Goal: Information Seeking & Learning: Learn about a topic

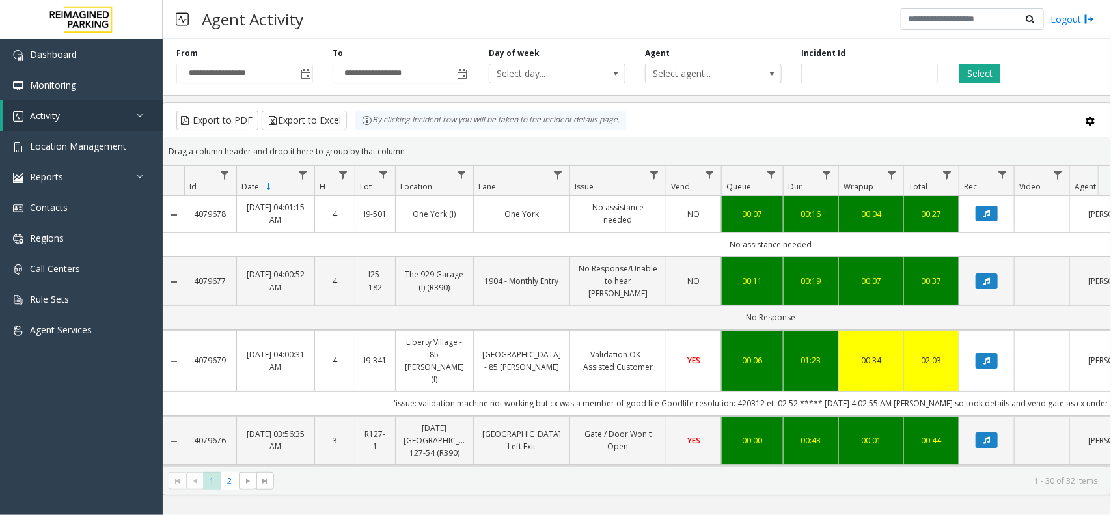
scroll to position [0, 132]
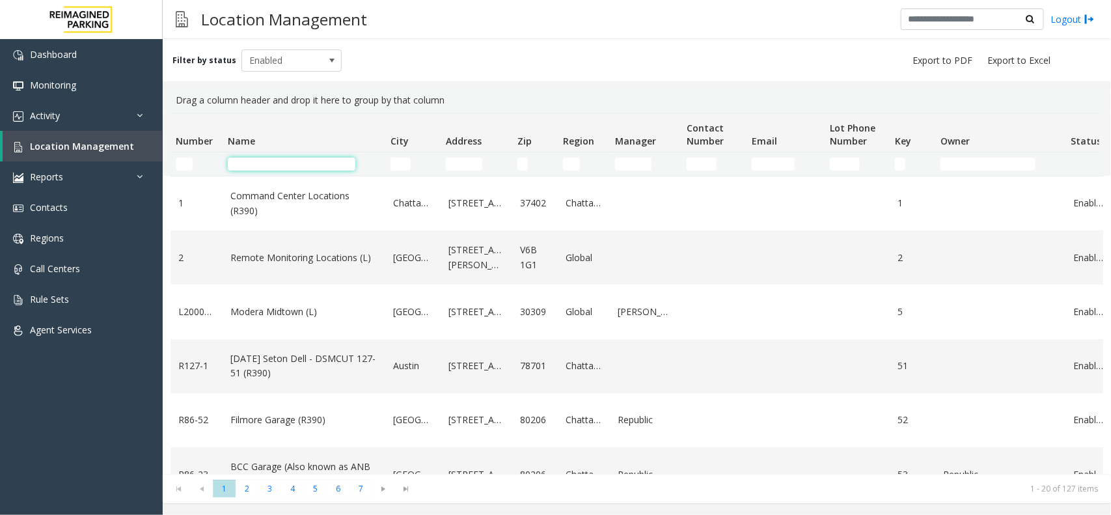
click at [306, 158] on input "Name Filter" at bounding box center [292, 164] width 128 height 13
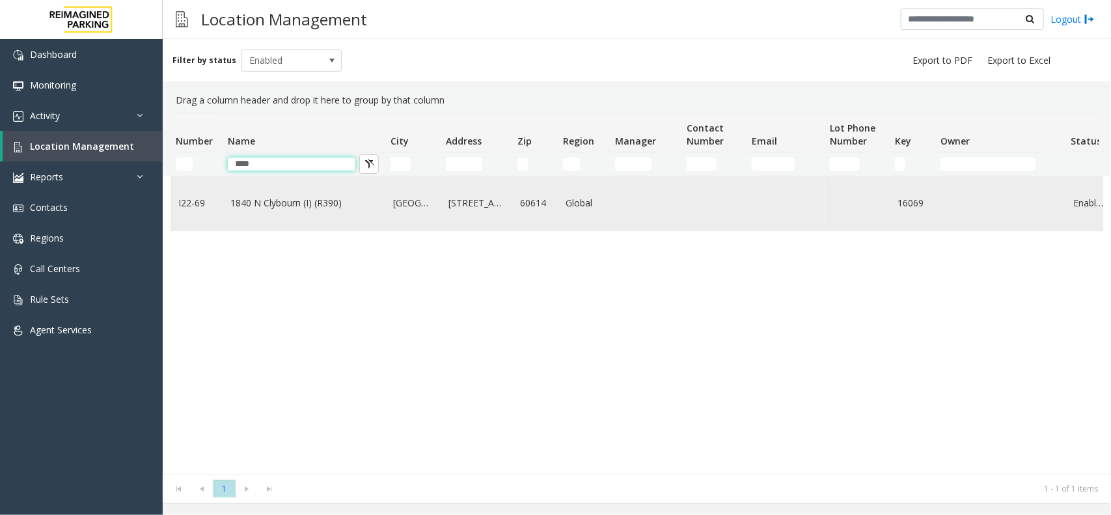
type input "****"
click at [370, 200] on link "1840 N Clybourn (I) (R390)" at bounding box center [303, 203] width 147 height 14
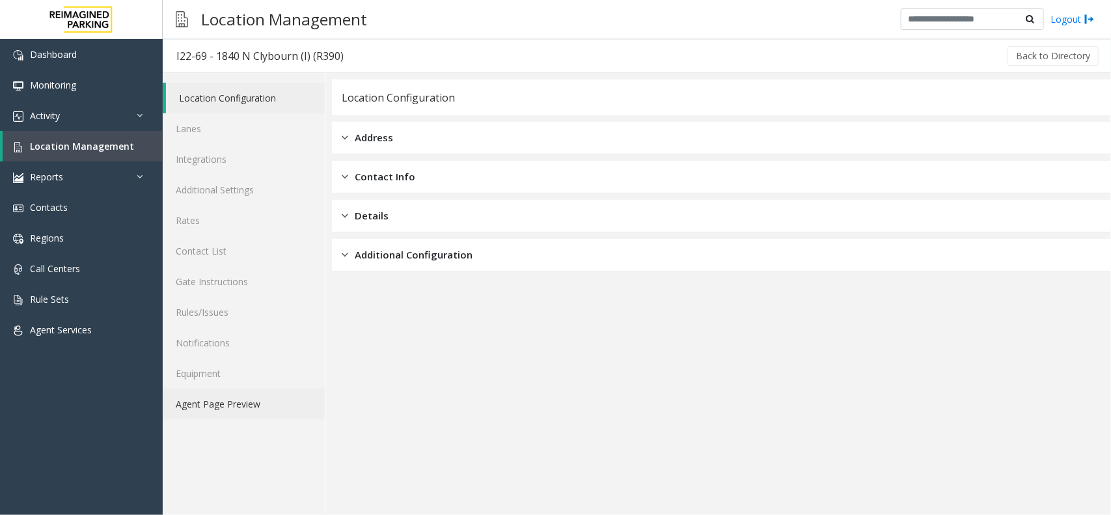
click at [261, 393] on link "Agent Page Preview" at bounding box center [244, 404] width 162 height 31
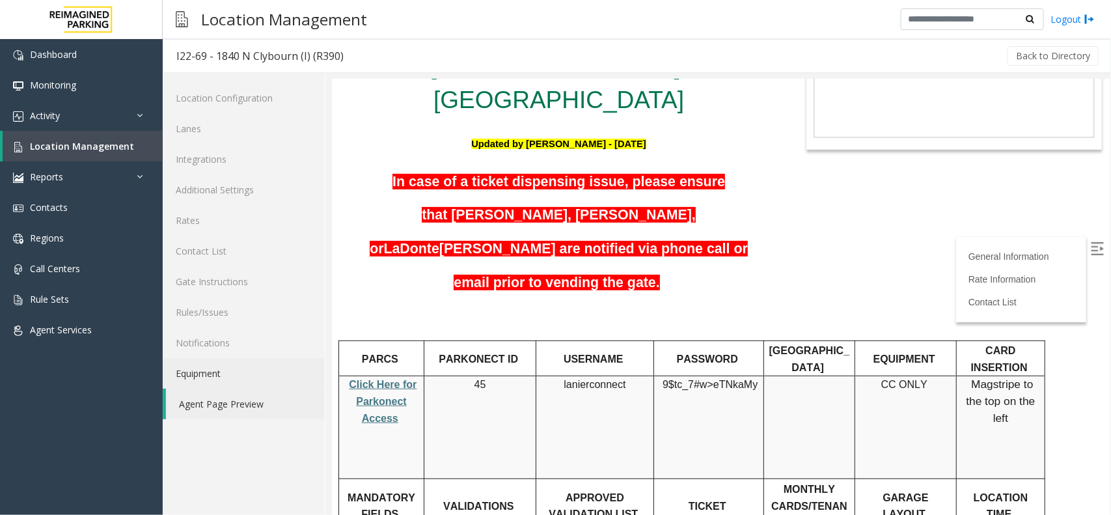
scroll to position [163, 0]
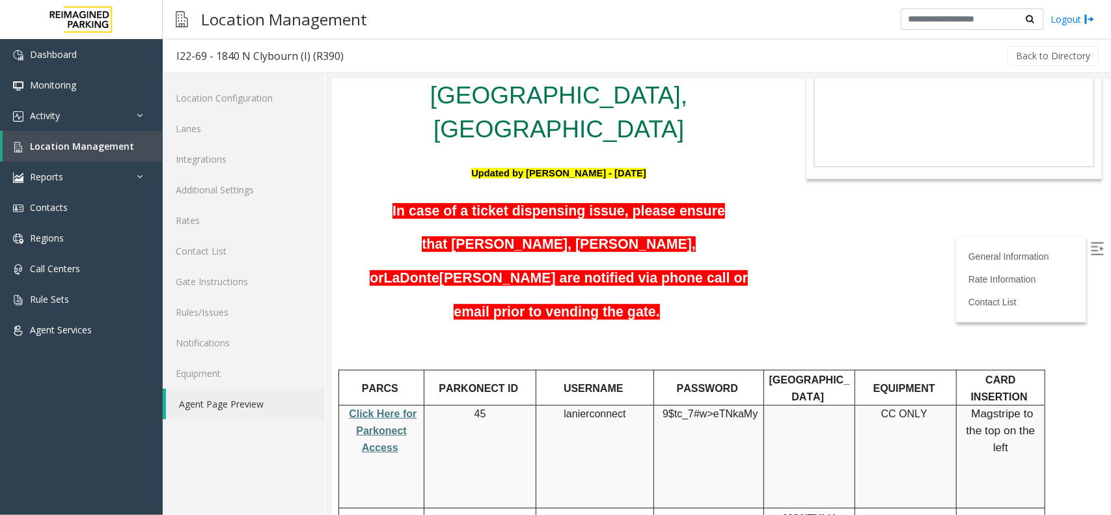
click at [1091, 247] on label at bounding box center [1098, 250] width 20 height 20
click at [1013, 235] on body "I22-69 - 1840 N Clybourn (I) (R390) General Information 1840 North Clybourn . A…" at bounding box center [720, 133] width 778 height 435
click at [98, 151] on link "Location Management" at bounding box center [83, 146] width 160 height 31
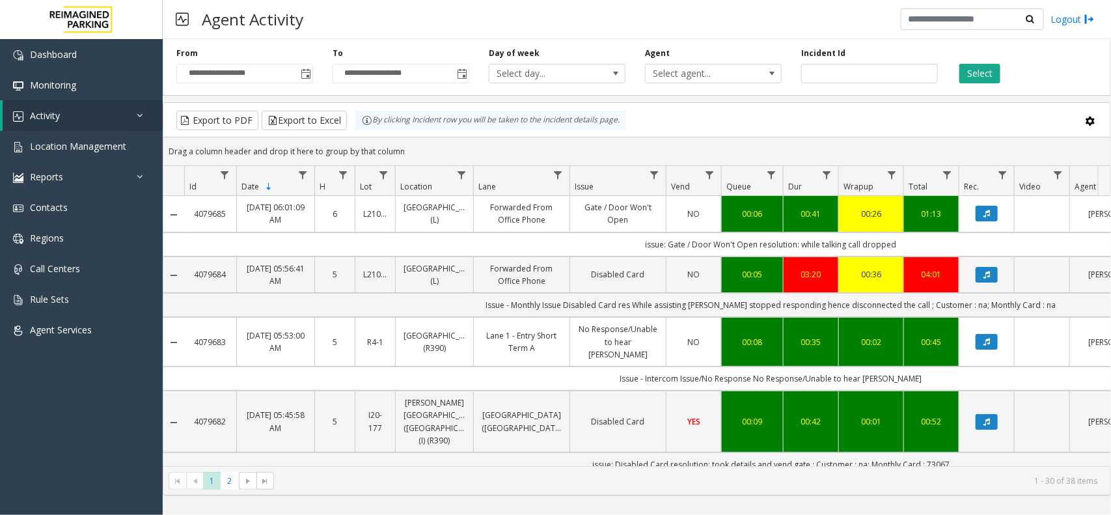
scroll to position [0, 132]
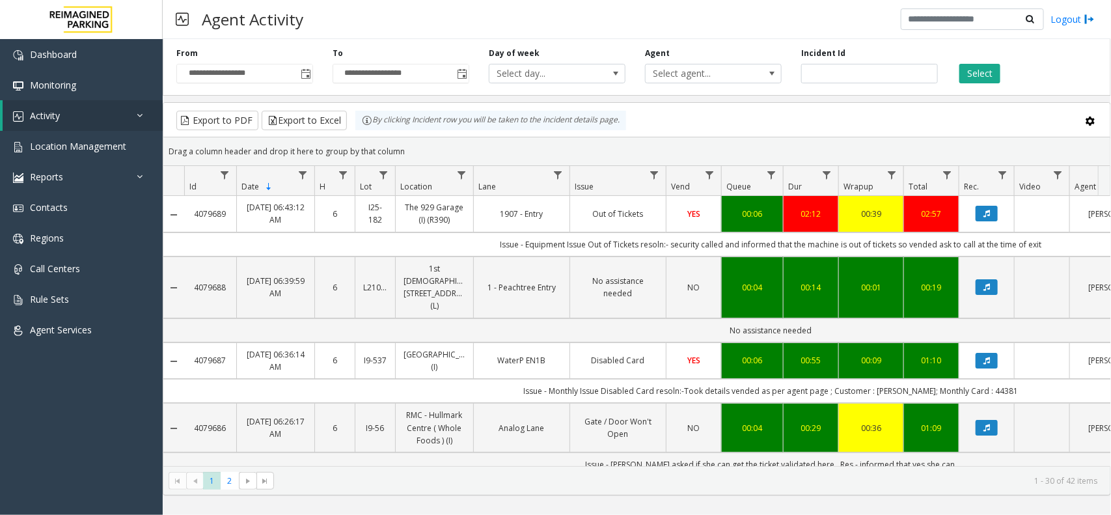
scroll to position [0, 132]
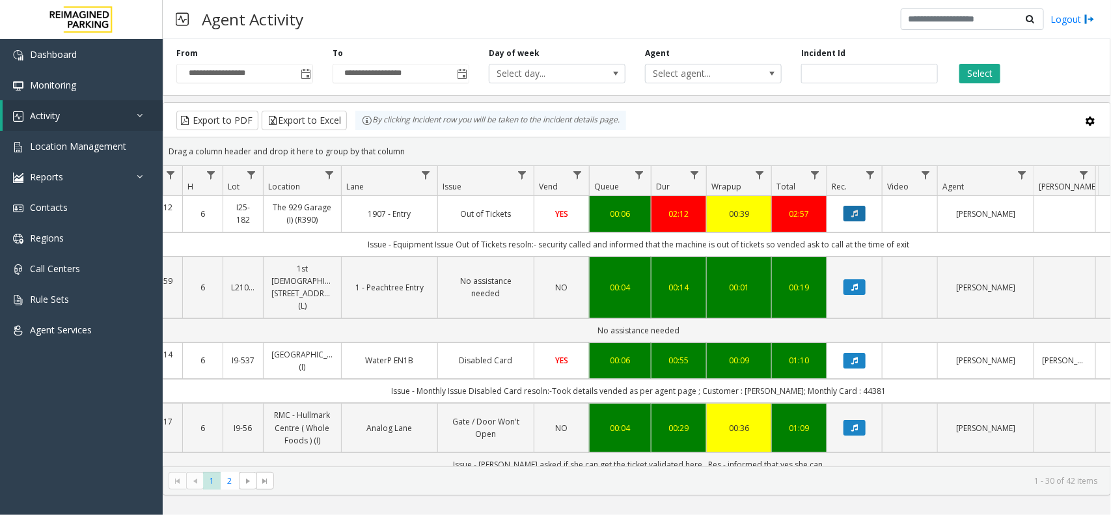
click at [854, 212] on icon "Data table" at bounding box center [854, 214] width 7 height 8
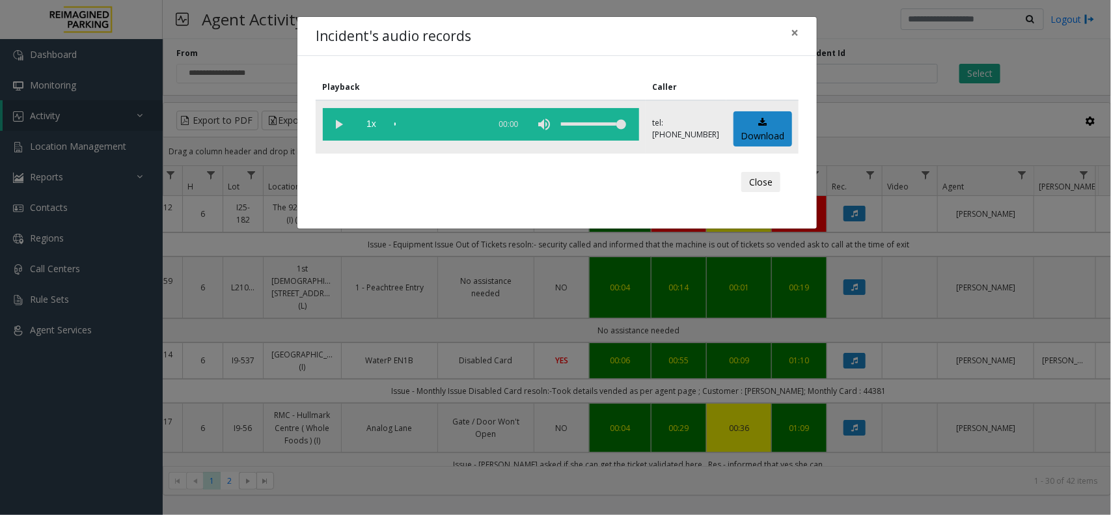
click at [339, 120] on vg-play-pause at bounding box center [339, 124] width 33 height 33
click at [340, 128] on vg-play-pause at bounding box center [339, 124] width 33 height 33
click at [792, 31] on span "×" at bounding box center [795, 32] width 8 height 18
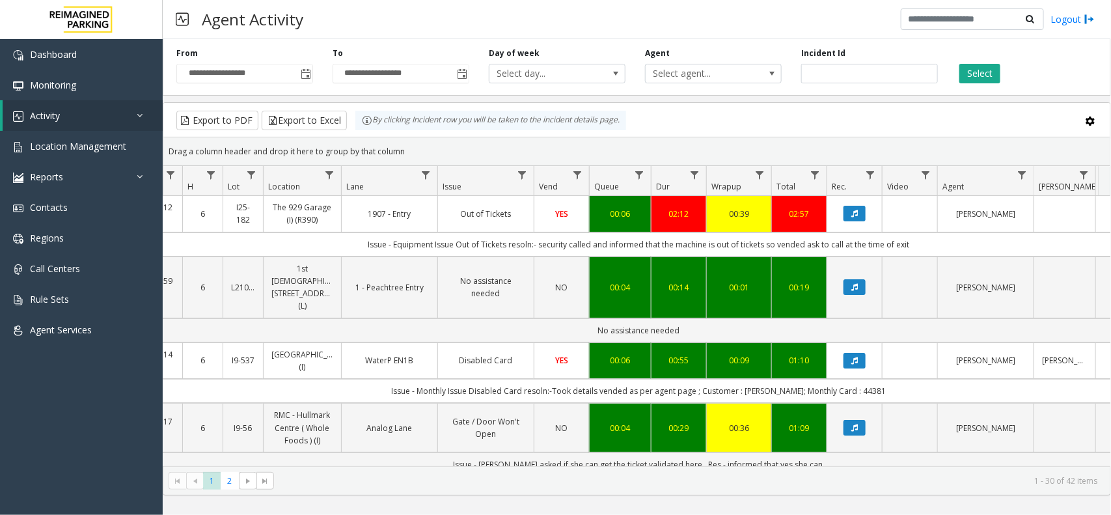
click at [747, 25] on div "Agent Activity Logout" at bounding box center [637, 19] width 948 height 39
click at [712, 65] on span "Select agent..." at bounding box center [700, 73] width 108 height 18
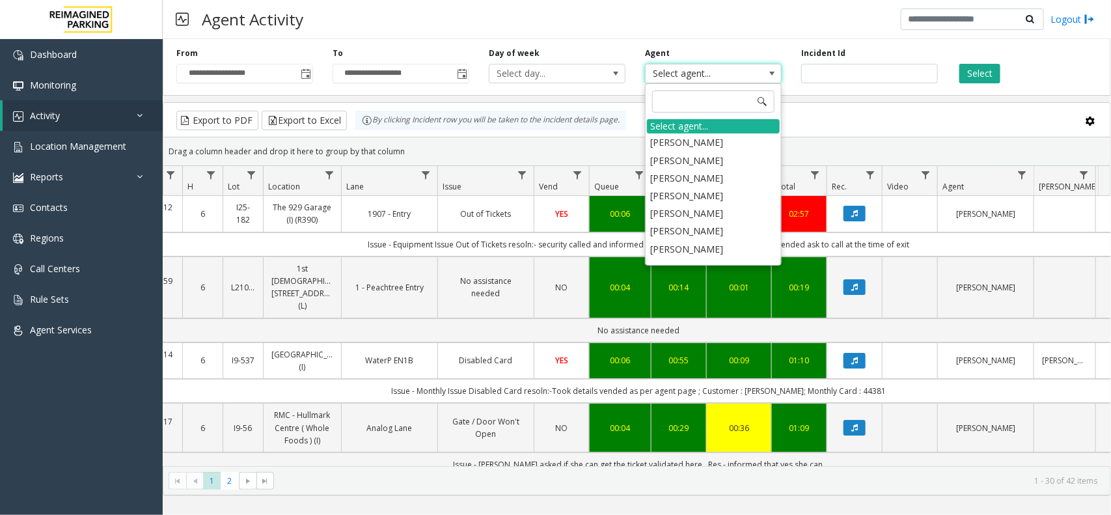
click at [738, 3] on div "Agent Activity Logout" at bounding box center [637, 19] width 948 height 39
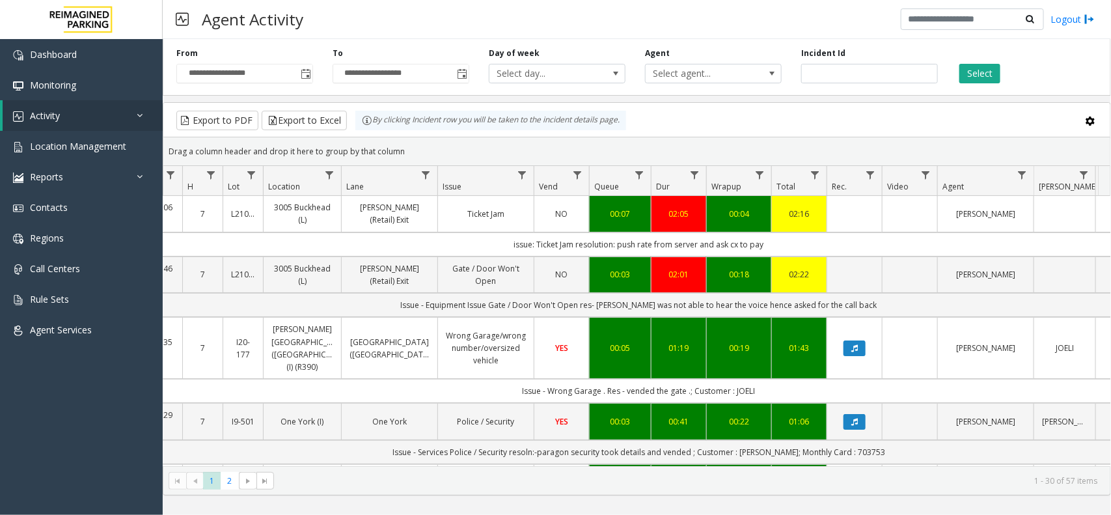
drag, startPoint x: 779, startPoint y: 242, endPoint x: 519, endPoint y: 219, distance: 260.7
click at [485, 240] on td "issue: Ticket Jam resolution: push rate from server and ask cx to pay" at bounding box center [639, 244] width 1174 height 24
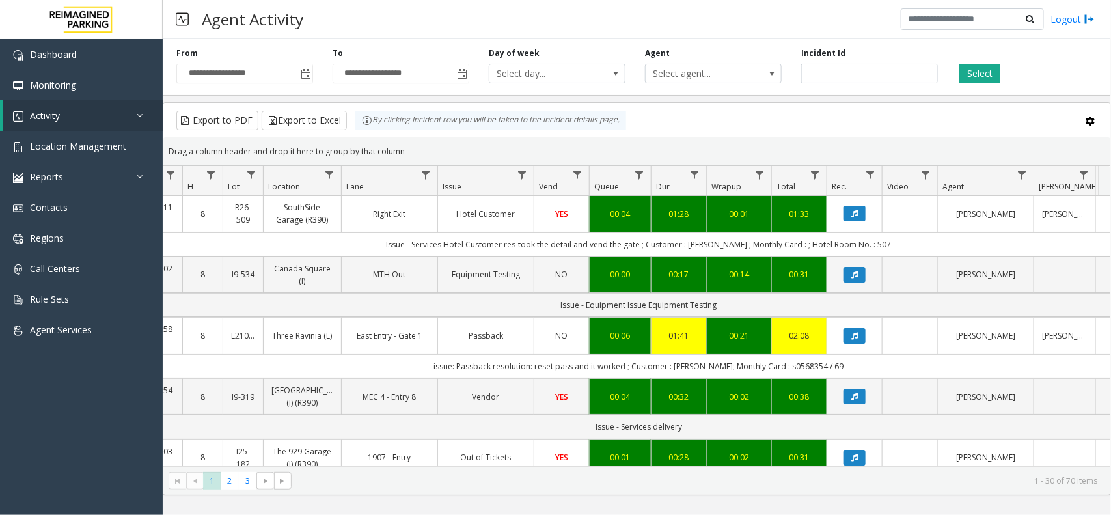
drag, startPoint x: 410, startPoint y: 145, endPoint x: 363, endPoint y: 128, distance: 49.8
click at [363, 128] on kendo-grid "Export to PDF Export to Excel By clicking Incident row you will be taken to the…" at bounding box center [637, 298] width 948 height 393
click at [427, 157] on div "Drag a column header and drop it here to group by that column" at bounding box center [636, 151] width 947 height 23
drag, startPoint x: 414, startPoint y: 152, endPoint x: 355, endPoint y: 128, distance: 63.3
click at [355, 128] on kendo-grid "Export to PDF Export to Excel By clicking Incident row you will be taken to the…" at bounding box center [637, 298] width 948 height 393
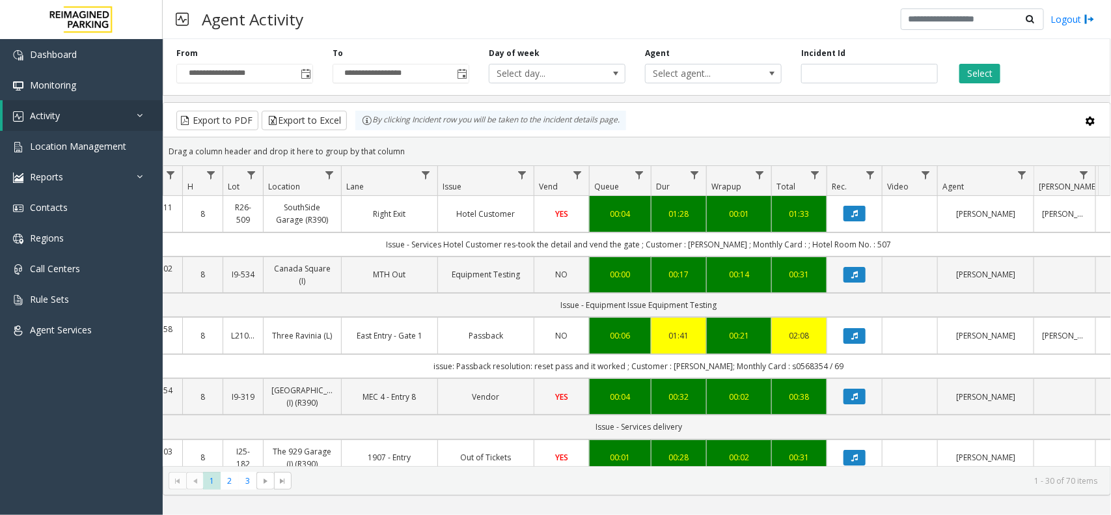
click at [411, 153] on div "Drag a column header and drop it here to group by that column" at bounding box center [636, 151] width 947 height 23
drag, startPoint x: 398, startPoint y: 143, endPoint x: 368, endPoint y: 132, distance: 31.9
click at [368, 132] on kendo-grid "Export to PDF Export to Excel By clicking Incident row you will be taken to the…" at bounding box center [637, 298] width 948 height 393
click at [400, 154] on div "Drag a column header and drop it here to group by that column" at bounding box center [636, 151] width 947 height 23
drag, startPoint x: 397, startPoint y: 145, endPoint x: 254, endPoint y: 95, distance: 151.5
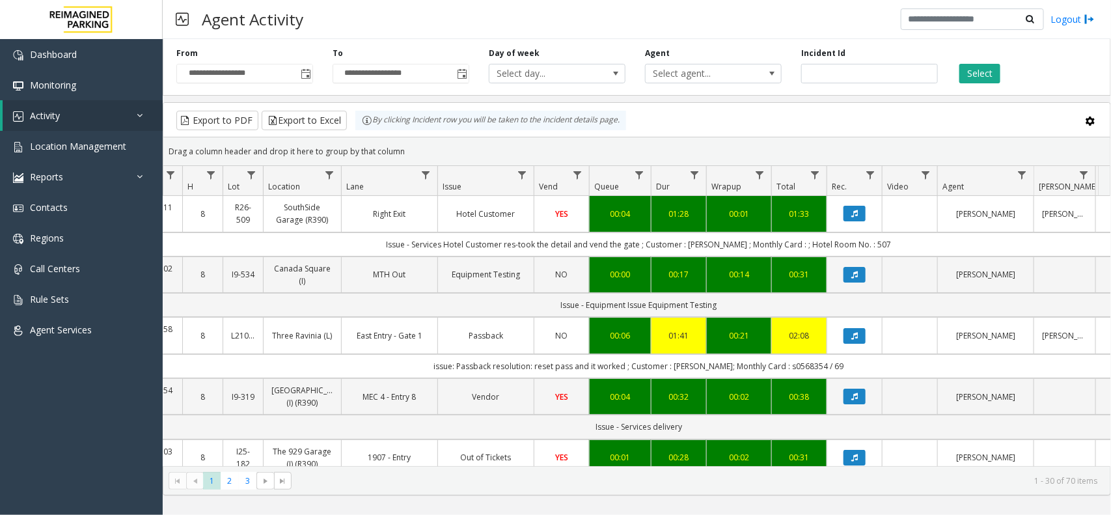
click at [254, 95] on div "**********" at bounding box center [637, 265] width 948 height 462
click at [411, 150] on div "Drag a column header and drop it here to group by that column" at bounding box center [636, 151] width 947 height 23
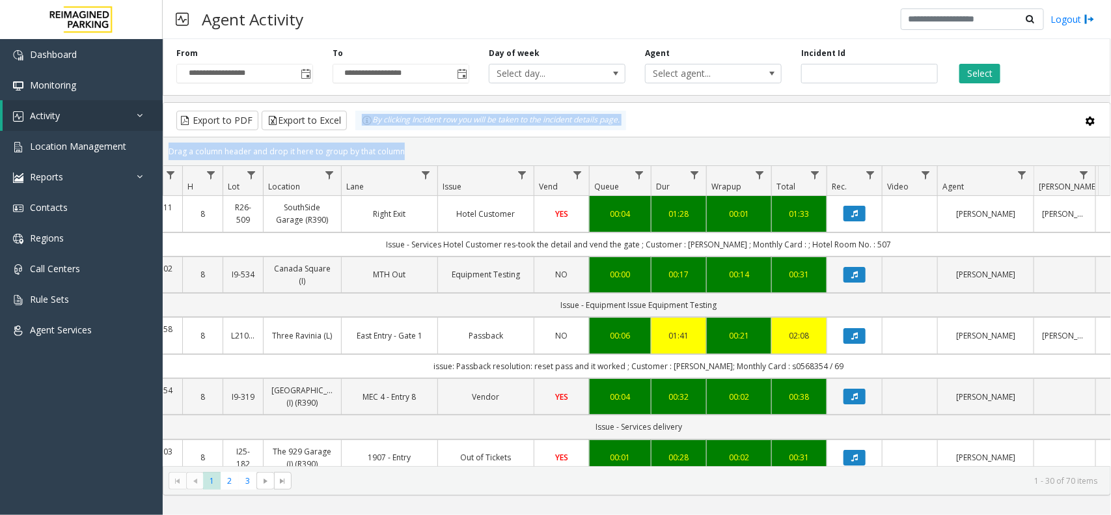
drag, startPoint x: 411, startPoint y: 150, endPoint x: 363, endPoint y: 133, distance: 50.4
click at [363, 133] on kendo-grid "Export to PDF Export to Excel By clicking Incident row you will be taken to the…" at bounding box center [637, 298] width 948 height 393
click at [391, 146] on div "Drag a column header and drop it here to group by that column" at bounding box center [636, 151] width 947 height 23
click at [404, 144] on div "Drag a column header and drop it here to group by that column" at bounding box center [636, 151] width 947 height 23
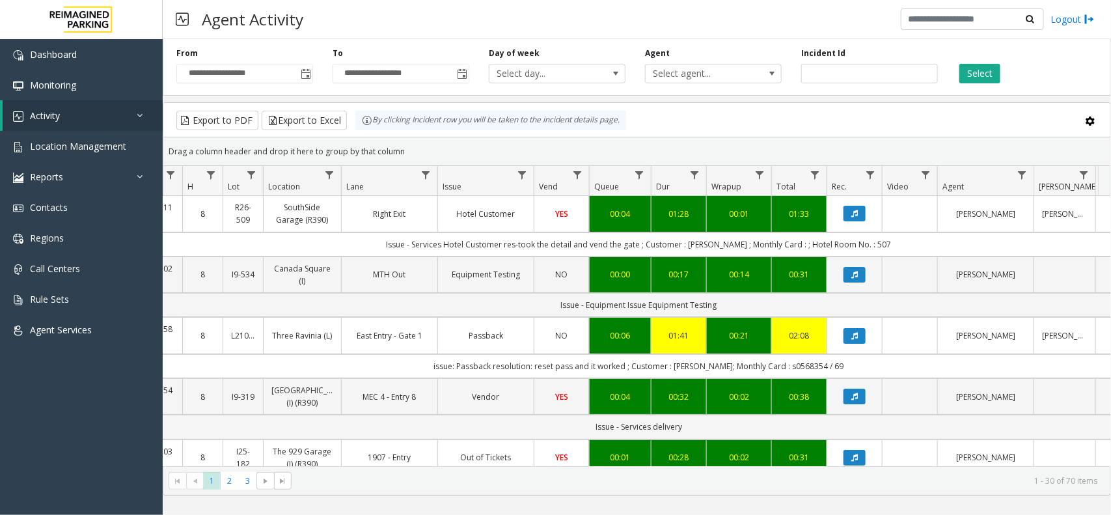
drag, startPoint x: 404, startPoint y: 154, endPoint x: 350, endPoint y: 130, distance: 58.9
click at [350, 130] on kendo-grid "Export to PDF Export to Excel By clicking Incident row you will be taken to the…" at bounding box center [637, 298] width 948 height 393
click at [411, 152] on div "Drag a column header and drop it here to group by that column" at bounding box center [636, 151] width 947 height 23
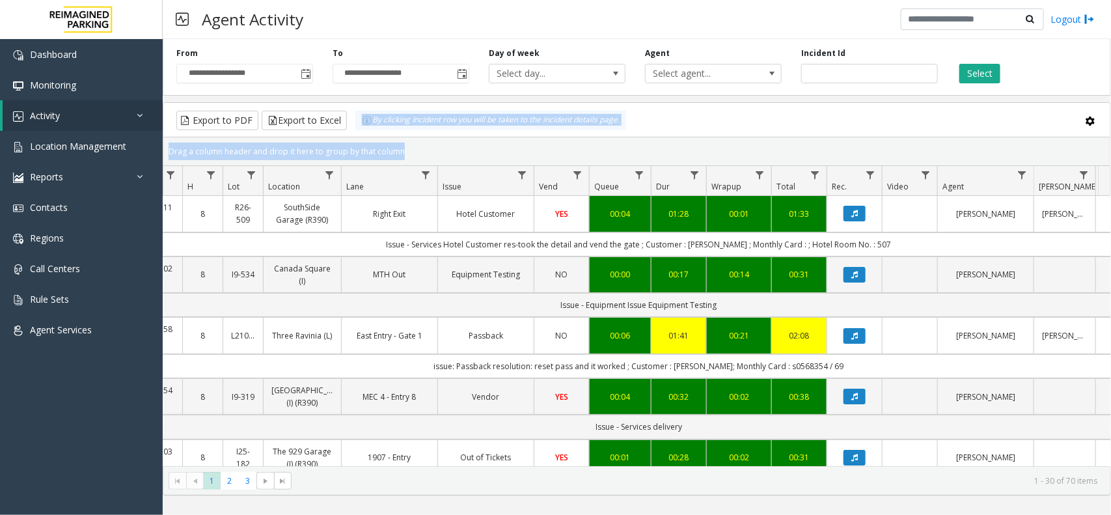
drag, startPoint x: 411, startPoint y: 152, endPoint x: 346, endPoint y: 130, distance: 67.9
click at [346, 130] on kendo-grid "Export to PDF Export to Excel By clicking Incident row you will be taken to the…" at bounding box center [637, 298] width 948 height 393
click at [400, 146] on div "Drag a column header and drop it here to group by that column" at bounding box center [636, 151] width 947 height 23
drag, startPoint x: 402, startPoint y: 151, endPoint x: 343, endPoint y: 122, distance: 65.5
click at [343, 122] on kendo-grid "Export to PDF Export to Excel By clicking Incident row you will be taken to the…" at bounding box center [637, 298] width 948 height 393
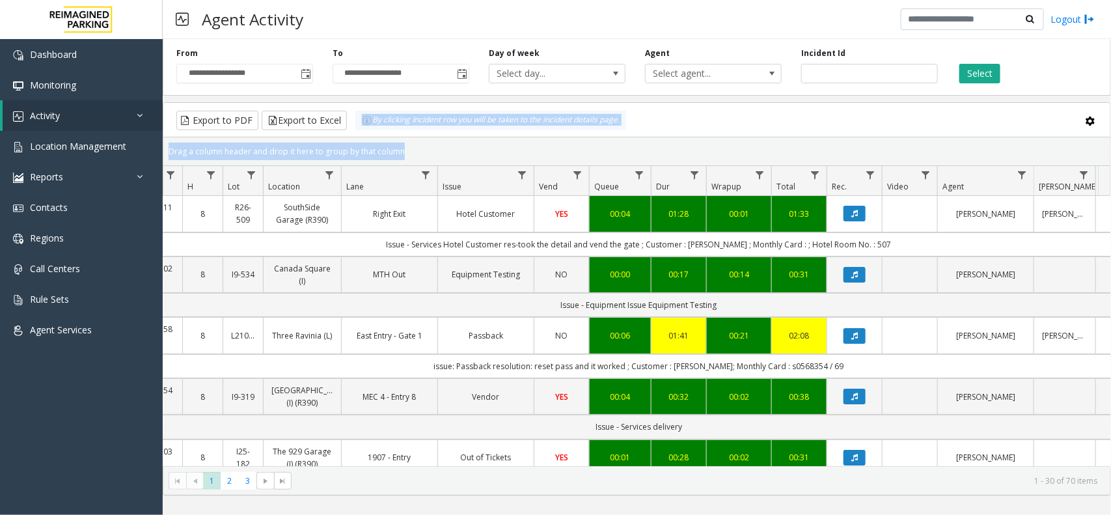
click at [402, 150] on div "Drag a column header and drop it here to group by that column" at bounding box center [636, 151] width 947 height 23
click at [408, 153] on div "Drag a column header and drop it here to group by that column" at bounding box center [636, 151] width 947 height 23
drag, startPoint x: 408, startPoint y: 153, endPoint x: 360, endPoint y: 137, distance: 50.2
click at [360, 137] on kendo-grid "Export to PDF Export to Excel By clicking Incident row you will be taken to the…" at bounding box center [637, 298] width 948 height 393
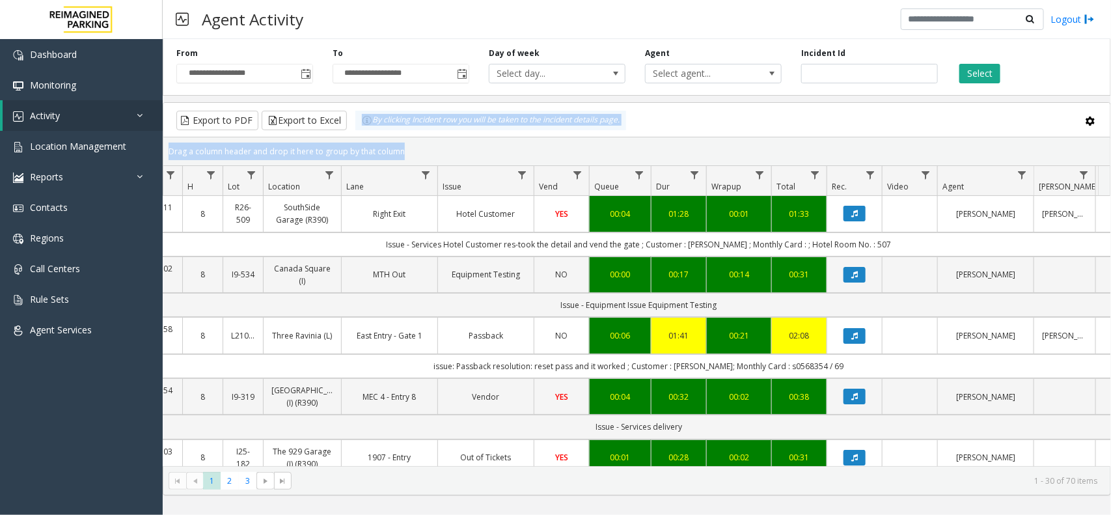
click at [404, 148] on div "Drag a column header and drop it here to group by that column" at bounding box center [636, 151] width 947 height 23
drag, startPoint x: 404, startPoint y: 148, endPoint x: 376, endPoint y: 135, distance: 30.9
click at [380, 137] on kendo-grid "Export to PDF Export to Excel By clicking Incident row you will be taken to the…" at bounding box center [637, 298] width 948 height 393
click at [402, 145] on div "Drag a column header and drop it here to group by that column" at bounding box center [636, 151] width 947 height 23
drag, startPoint x: 404, startPoint y: 150, endPoint x: 352, endPoint y: 124, distance: 58.5
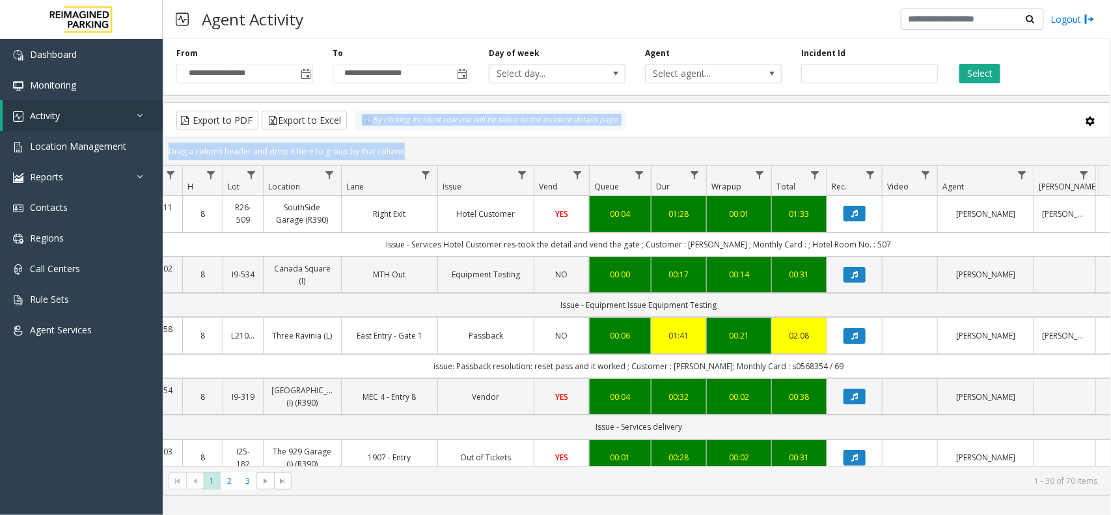
click at [352, 124] on kendo-grid "Export to PDF Export to Excel By clicking Incident row you will be taken to the…" at bounding box center [637, 298] width 948 height 393
click at [408, 157] on div "Drag a column header and drop it here to group by that column" at bounding box center [636, 151] width 947 height 23
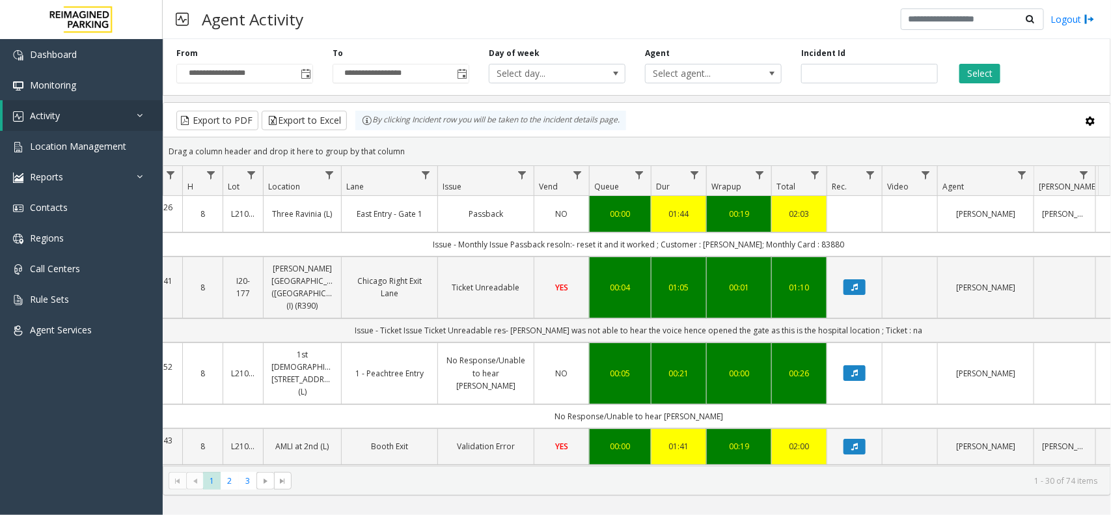
drag, startPoint x: 428, startPoint y: 159, endPoint x: 349, endPoint y: 128, distance: 85.3
click at [349, 128] on kendo-grid "Export to PDF Export to Excel By clicking Incident row you will be taken to the…" at bounding box center [637, 298] width 948 height 393
click at [409, 148] on div "Drag a column header and drop it here to group by that column" at bounding box center [636, 151] width 947 height 23
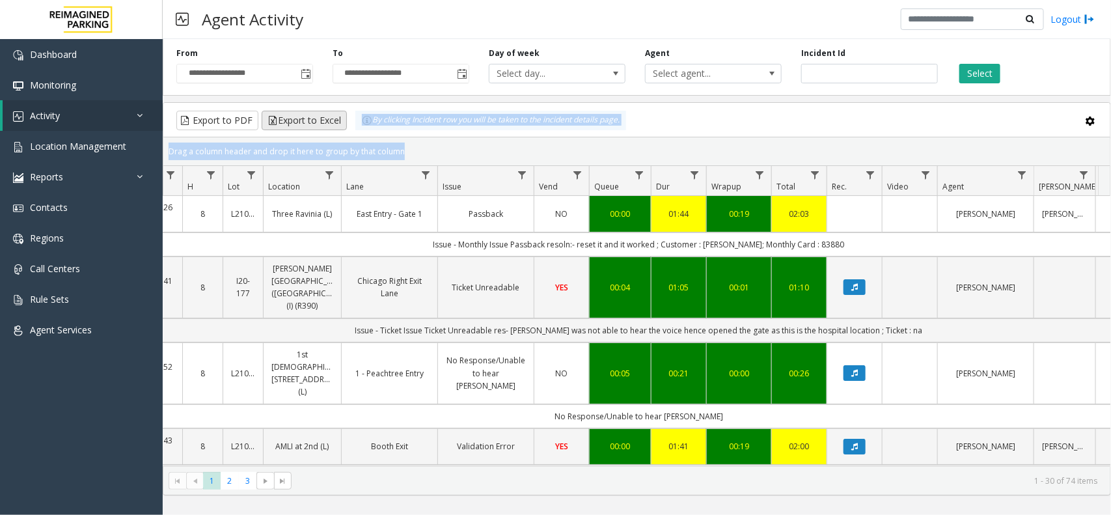
drag, startPoint x: 409, startPoint y: 148, endPoint x: 337, endPoint y: 126, distance: 75.1
click at [337, 126] on kendo-grid "Export to PDF Export to Excel By clicking Incident row you will be taken to the…" at bounding box center [637, 298] width 948 height 393
click at [430, 151] on div "Drag a column header and drop it here to group by that column" at bounding box center [636, 151] width 947 height 23
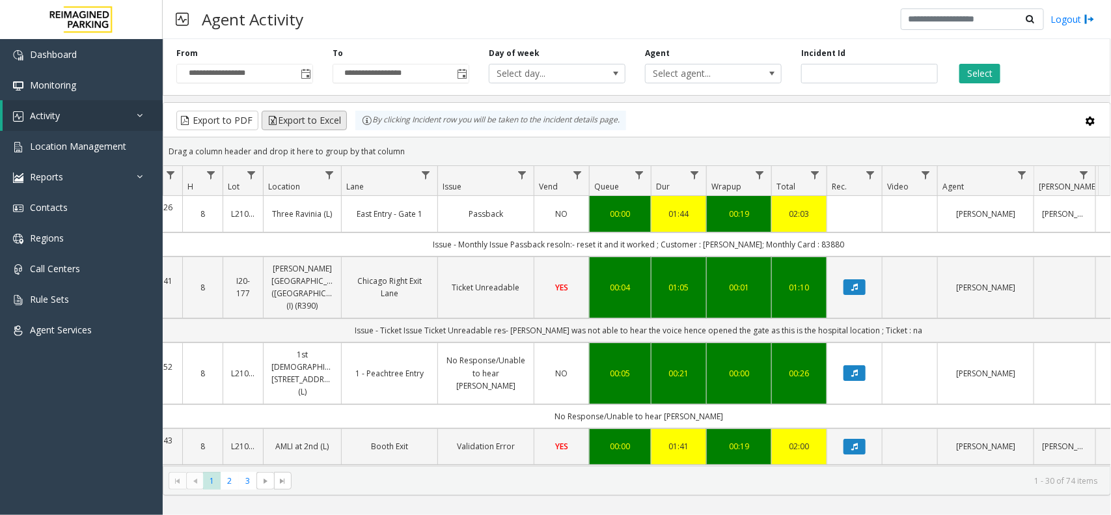
drag, startPoint x: 415, startPoint y: 151, endPoint x: 331, endPoint y: 127, distance: 87.4
click at [331, 127] on kendo-grid "Export to PDF Export to Excel By clicking Incident row you will be taken to the…" at bounding box center [637, 298] width 948 height 393
click at [415, 150] on div "Drag a column header and drop it here to group by that column" at bounding box center [636, 151] width 947 height 23
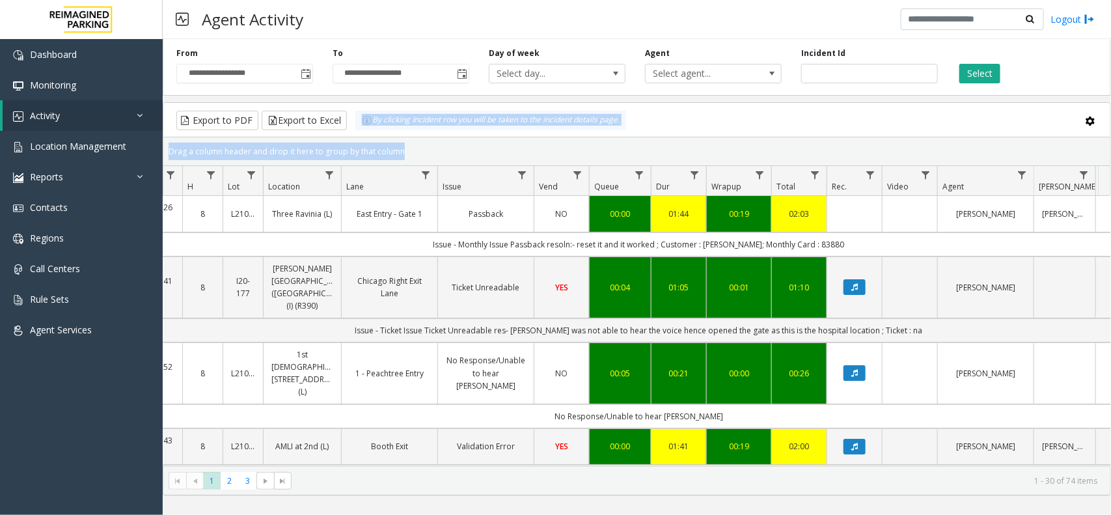
drag, startPoint x: 415, startPoint y: 150, endPoint x: 372, endPoint y: 131, distance: 46.1
click at [350, 128] on kendo-grid "Export to PDF Export to Excel By clicking Incident row you will be taken to the…" at bounding box center [637, 298] width 948 height 393
click at [436, 134] on kendo-grid-toolbar "Export to PDF Export to Excel By clicking Incident row you will be taken to the…" at bounding box center [636, 120] width 947 height 35
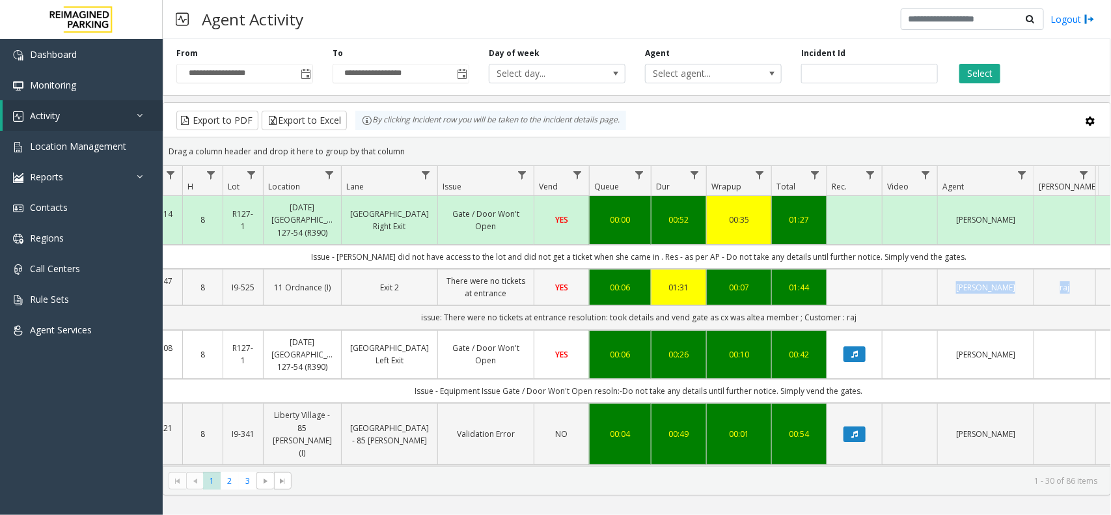
drag, startPoint x: 420, startPoint y: 312, endPoint x: 876, endPoint y: 299, distance: 455.9
click at [877, 320] on td "issue: There were no tickets at entrance resolution: took details and vend gate…" at bounding box center [639, 317] width 1174 height 24
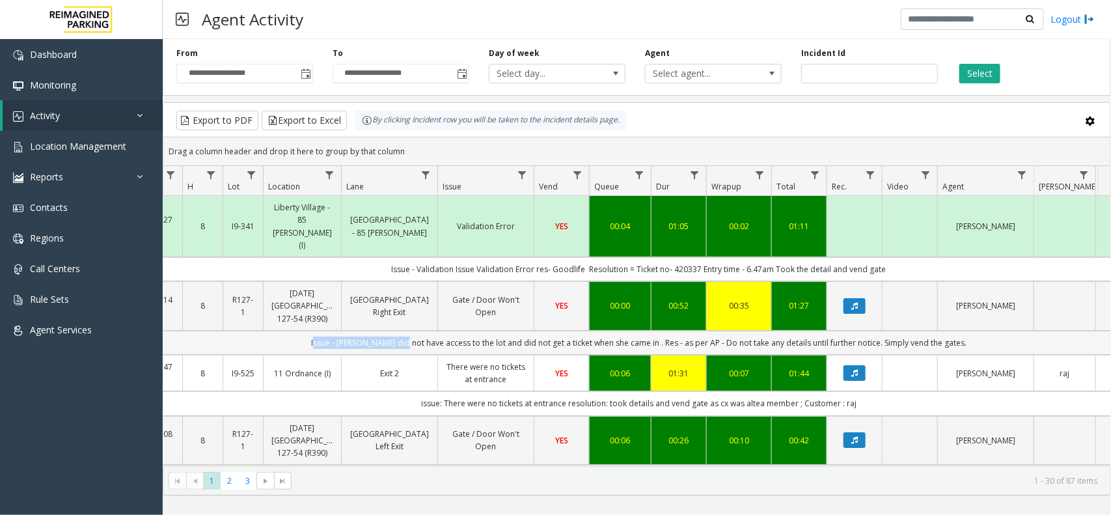
drag, startPoint x: 877, startPoint y: 320, endPoint x: 426, endPoint y: 318, distance: 450.5
click at [420, 331] on td "Issue - parker did not have access to the lot and did not get a ticket when she…" at bounding box center [639, 343] width 1174 height 24
click at [1001, 331] on td "Issue - parker did not have access to the lot and did not get a ticket when she…" at bounding box center [639, 343] width 1174 height 24
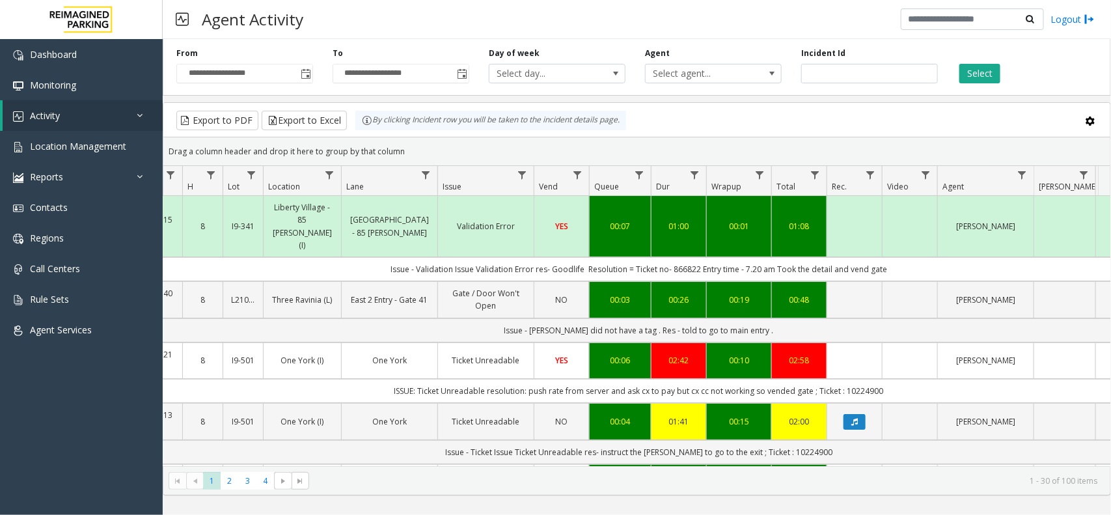
drag, startPoint x: 905, startPoint y: 369, endPoint x: 374, endPoint y: 353, distance: 530.8
click at [362, 379] on td "ISSUE: Ticket Unreadable resolution: push rate from server and ask cx to pay bu…" at bounding box center [639, 391] width 1174 height 24
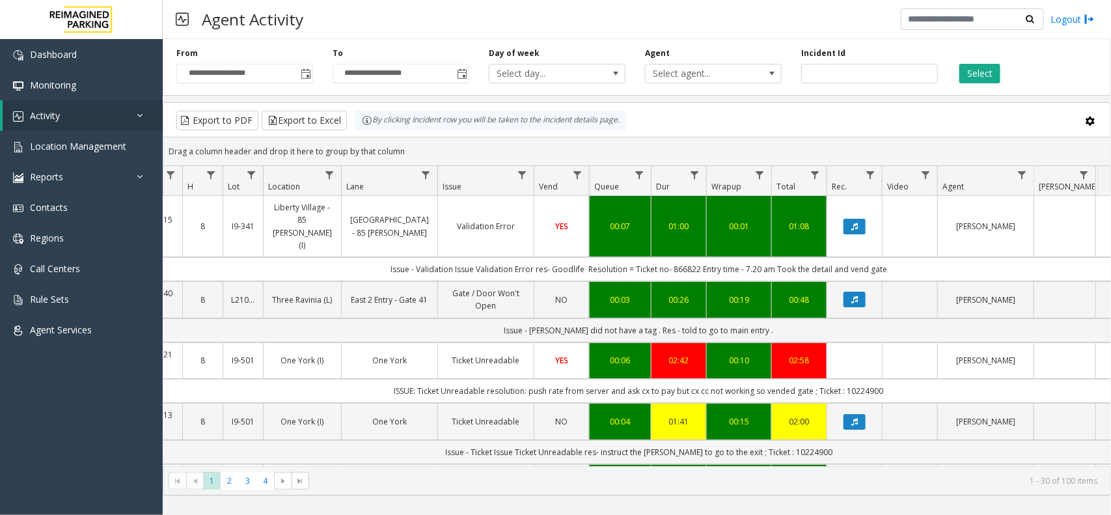
drag, startPoint x: 362, startPoint y: 368, endPoint x: 501, endPoint y: 369, distance: 139.3
drag, startPoint x: 378, startPoint y: 371, endPoint x: 910, endPoint y: 372, distance: 531.8
click at [910, 379] on td "ISSUE: Ticket Unreadable resolution: push rate from server and ask cx to pay bu…" at bounding box center [639, 391] width 1174 height 24
click at [912, 379] on td "ISSUE: Ticket Unreadable resolution: push rate from server and ask cx to pay bu…" at bounding box center [639, 391] width 1174 height 24
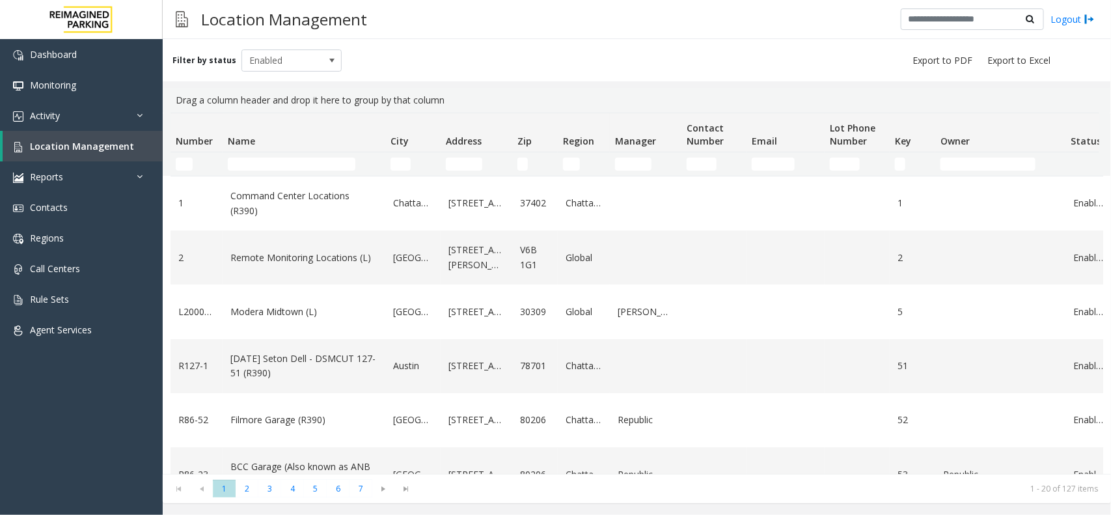
click at [290, 156] on td "Name Filter" at bounding box center [304, 163] width 163 height 23
click at [297, 169] on input "Name Filter" at bounding box center [292, 164] width 128 height 13
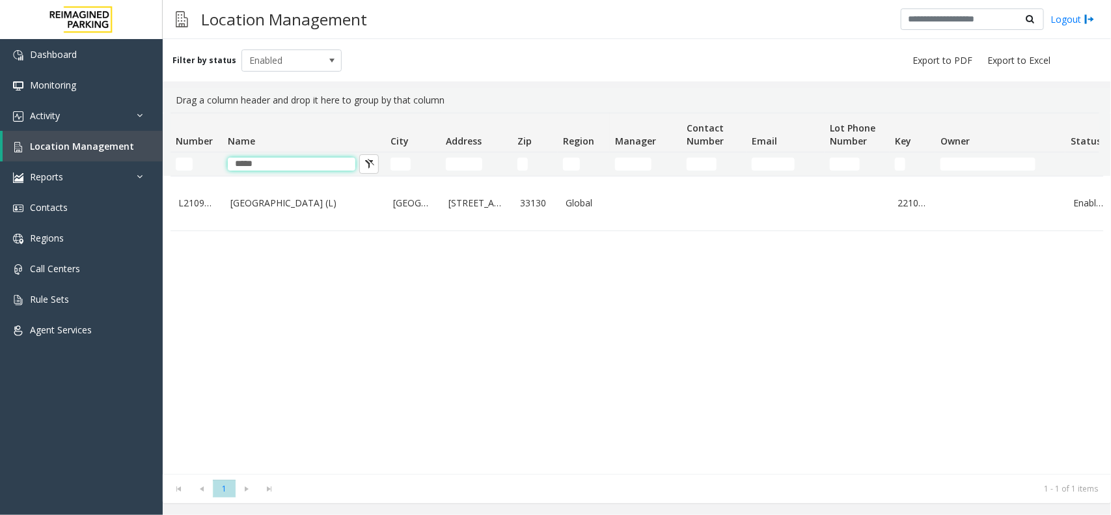
type input "*****"
click at [310, 233] on div "L21092801 [GEOGRAPHIC_DATA] (L) [GEOGRAPHIC_DATA][STREET_ADDRESS] Global 221032…" at bounding box center [637, 325] width 933 height 298
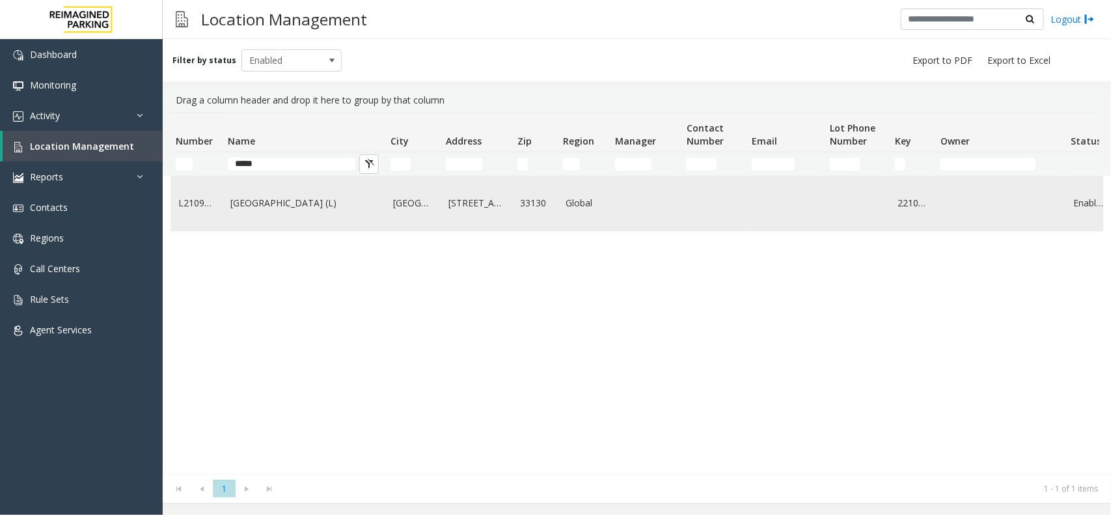
click at [320, 225] on td "[GEOGRAPHIC_DATA] (L)" at bounding box center [304, 203] width 163 height 54
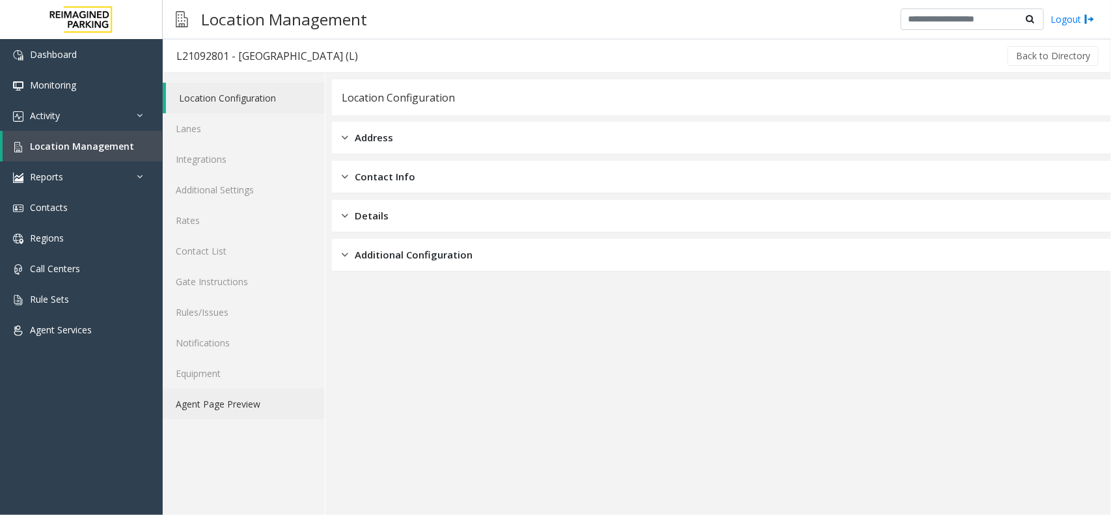
click at [259, 408] on link "Agent Page Preview" at bounding box center [244, 404] width 162 height 31
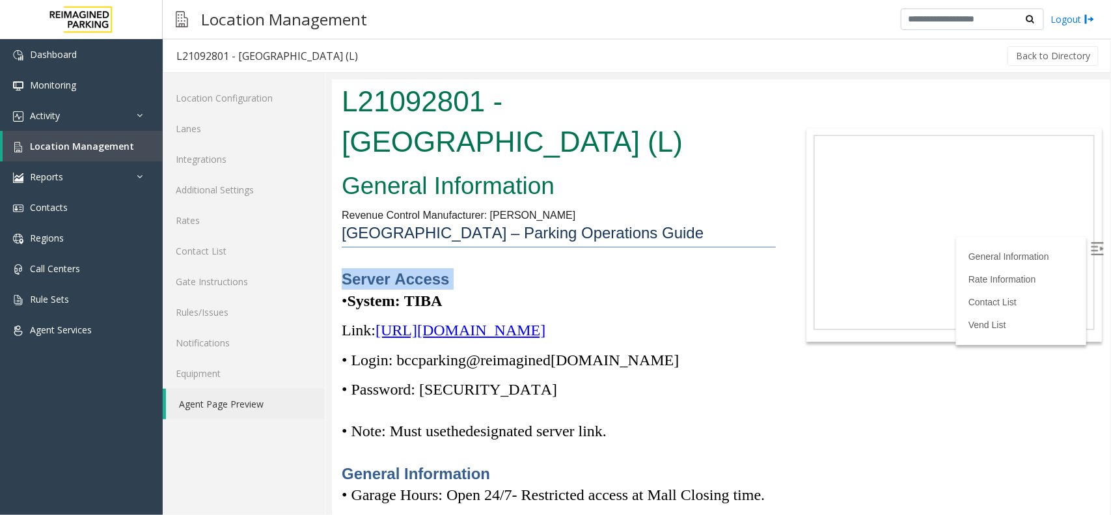
drag, startPoint x: 652, startPoint y: 233, endPoint x: 496, endPoint y: 253, distance: 156.8
drag, startPoint x: 351, startPoint y: 303, endPoint x: 484, endPoint y: 303, distance: 133.4
click at [484, 303] on p "• System: TIBA" at bounding box center [558, 300] width 434 height 21
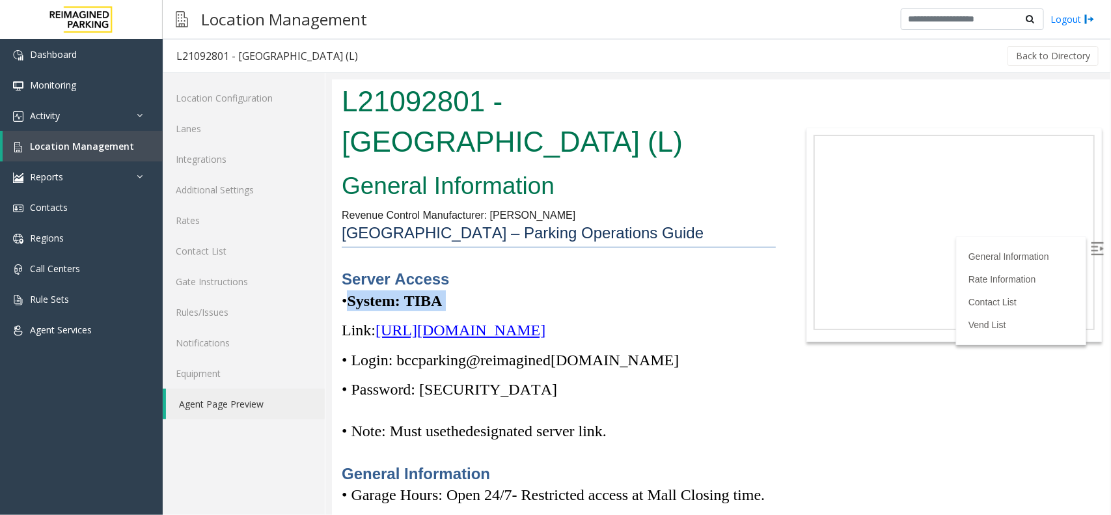
click at [484, 303] on p "• System: TIBA" at bounding box center [558, 300] width 434 height 21
drag, startPoint x: 484, startPoint y: 303, endPoint x: 357, endPoint y: 291, distance: 127.5
click at [342, 291] on p "• System: TIBA" at bounding box center [558, 300] width 434 height 21
click at [553, 291] on p "• System: TIBA" at bounding box center [558, 300] width 434 height 21
drag, startPoint x: 455, startPoint y: 305, endPoint x: 355, endPoint y: 266, distance: 107.0
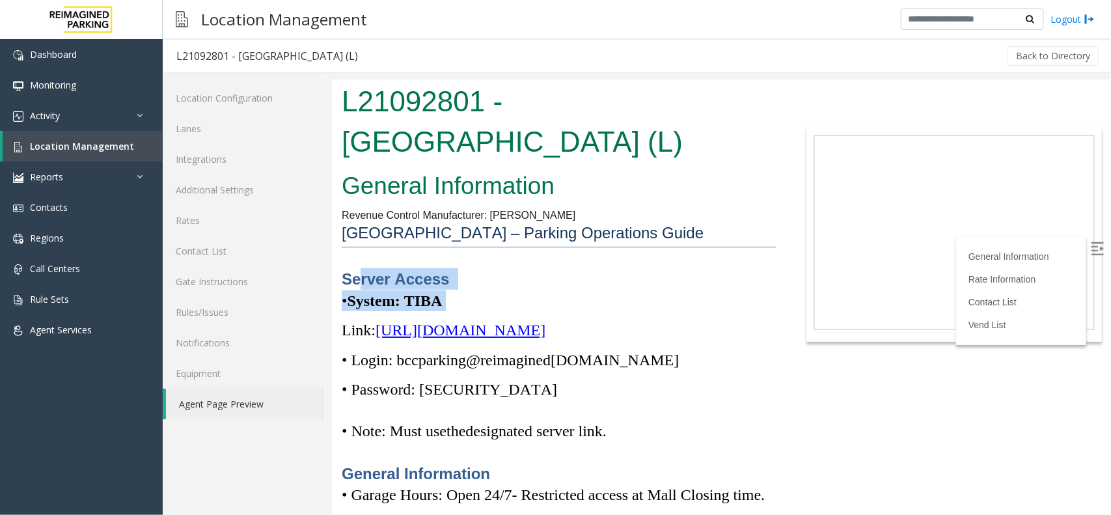
click at [456, 295] on p "• System: TIBA" at bounding box center [558, 300] width 434 height 21
drag, startPoint x: 450, startPoint y: 296, endPoint x: 358, endPoint y: 283, distance: 92.7
click at [469, 268] on p "Server Access" at bounding box center [558, 278] width 434 height 21
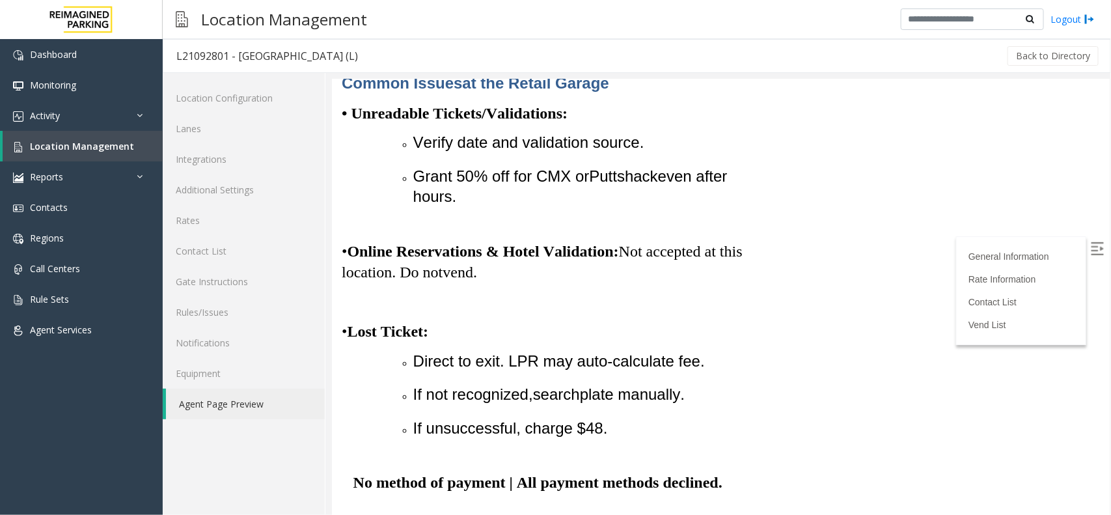
scroll to position [1302, 0]
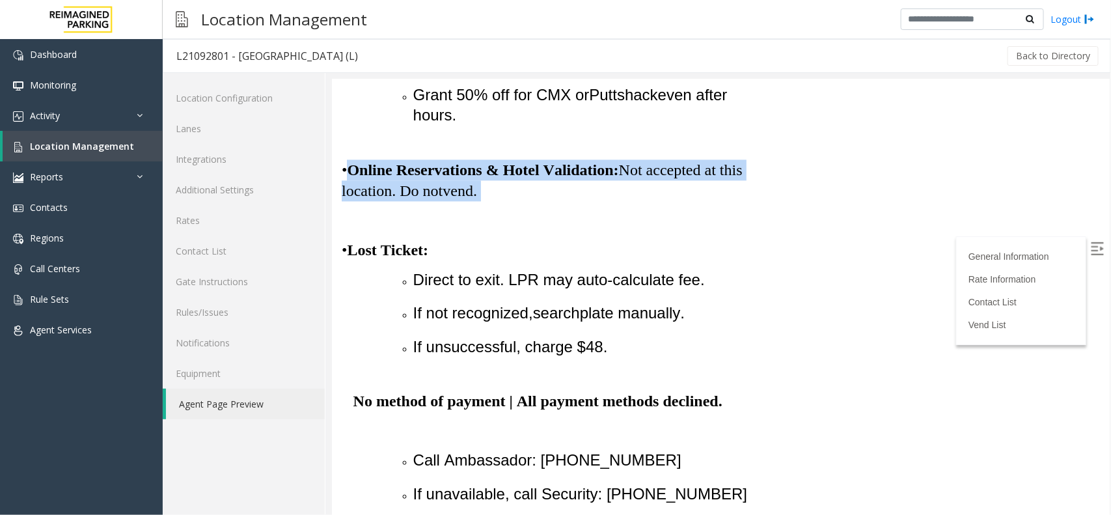
drag, startPoint x: 351, startPoint y: 227, endPoint x: 501, endPoint y: 256, distance: 152.7
click at [501, 201] on p "• Online Reservations & Hotel Validation: Not accepted at this location. Do not…" at bounding box center [558, 169] width 434 height 63
click at [499, 201] on p "• Online Reservations & Hotel Validation: Not accepted at this location. Do not…" at bounding box center [558, 169] width 434 height 63
drag, startPoint x: 486, startPoint y: 259, endPoint x: 345, endPoint y: 222, distance: 146.1
click at [345, 201] on p "• Online Reservations & Hotel Validation: Not accepted at this location. Do not…" at bounding box center [558, 169] width 434 height 63
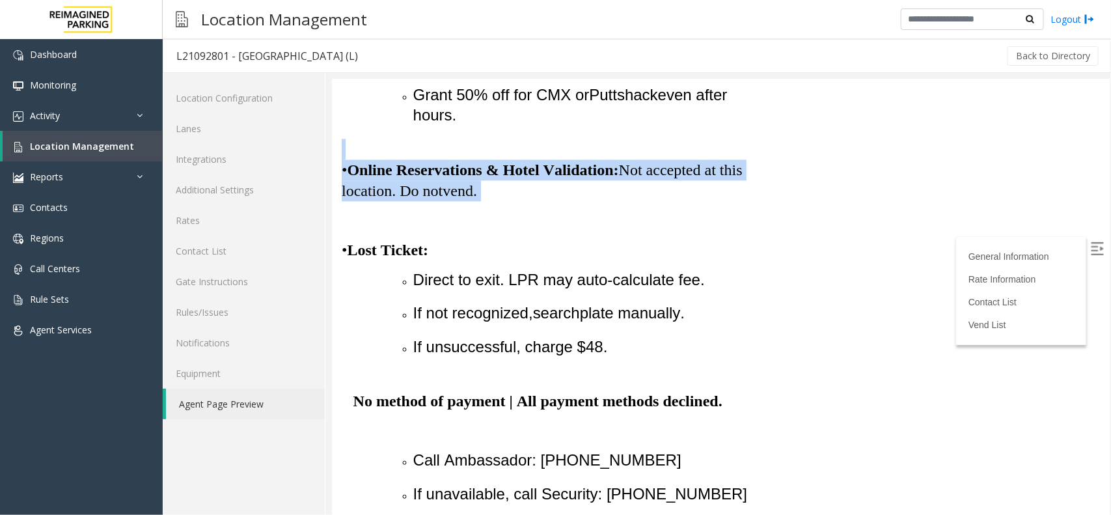
click at [356, 178] on span "Online Reservations & Hotel Validation:" at bounding box center [481, 169] width 271 height 17
drag, startPoint x: 349, startPoint y: 234, endPoint x: 488, endPoint y: 261, distance: 142.0
click at [488, 201] on p "• Online Reservations & Hotel Validation: Not accepted at this location. Do not…" at bounding box center [558, 169] width 434 height 63
drag, startPoint x: 488, startPoint y: 261, endPoint x: 339, endPoint y: 235, distance: 152.0
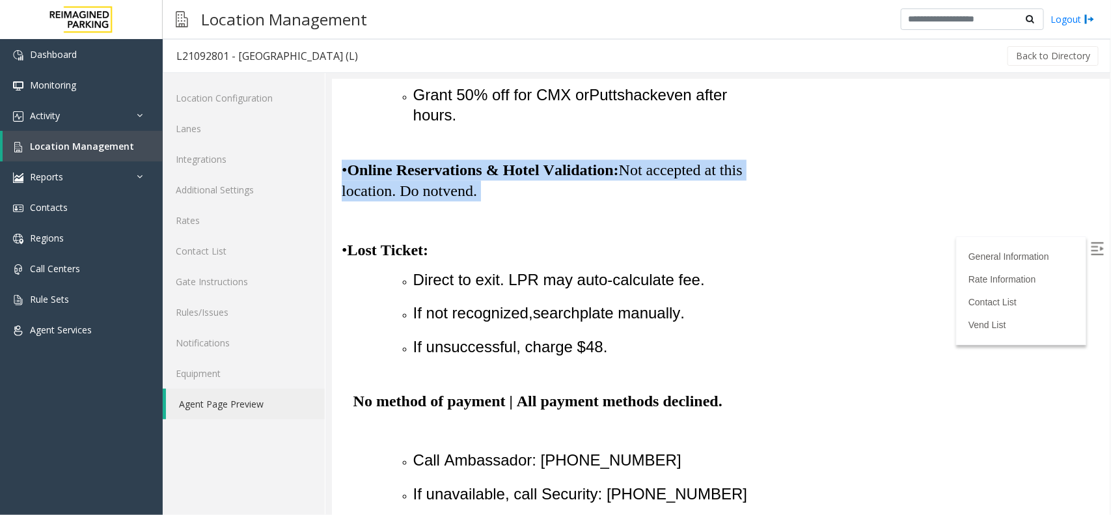
click at [512, 201] on p "• Online Reservations & Hotel Validation: Not accepted at this location. Do not…" at bounding box center [558, 169] width 434 height 63
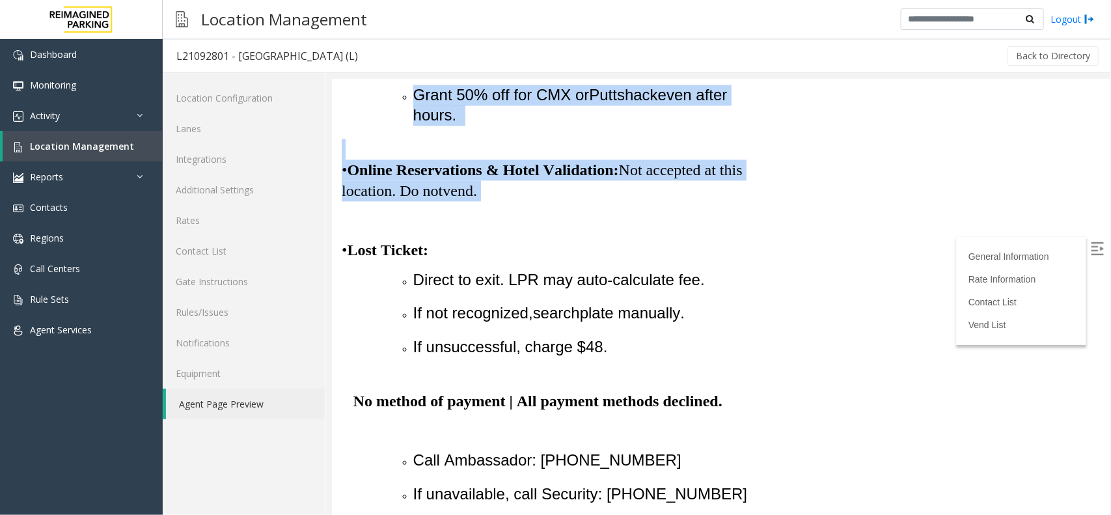
drag, startPoint x: 486, startPoint y: 262, endPoint x: 651, endPoint y: 320, distance: 174.6
click at [480, 199] on span at bounding box center [479, 190] width 4 height 17
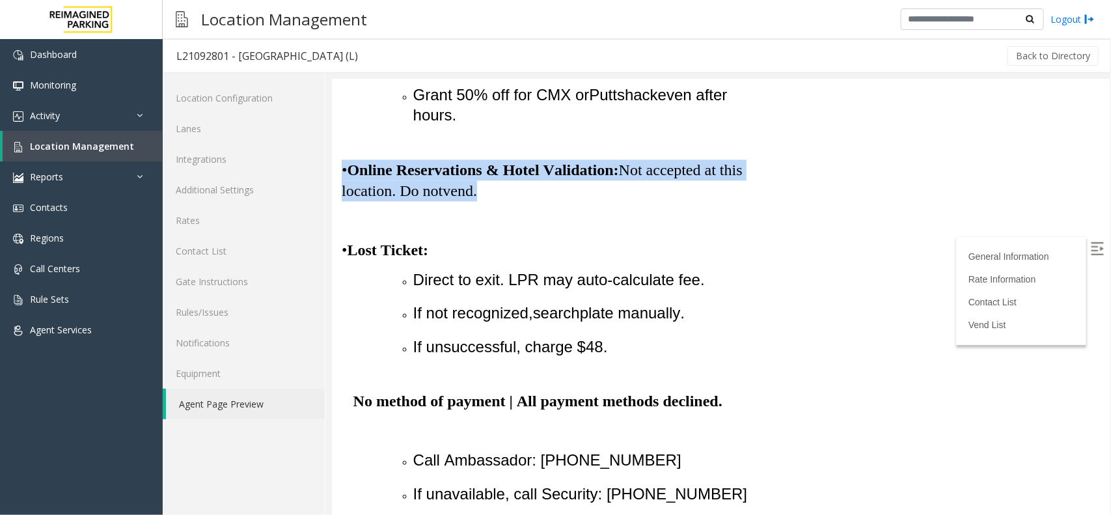
drag, startPoint x: 485, startPoint y: 260, endPoint x: 342, endPoint y: 237, distance: 144.4
click at [342, 201] on p "• Online Reservations & Hotel Validation: Not accepted at this location. Do not…" at bounding box center [558, 169] width 434 height 63
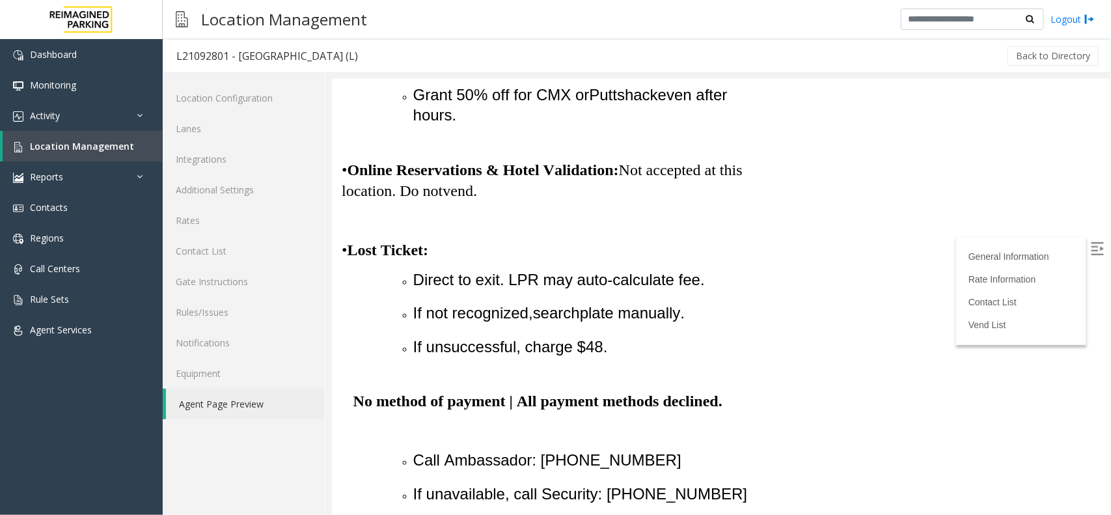
click at [490, 201] on p "• Online Reservations & Hotel Validation: Not accepted at this location. Do not…" at bounding box center [558, 169] width 434 height 63
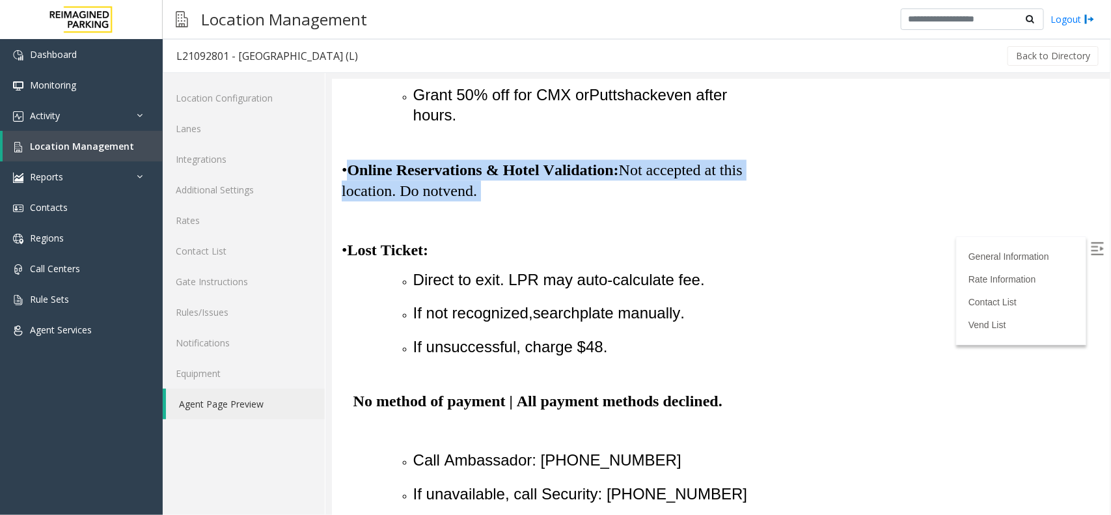
drag, startPoint x: 490, startPoint y: 261, endPoint x: 348, endPoint y: 236, distance: 144.2
click at [348, 201] on p "• Online Reservations & Hotel Validation: Not accepted at this location. Do not…" at bounding box center [558, 169] width 434 height 63
click at [473, 199] on span "vend" at bounding box center [457, 191] width 31 height 18
drag, startPoint x: 481, startPoint y: 258, endPoint x: 336, endPoint y: 230, distance: 147.7
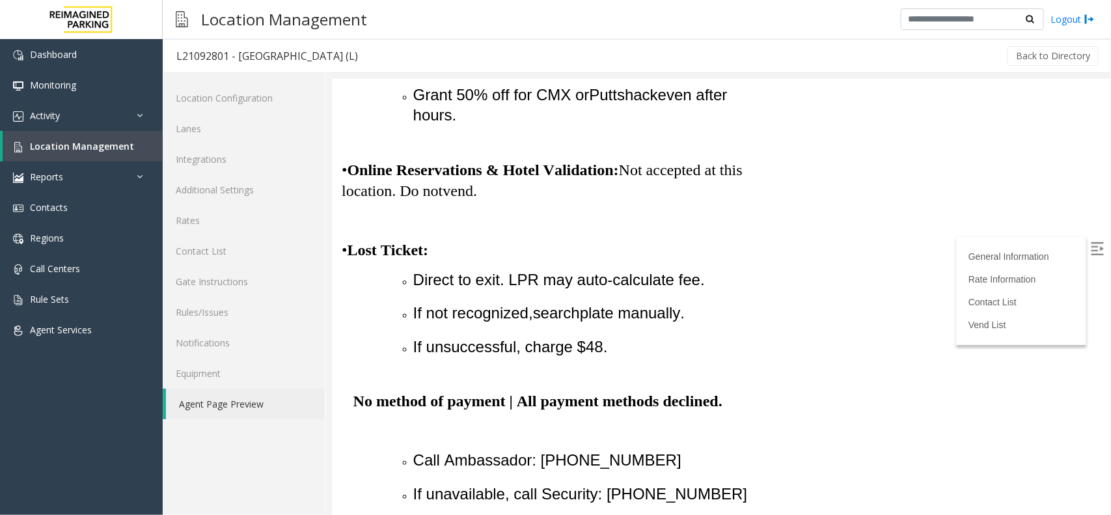
click at [477, 199] on span "." at bounding box center [475, 190] width 4 height 17
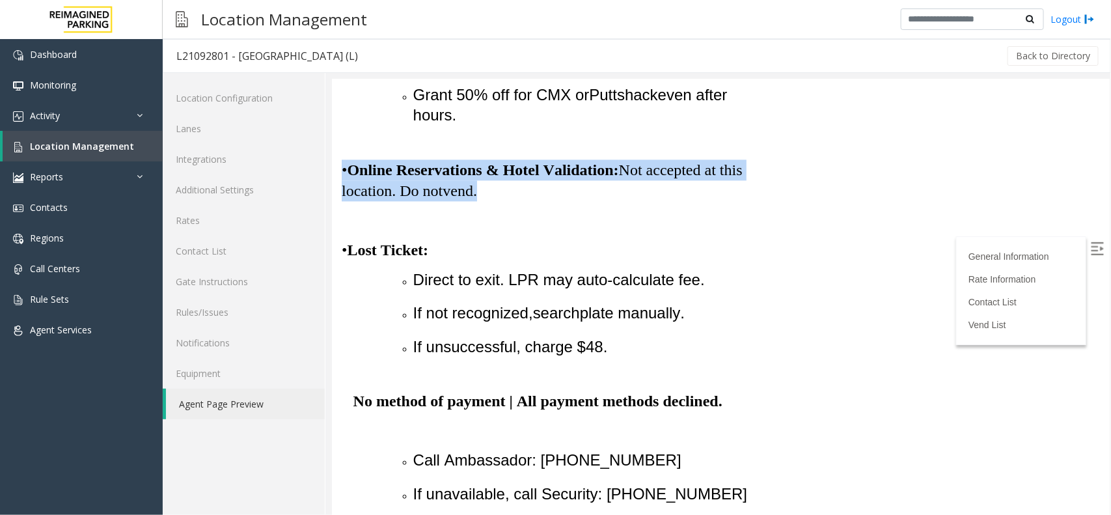
drag, startPoint x: 484, startPoint y: 258, endPoint x: 335, endPoint y: 227, distance: 153.1
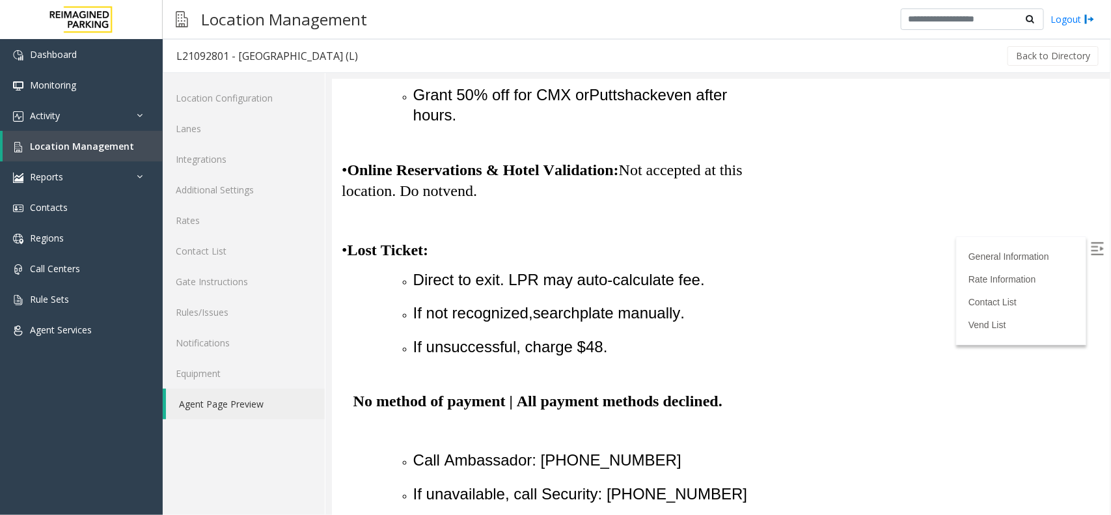
click at [495, 201] on p "• Online Reservations & Hotel Validation: Not accepted at this location. Do not…" at bounding box center [558, 169] width 434 height 63
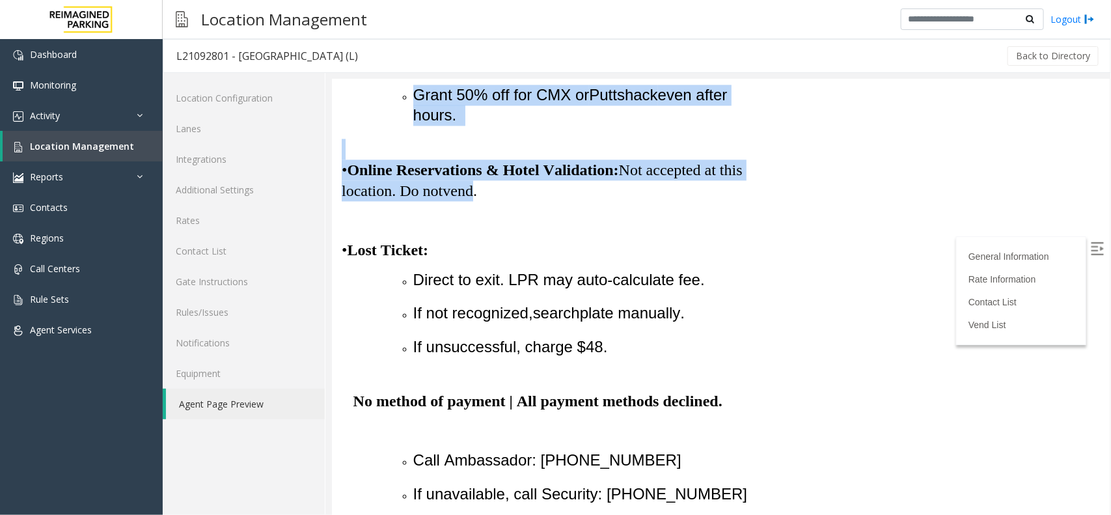
drag, startPoint x: 482, startPoint y: 264, endPoint x: 647, endPoint y: 308, distance: 171.0
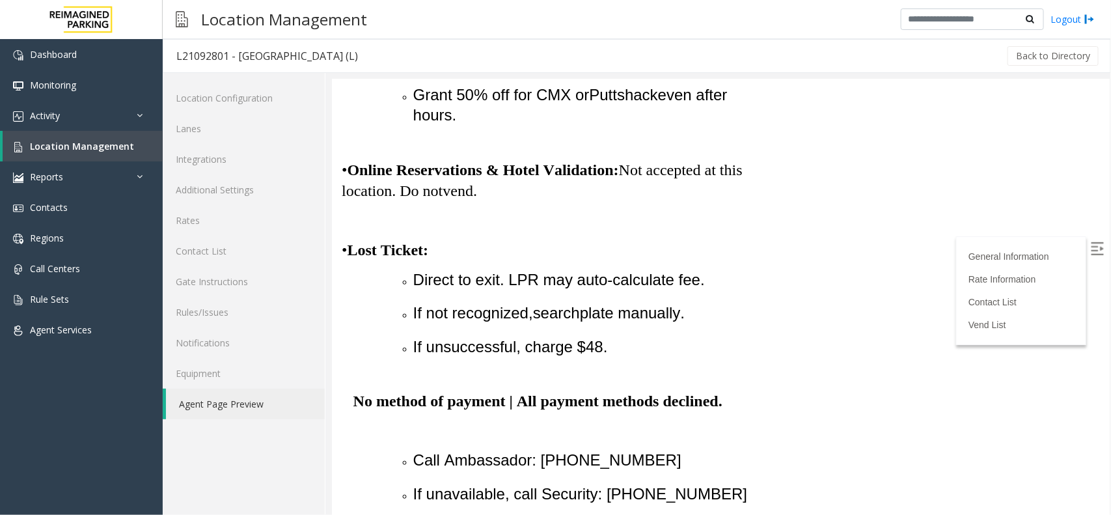
click at [503, 201] on p "• Online Reservations & Hotel Validation: Not accepted at this location. Do not…" at bounding box center [558, 169] width 434 height 63
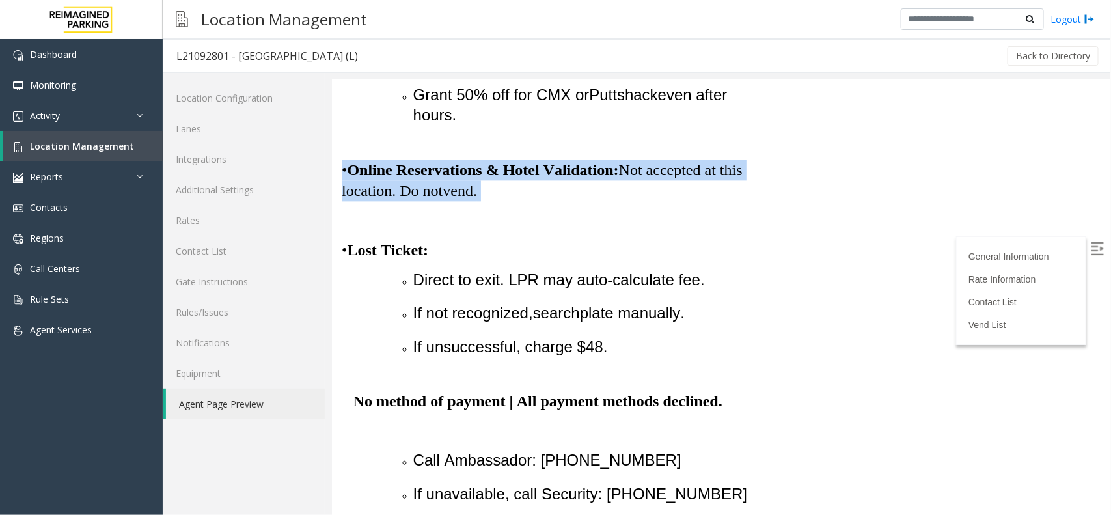
drag, startPoint x: 493, startPoint y: 265, endPoint x: 336, endPoint y: 232, distance: 160.4
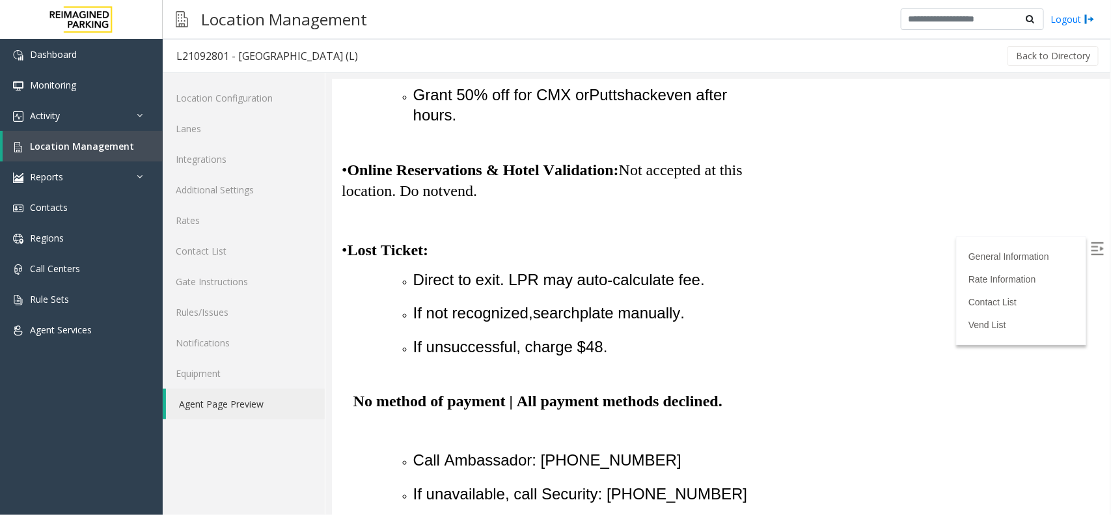
click at [524, 230] on p at bounding box center [558, 220] width 434 height 21
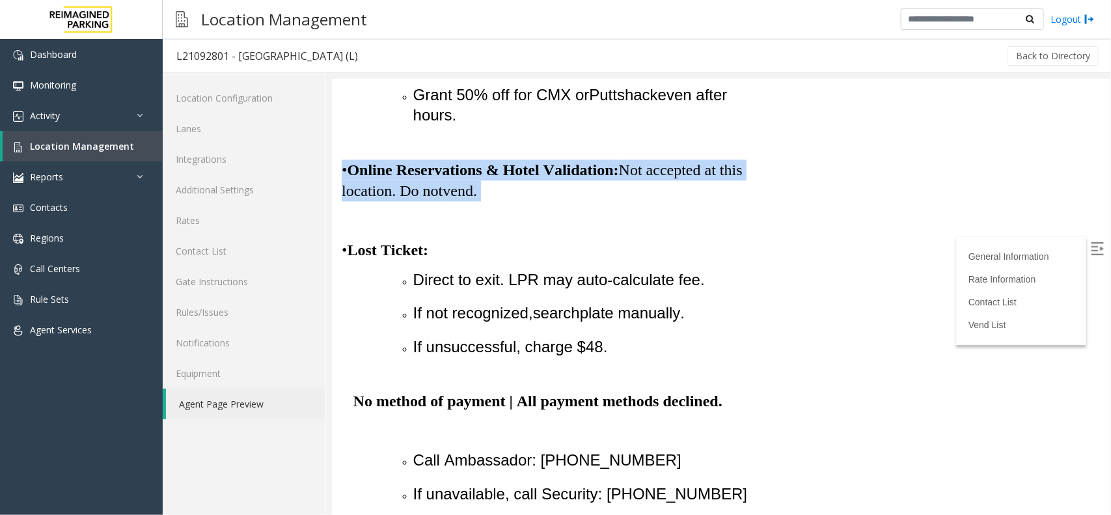
drag, startPoint x: 463, startPoint y: 262, endPoint x: 338, endPoint y: 242, distance: 127.2
click at [515, 230] on p at bounding box center [558, 220] width 434 height 21
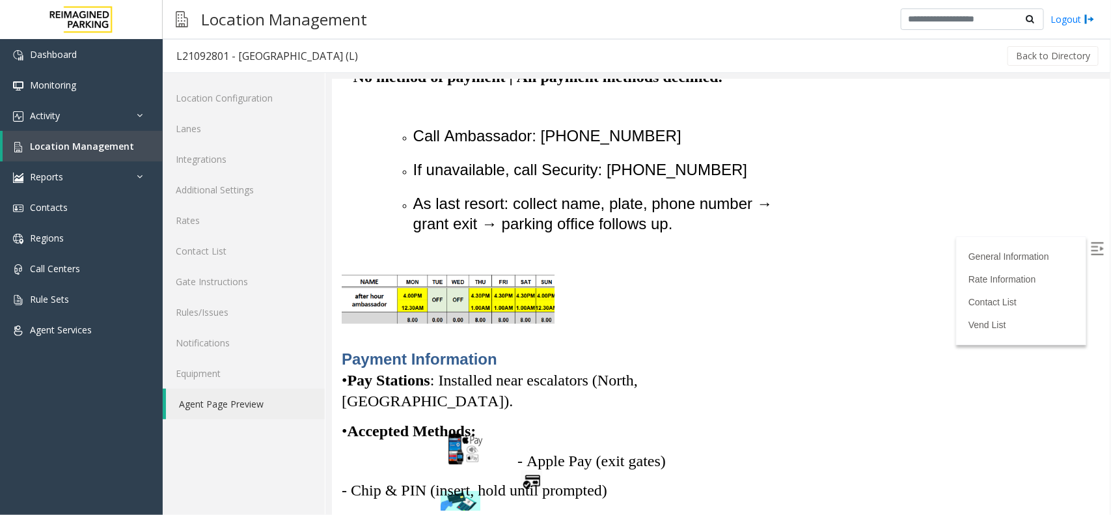
scroll to position [1627, 0]
click at [124, 152] on link "Location Management" at bounding box center [83, 146] width 160 height 31
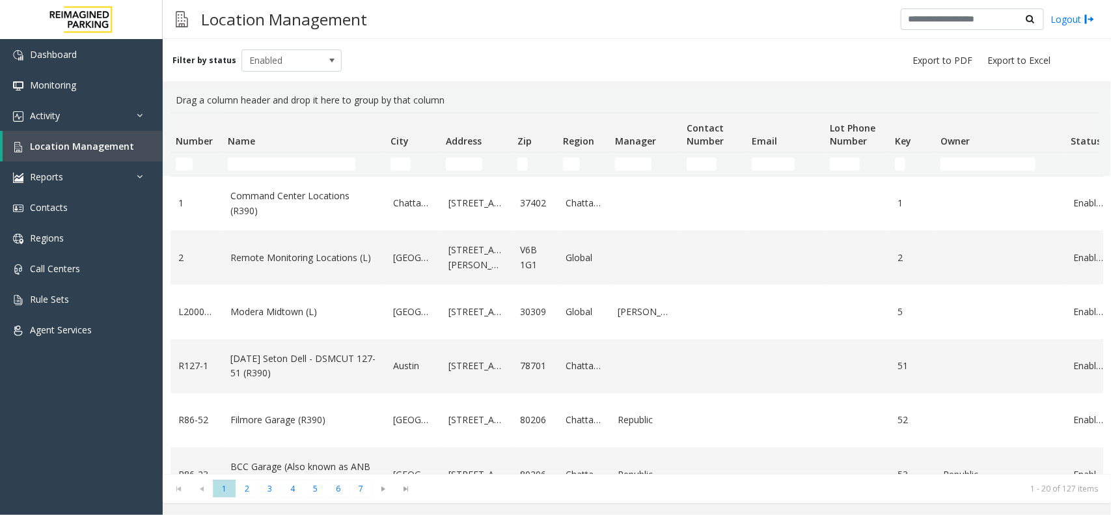
click at [270, 156] on td "Name Filter" at bounding box center [304, 163] width 163 height 23
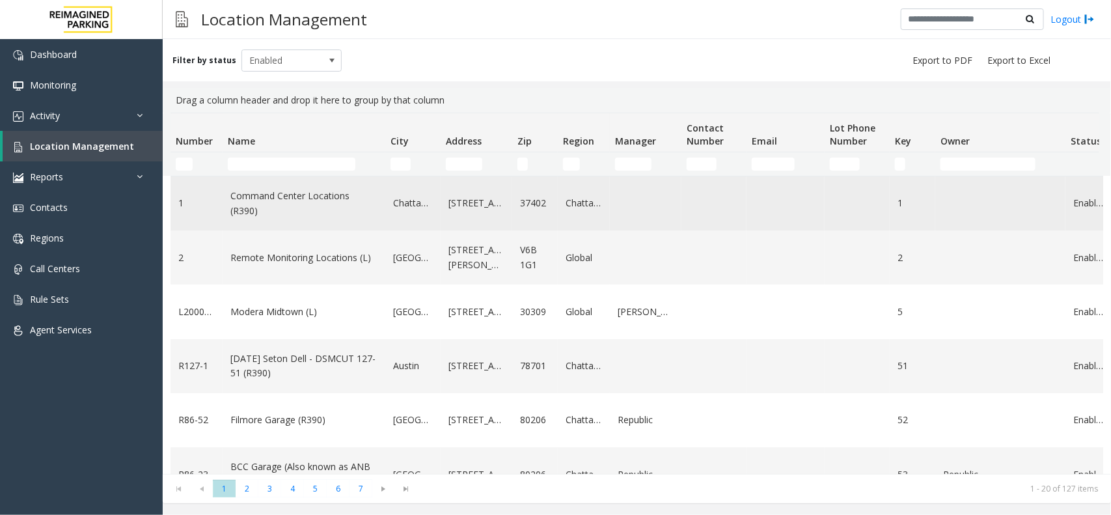
click at [260, 181] on td "Command Center Locations (R390)" at bounding box center [304, 203] width 163 height 54
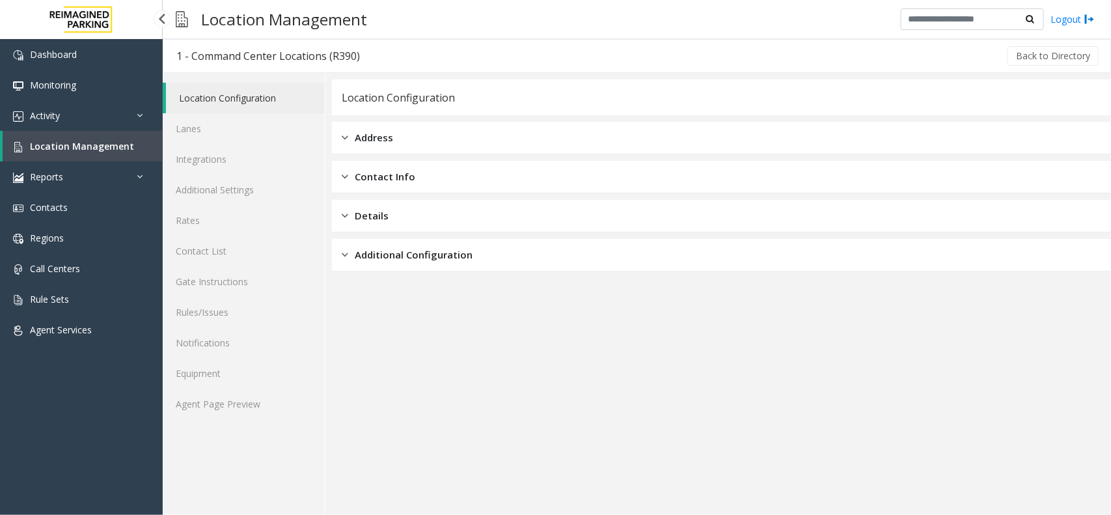
click at [100, 144] on span "Location Management" at bounding box center [82, 146] width 104 height 12
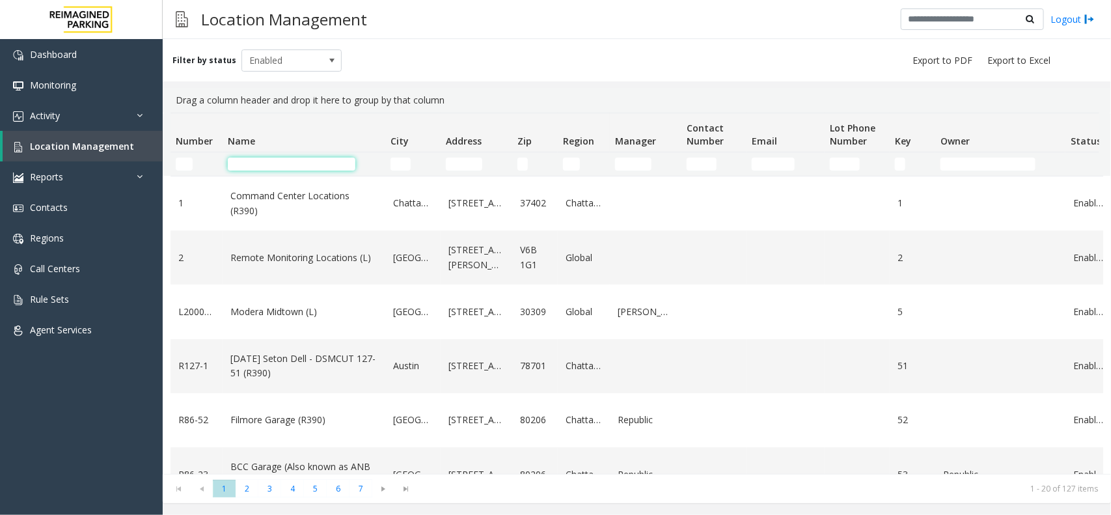
click at [238, 163] on input "Name Filter" at bounding box center [292, 164] width 128 height 13
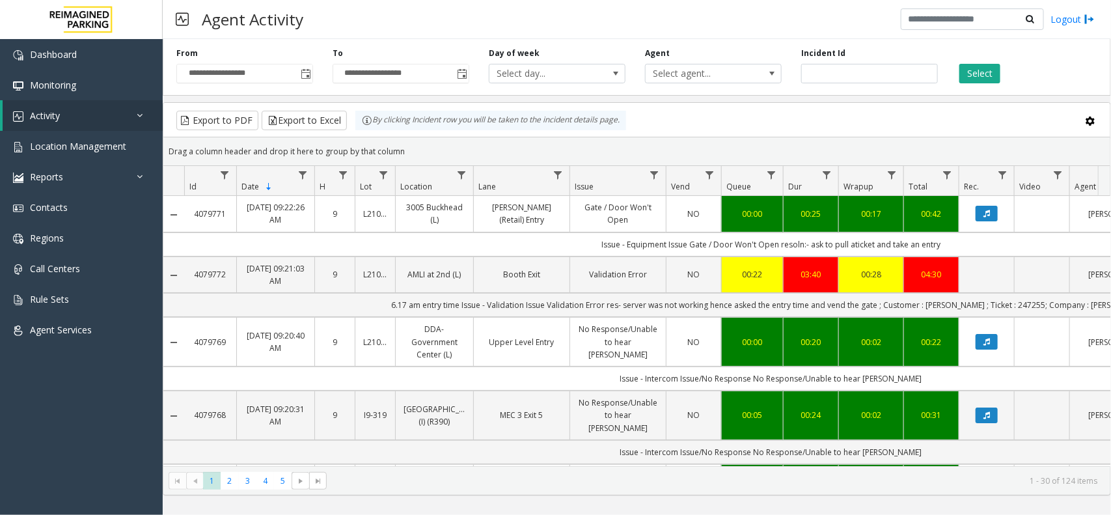
scroll to position [0, 132]
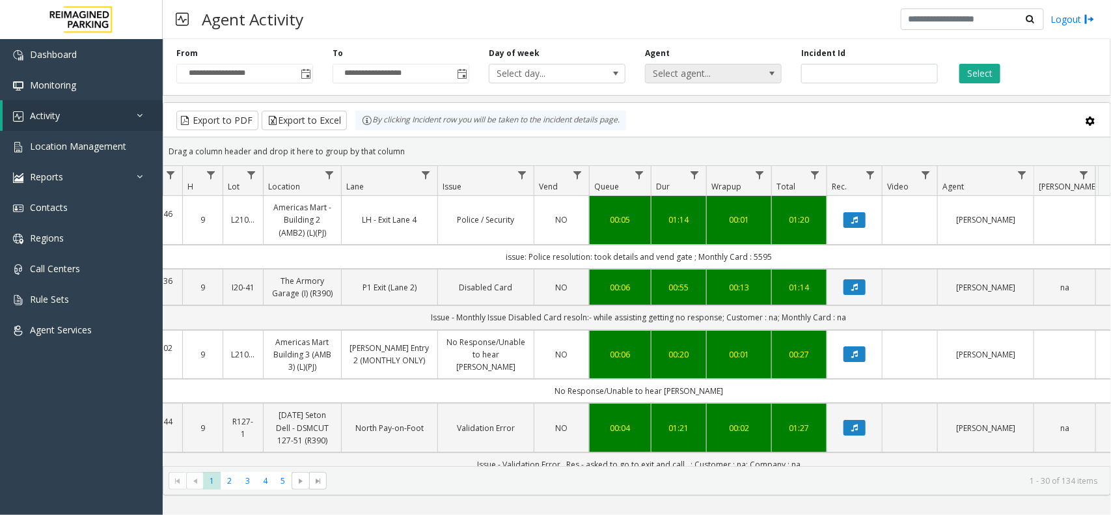
drag, startPoint x: 737, startPoint y: 88, endPoint x: 747, endPoint y: 72, distance: 18.4
click at [737, 88] on div "**********" at bounding box center [637, 65] width 948 height 62
click at [747, 72] on span "Select agent..." at bounding box center [700, 73] width 108 height 18
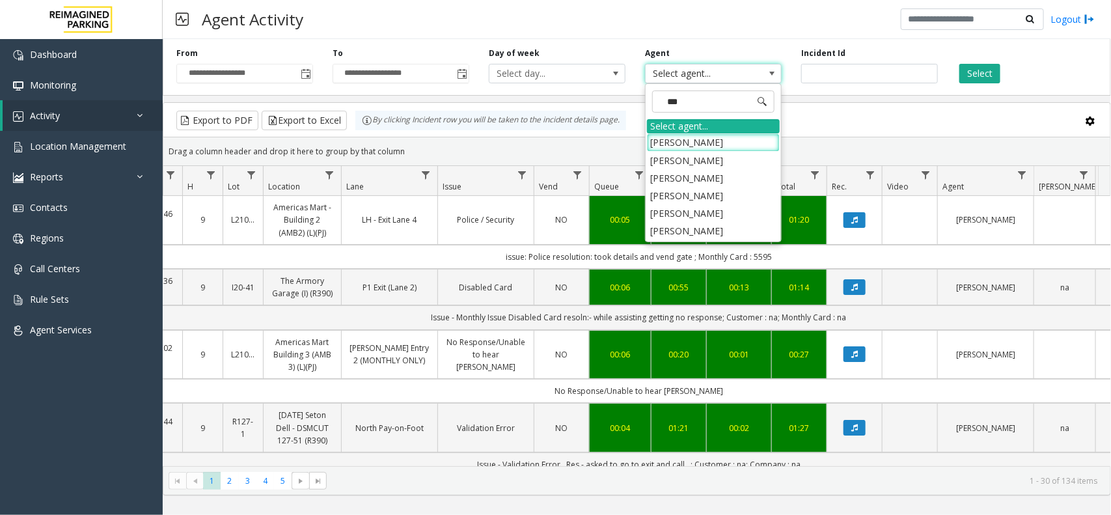
type input "****"
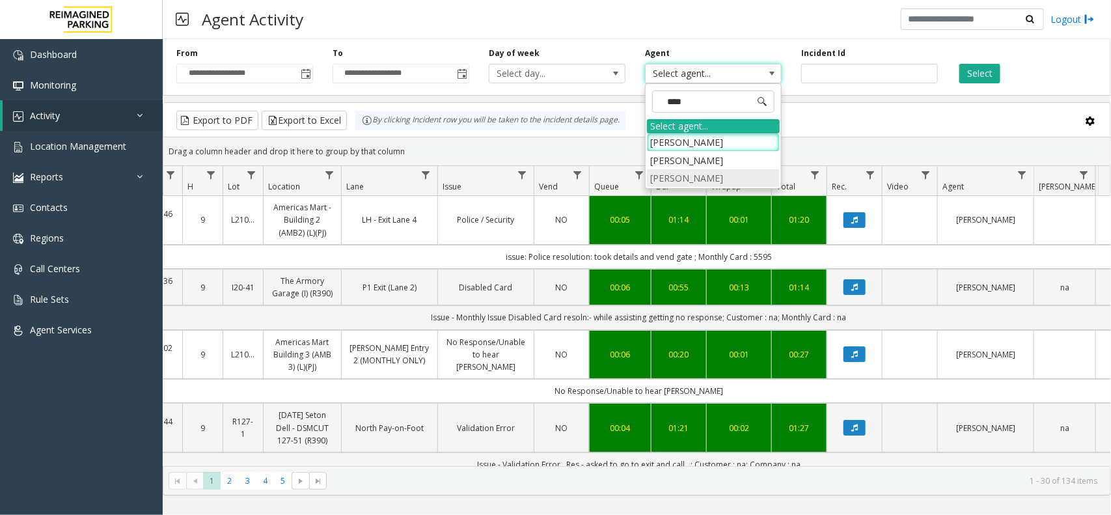
click at [707, 179] on li "Samar Pratap Singh" at bounding box center [713, 178] width 133 height 18
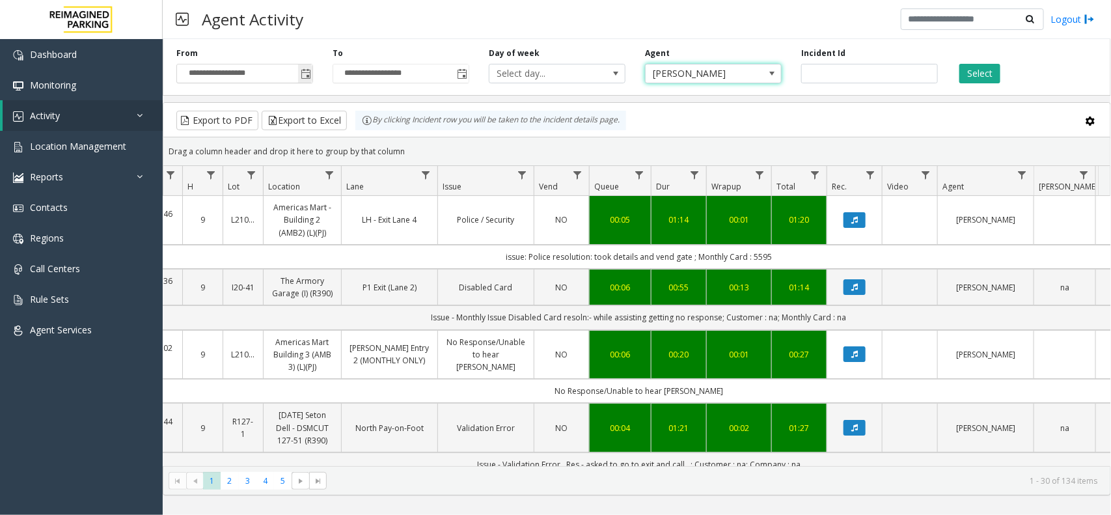
click at [304, 72] on span "Toggle popup" at bounding box center [306, 74] width 10 height 10
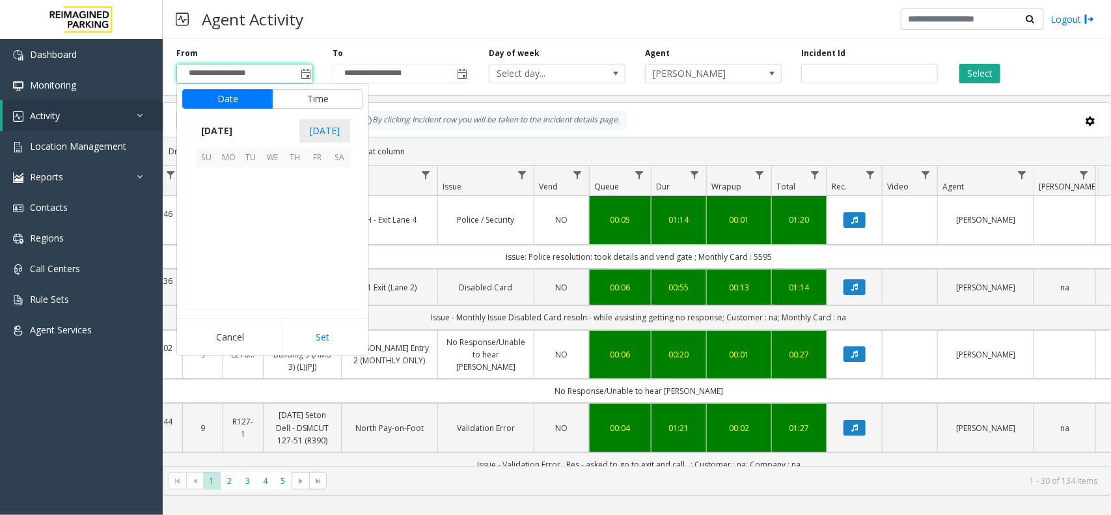
scroll to position [233526, 0]
click at [249, 227] on span "16" at bounding box center [251, 223] width 22 height 22
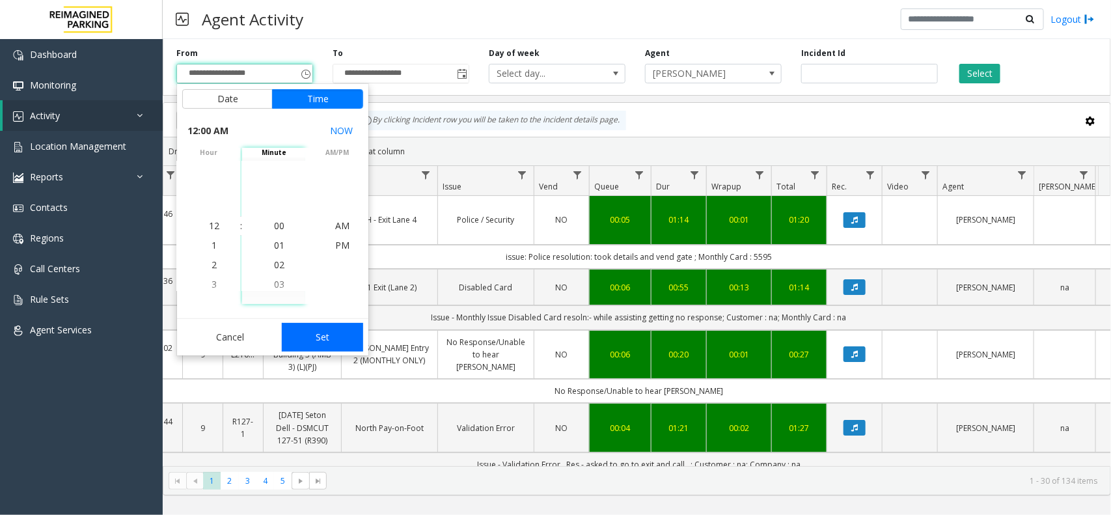
click at [323, 333] on button "Set" at bounding box center [323, 337] width 82 height 29
type input "**********"
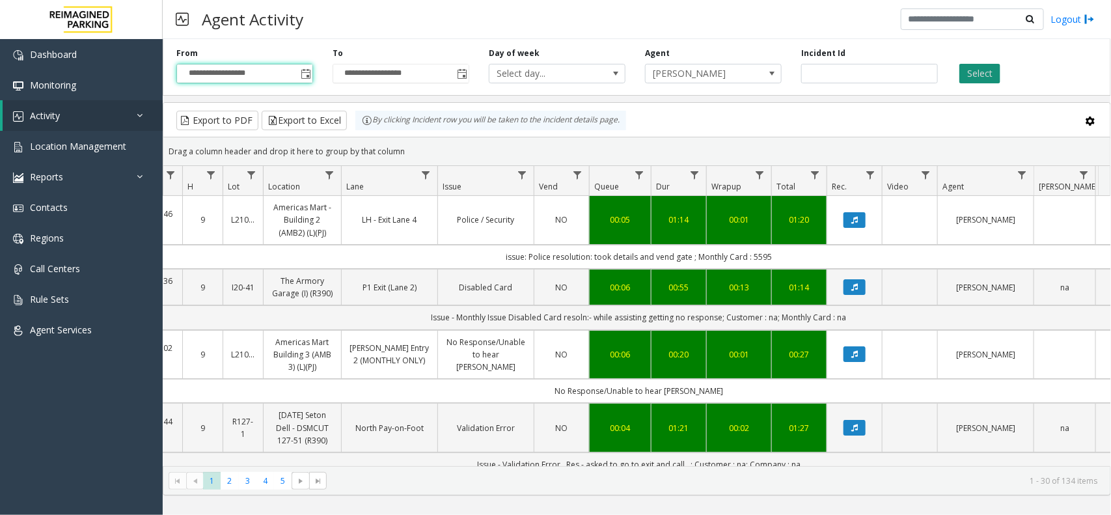
click at [978, 76] on button "Select" at bounding box center [980, 74] width 41 height 20
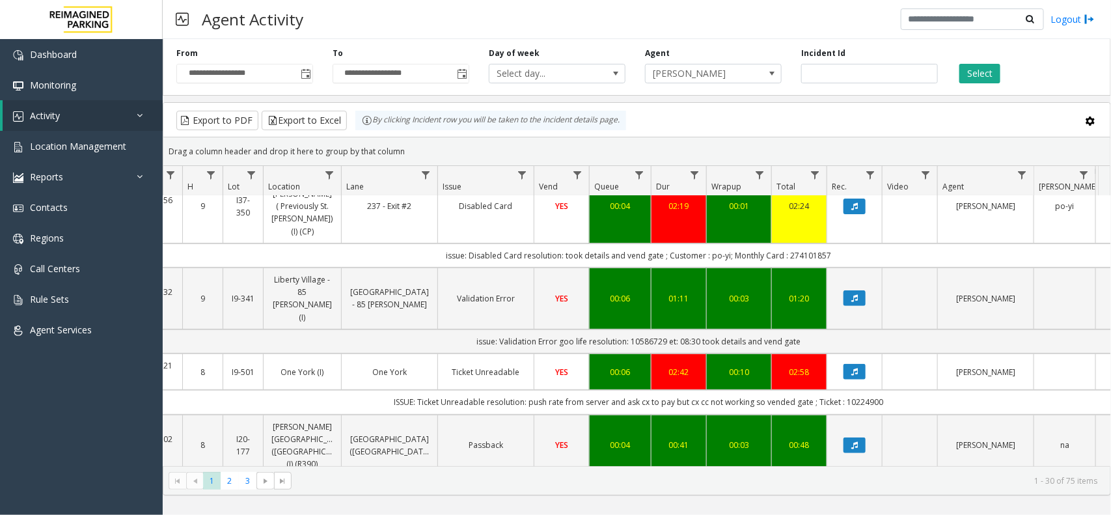
scroll to position [325, 132]
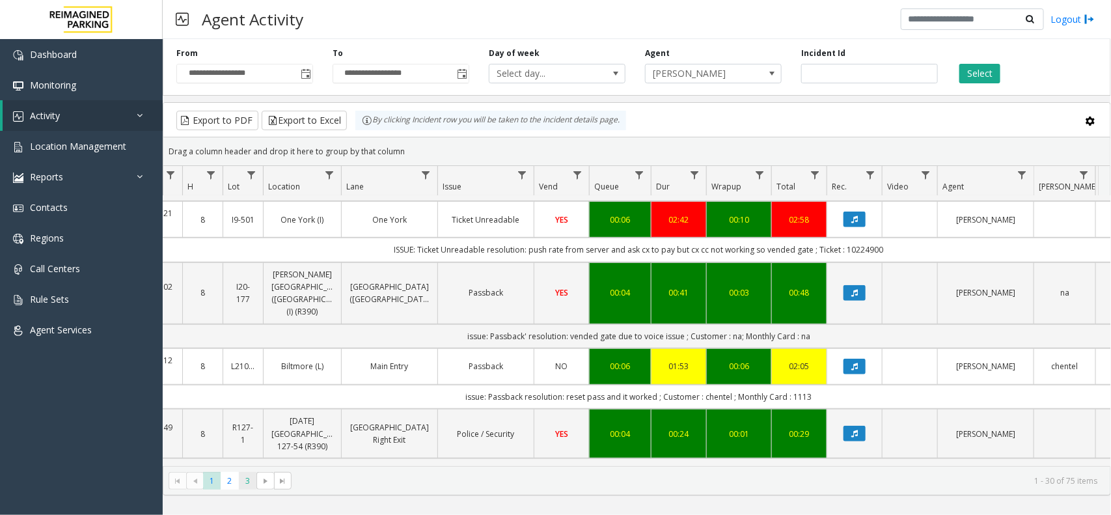
click at [244, 486] on span "3" at bounding box center [248, 481] width 18 height 18
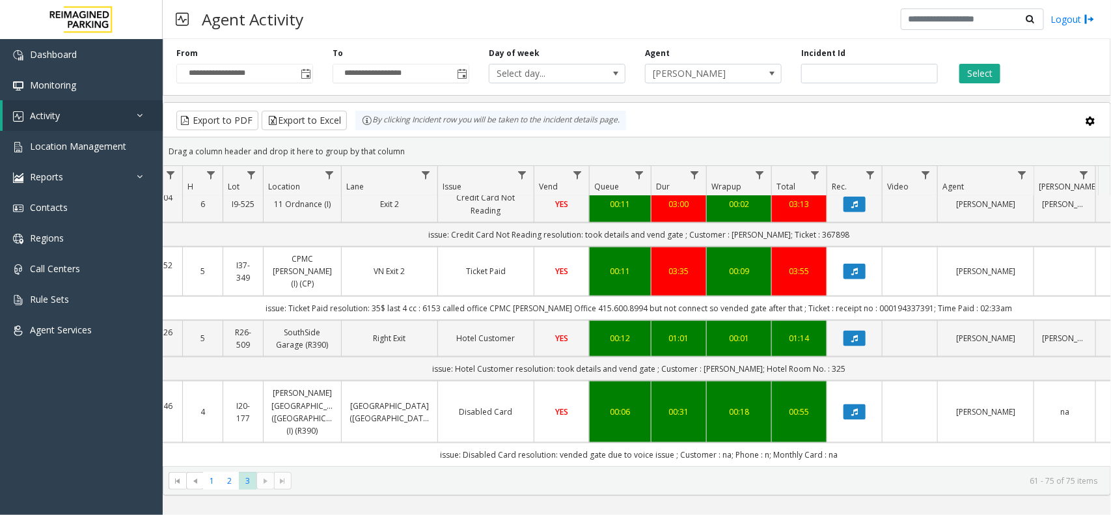
scroll to position [752, 132]
click at [225, 482] on span "2" at bounding box center [230, 481] width 18 height 18
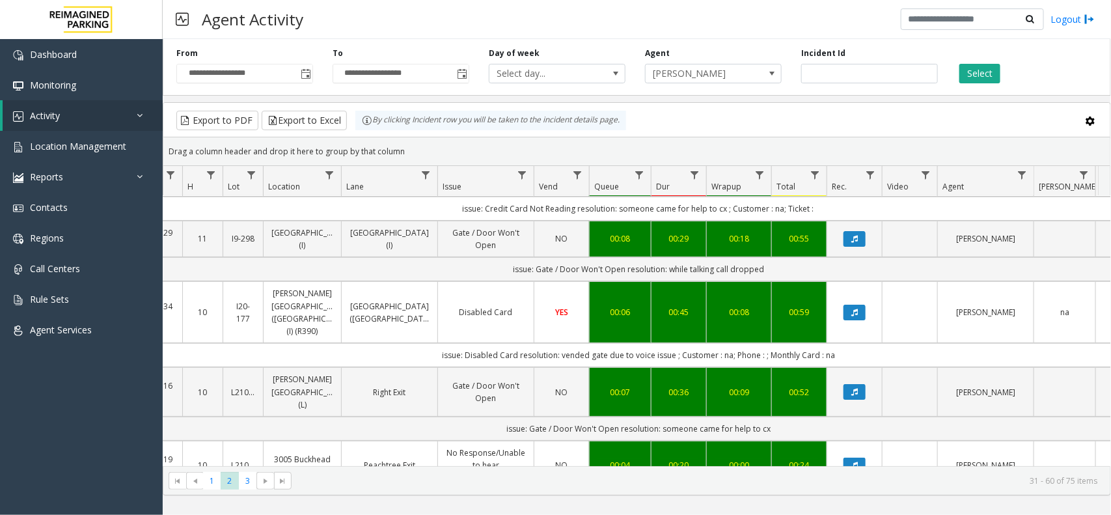
scroll to position [0, 132]
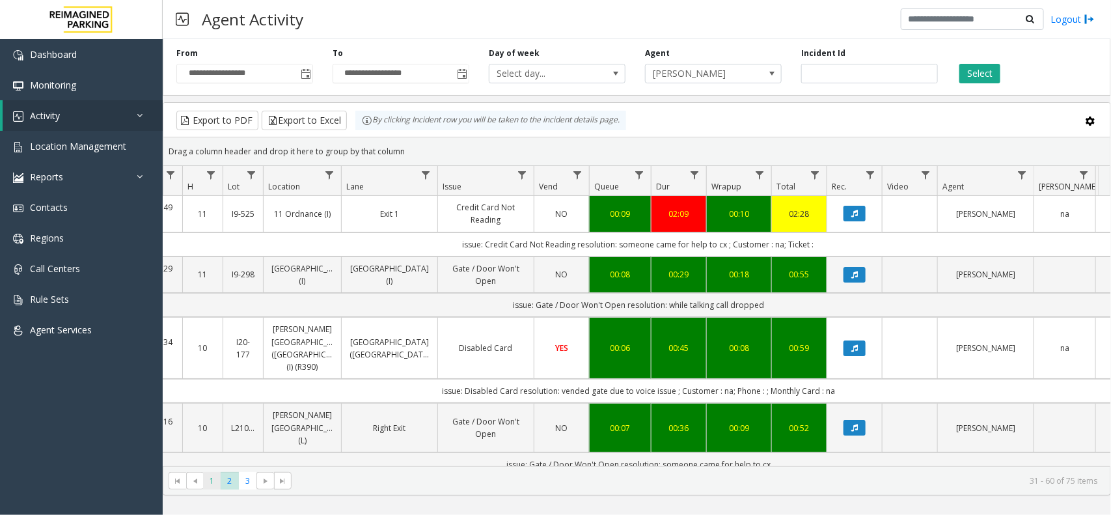
click at [212, 479] on span "1" at bounding box center [212, 481] width 18 height 18
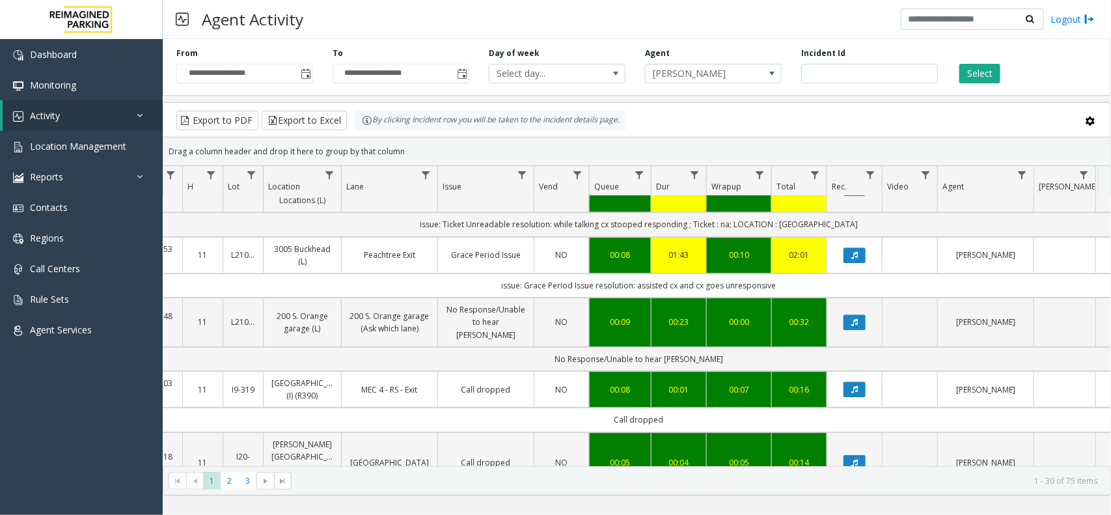
scroll to position [1788, 132]
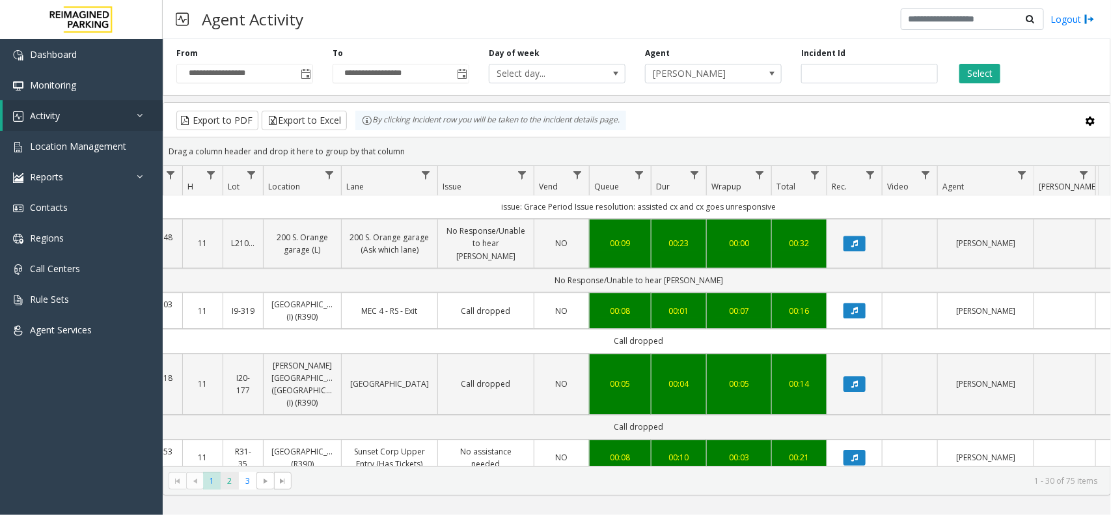
click at [229, 486] on span "2" at bounding box center [230, 481] width 18 height 18
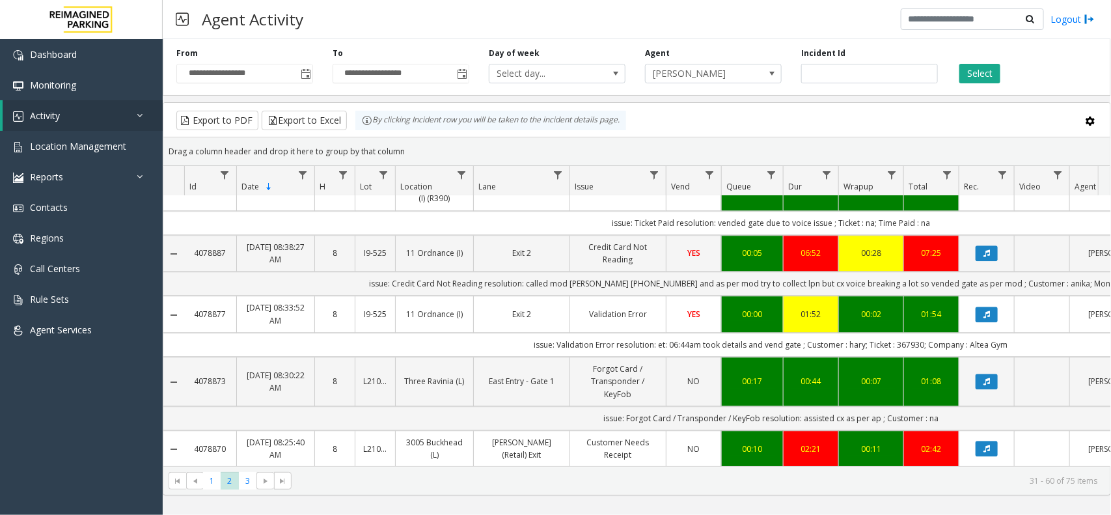
copy link "4078870"
drag, startPoint x: 228, startPoint y: 350, endPoint x: 191, endPoint y: 353, distance: 37.8
click at [191, 430] on td "4078870" at bounding box center [210, 448] width 52 height 36
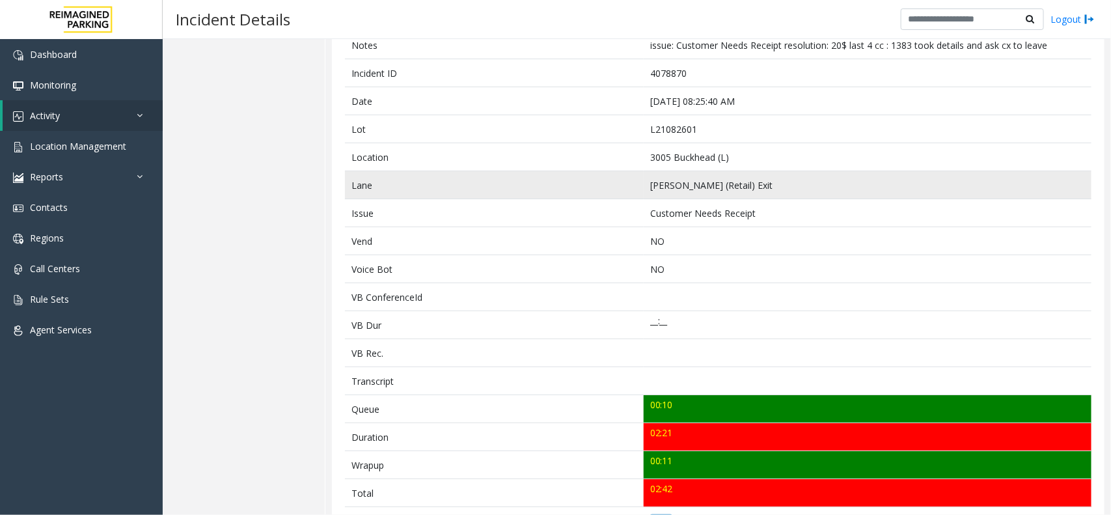
scroll to position [55, 0]
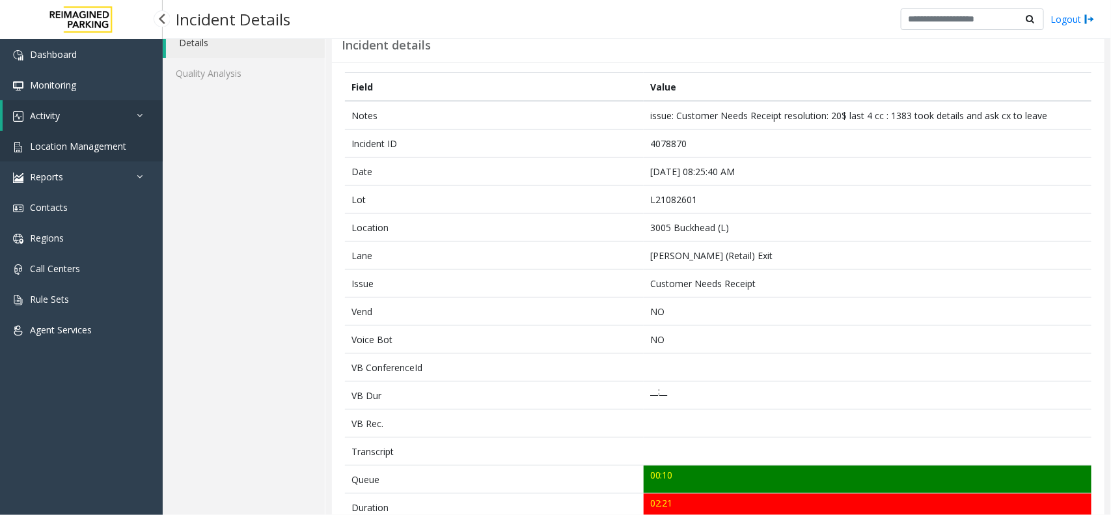
click at [99, 153] on link "Location Management" at bounding box center [81, 146] width 163 height 31
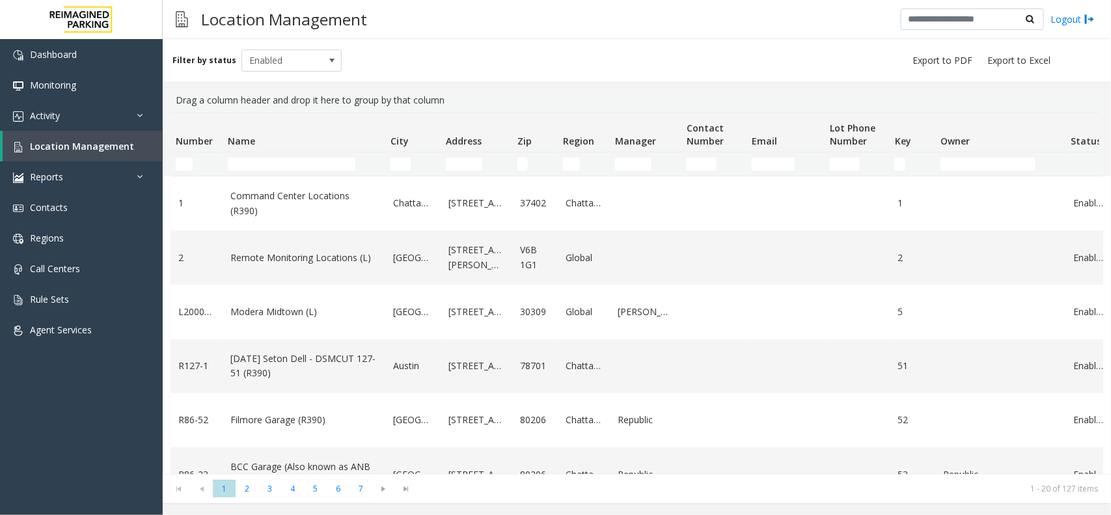
drag, startPoint x: 463, startPoint y: 96, endPoint x: 168, endPoint y: 104, distance: 295.0
click at [168, 104] on kendo-grid-group-panel "Drag a column header and drop it here to group by that column" at bounding box center [637, 100] width 948 height 25
click at [166, 94] on kendo-grid-group-panel "Drag a column header and drop it here to group by that column" at bounding box center [637, 100] width 948 height 25
drag, startPoint x: 168, startPoint y: 95, endPoint x: 441, endPoint y: 96, distance: 273.4
click at [441, 96] on kendo-grid-group-panel "Drag a column header and drop it here to group by that column" at bounding box center [637, 100] width 948 height 25
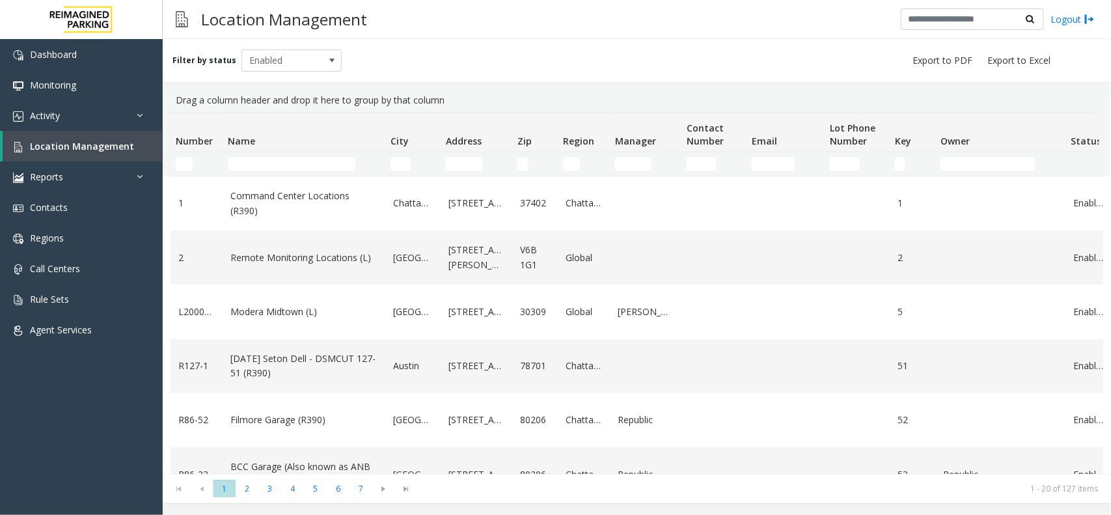
click at [463, 96] on div "Drag a column header and drop it here to group by that column" at bounding box center [637, 100] width 933 height 25
click at [94, 112] on link "Activity" at bounding box center [81, 115] width 163 height 31
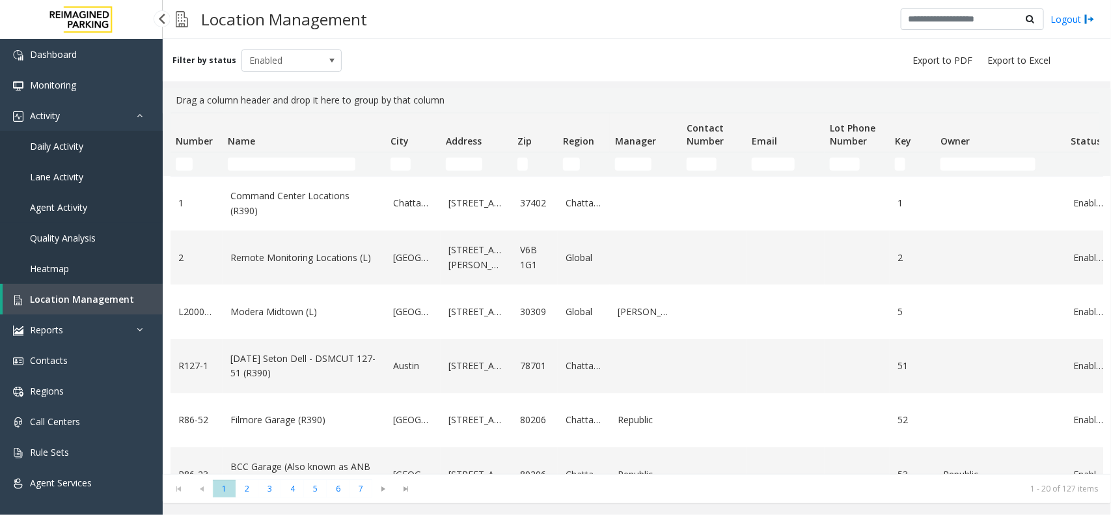
click at [59, 204] on span "Agent Activity" at bounding box center [58, 207] width 57 height 12
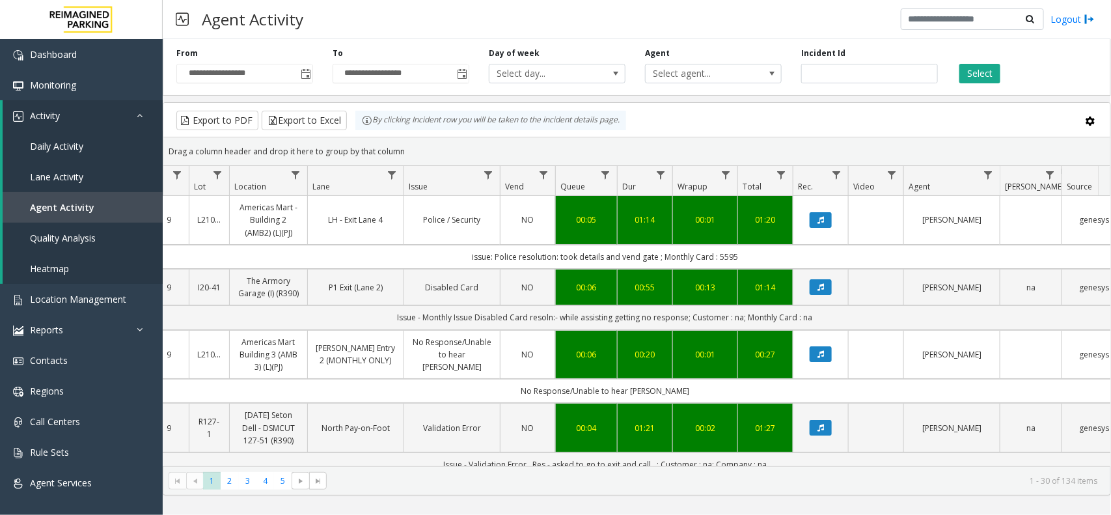
scroll to position [0, 194]
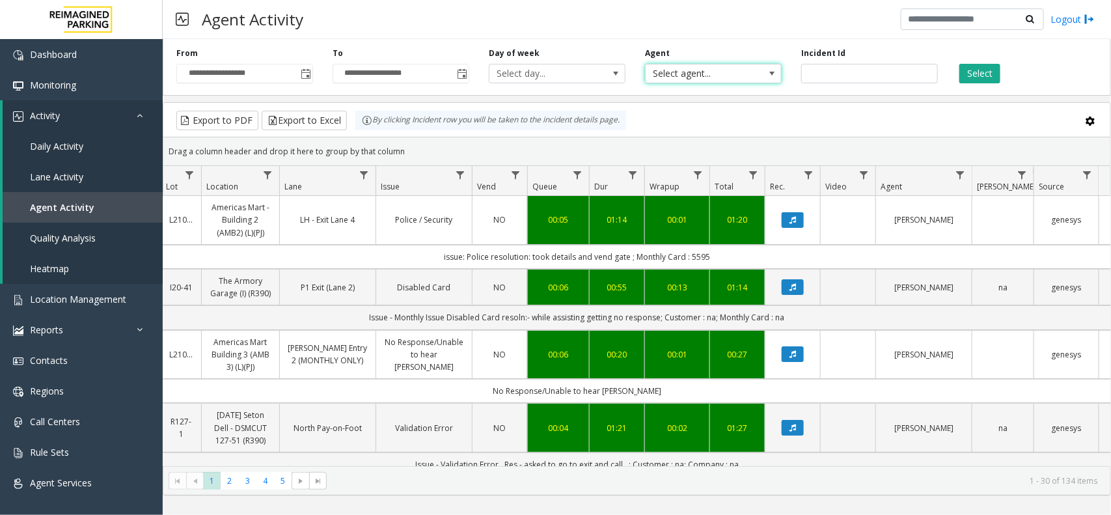
click at [743, 79] on span "Select agent..." at bounding box center [700, 73] width 108 height 18
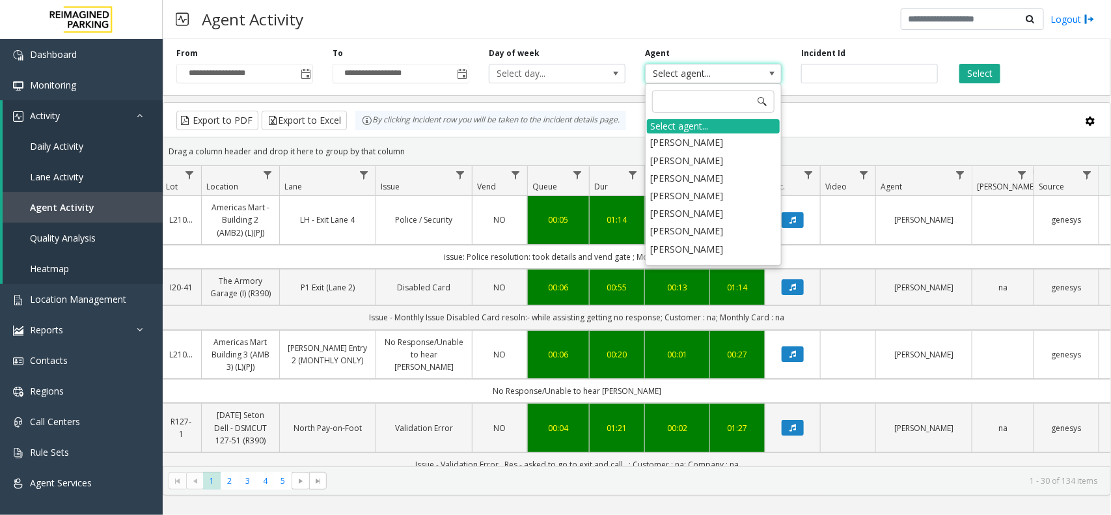
click at [743, 79] on span "Select agent..." at bounding box center [700, 73] width 108 height 18
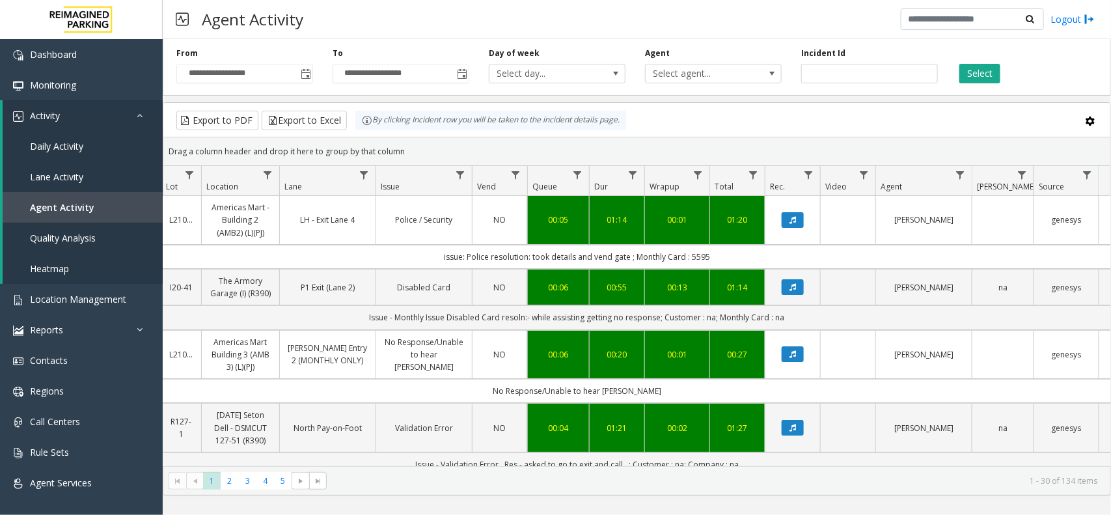
drag, startPoint x: 424, startPoint y: 153, endPoint x: 365, endPoint y: 132, distance: 62.2
click at [365, 132] on kendo-grid "Export to PDF Export to Excel By clicking Incident row you will be taken to the…" at bounding box center [637, 298] width 948 height 393
click at [412, 142] on div "Drag a column header and drop it here to group by that column" at bounding box center [636, 151] width 947 height 23
drag, startPoint x: 408, startPoint y: 154, endPoint x: 340, endPoint y: 121, distance: 76.0
click at [340, 121] on kendo-grid "Export to PDF Export to Excel By clicking Incident row you will be taken to the…" at bounding box center [637, 298] width 948 height 393
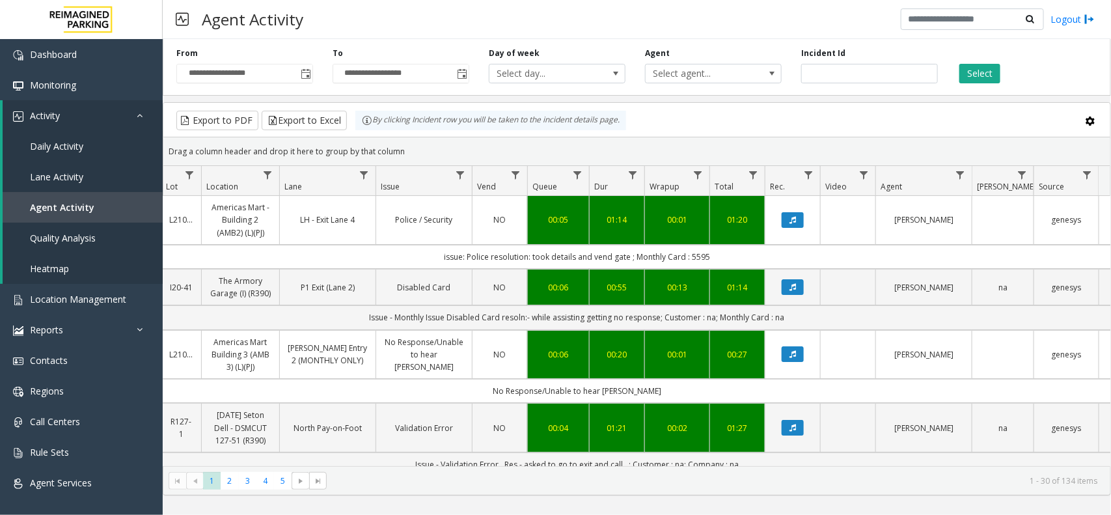
click at [399, 148] on div "Drag a column header and drop it here to group by that column" at bounding box center [636, 151] width 947 height 23
drag, startPoint x: 402, startPoint y: 152, endPoint x: 352, endPoint y: 131, distance: 54.3
click at [352, 131] on kendo-grid "Export to PDF Export to Excel By clicking Incident row you will be taken to the…" at bounding box center [637, 298] width 948 height 393
click at [408, 154] on div "Drag a column header and drop it here to group by that column" at bounding box center [636, 151] width 947 height 23
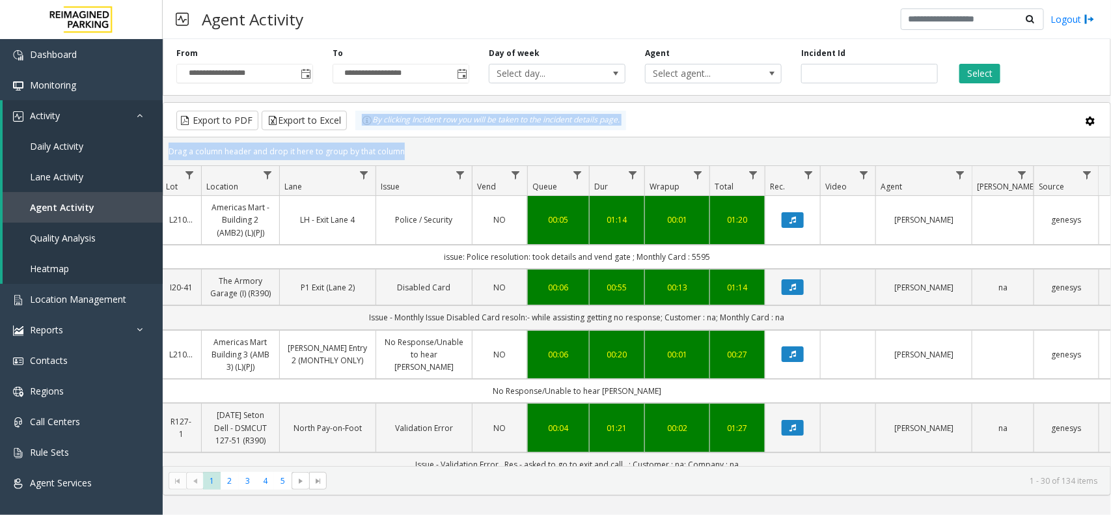
drag, startPoint x: 408, startPoint y: 154, endPoint x: 360, endPoint y: 129, distance: 53.6
click at [360, 129] on kendo-grid "Export to PDF Export to Excel By clicking Incident row you will be taken to the…" at bounding box center [637, 298] width 948 height 393
click at [411, 151] on div "Drag a column header and drop it here to group by that column" at bounding box center [636, 151] width 947 height 23
drag, startPoint x: 410, startPoint y: 150, endPoint x: 363, endPoint y: 133, distance: 50.2
click at [363, 133] on kendo-grid "Export to PDF Export to Excel By clicking Incident row you will be taken to the…" at bounding box center [637, 298] width 948 height 393
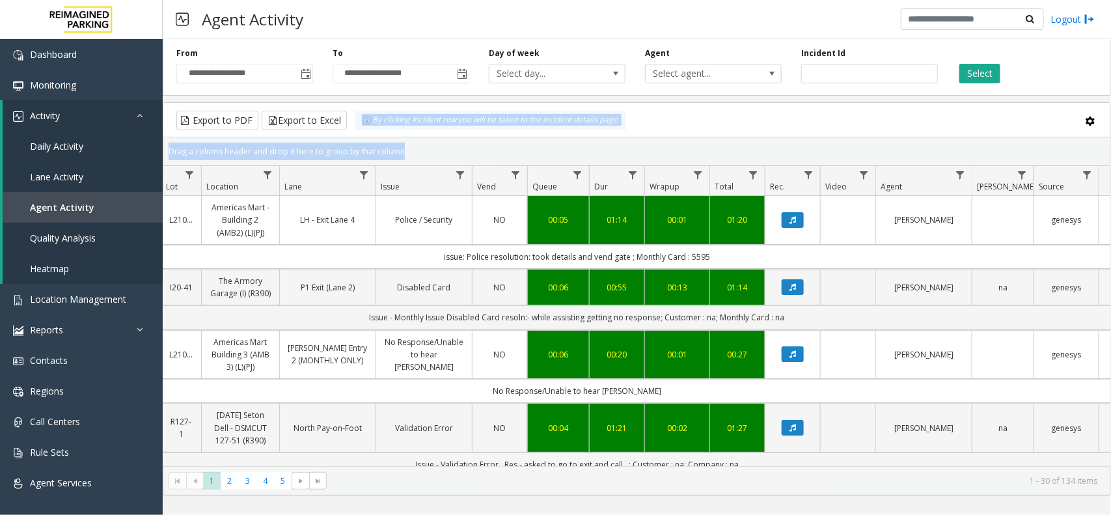
click at [394, 148] on div "Drag a column header and drop it here to group by that column" at bounding box center [636, 151] width 947 height 23
drag, startPoint x: 408, startPoint y: 145, endPoint x: 357, endPoint y: 131, distance: 53.4
click at [357, 131] on kendo-grid "Export to PDF Export to Excel By clicking Incident row you will be taken to the…" at bounding box center [637, 298] width 948 height 393
click at [404, 153] on div "Drag a column header and drop it here to group by that column" at bounding box center [636, 151] width 947 height 23
drag, startPoint x: 404, startPoint y: 153, endPoint x: 353, endPoint y: 132, distance: 54.3
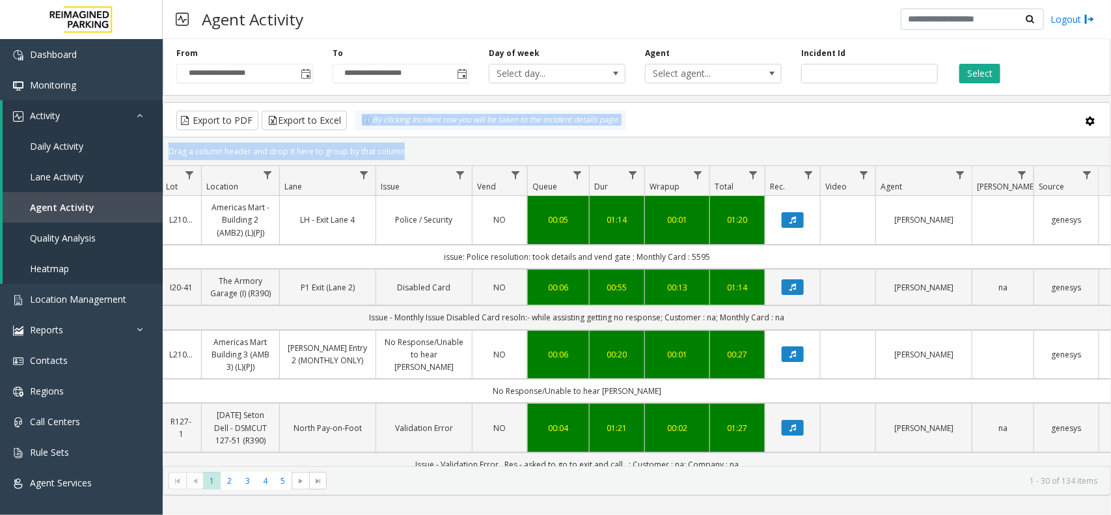
click at [353, 132] on kendo-grid "Export to PDF Export to Excel By clicking Incident row you will be taken to the…" at bounding box center [637, 298] width 948 height 393
click at [382, 144] on div "Drag a column header and drop it here to group by that column" at bounding box center [636, 151] width 947 height 23
drag, startPoint x: 407, startPoint y: 148, endPoint x: 342, endPoint y: 122, distance: 70.1
click at [342, 122] on kendo-grid "Export to PDF Export to Excel By clicking Incident row you will be taken to the…" at bounding box center [637, 298] width 948 height 393
click at [409, 150] on div "Drag a column header and drop it here to group by that column" at bounding box center [636, 151] width 947 height 23
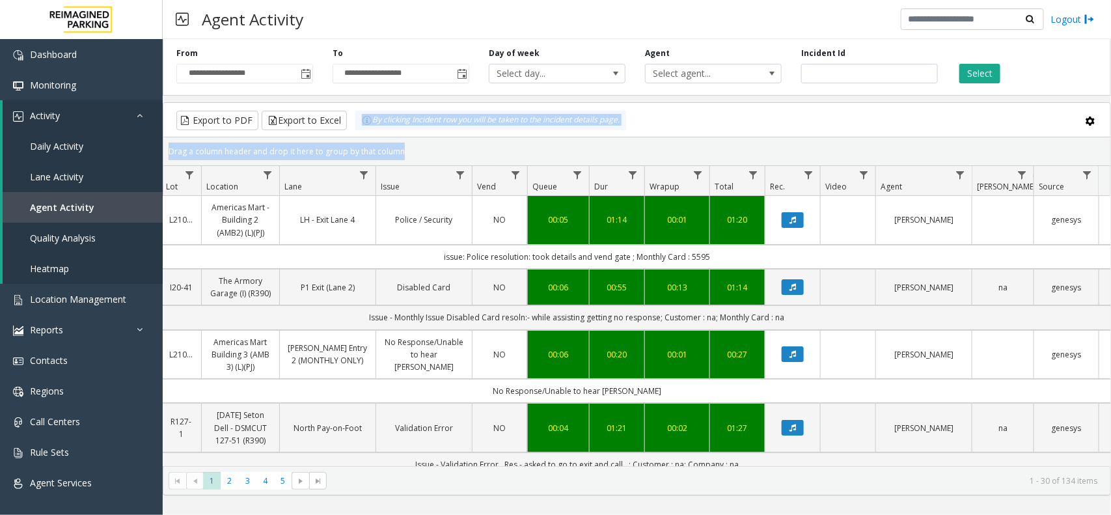
drag, startPoint x: 409, startPoint y: 150, endPoint x: 350, endPoint y: 131, distance: 62.4
click at [350, 131] on kendo-grid "Export to PDF Export to Excel By clicking Incident row you will be taken to the…" at bounding box center [637, 298] width 948 height 393
click at [410, 150] on div "Drag a column header and drop it here to group by that column" at bounding box center [636, 151] width 947 height 23
drag, startPoint x: 410, startPoint y: 150, endPoint x: 352, endPoint y: 127, distance: 62.9
click at [352, 127] on kendo-grid "Export to PDF Export to Excel By clicking Incident row you will be taken to the…" at bounding box center [637, 298] width 948 height 393
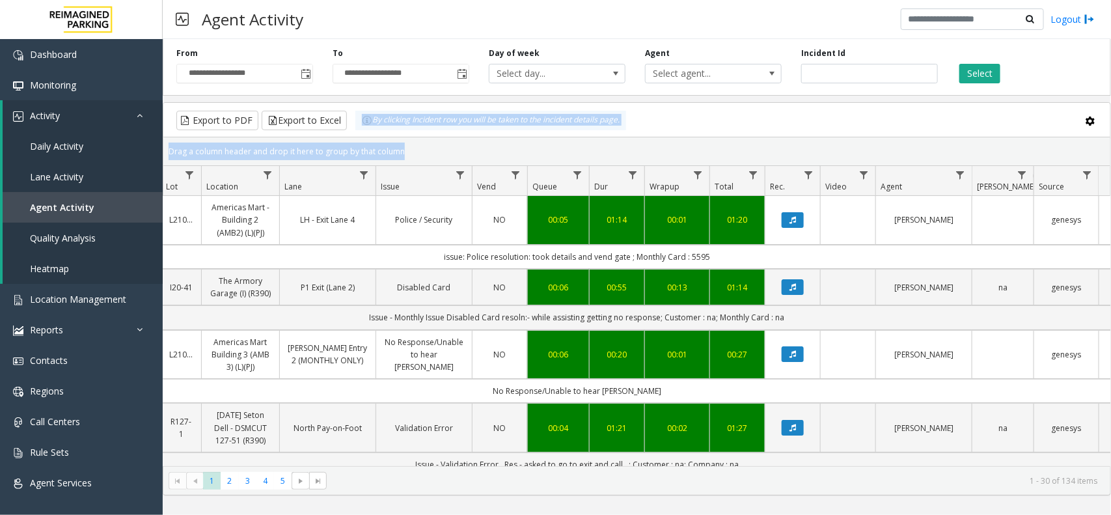
click at [408, 150] on div "Drag a column header and drop it here to group by that column" at bounding box center [636, 151] width 947 height 23
drag, startPoint x: 408, startPoint y: 150, endPoint x: 339, endPoint y: 128, distance: 72.0
click at [339, 128] on kendo-grid "Export to PDF Export to Excel By clicking Incident row you will be taken to the…" at bounding box center [637, 298] width 948 height 393
click at [414, 144] on div "Drag a column header and drop it here to group by that column" at bounding box center [636, 151] width 947 height 23
click at [406, 158] on div "Drag a column header and drop it here to group by that column" at bounding box center [636, 151] width 947 height 23
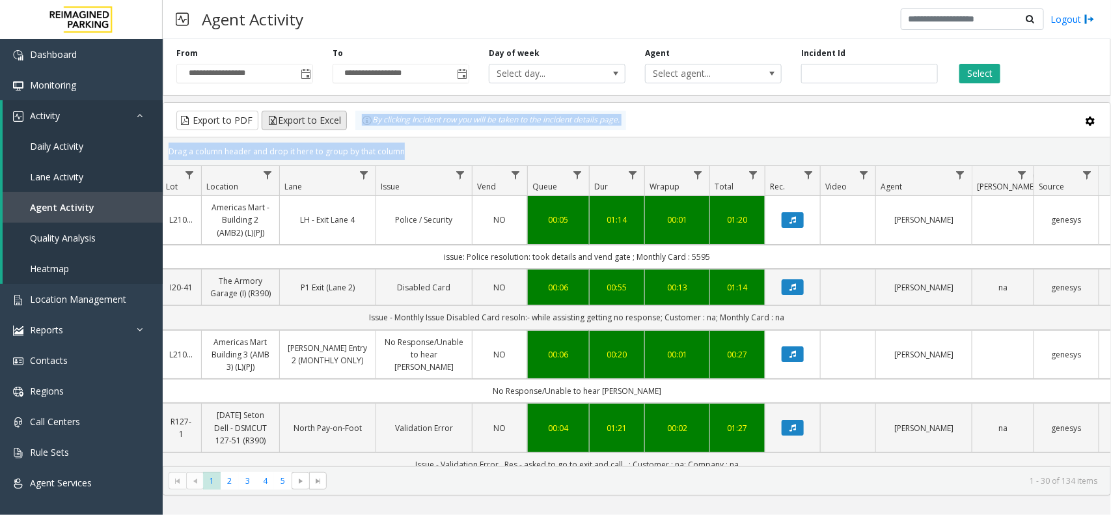
drag, startPoint x: 396, startPoint y: 144, endPoint x: 331, endPoint y: 128, distance: 67.1
click at [331, 128] on kendo-grid "Export to PDF Export to Excel By clicking Incident row you will be taken to the…" at bounding box center [637, 298] width 948 height 393
click at [408, 152] on div "Drag a column header and drop it here to group by that column" at bounding box center [636, 151] width 947 height 23
drag, startPoint x: 408, startPoint y: 152, endPoint x: 353, endPoint y: 130, distance: 58.1
click at [353, 130] on kendo-grid "Export to PDF Export to Excel By clicking Incident row you will be taken to the…" at bounding box center [637, 298] width 948 height 393
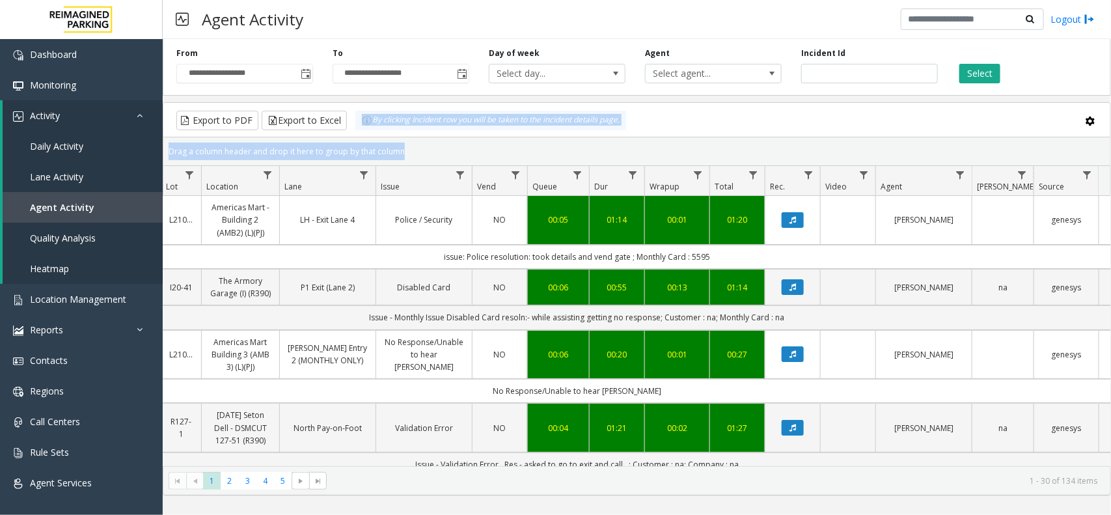
click at [402, 141] on div "Drag a column header and drop it here to group by that column" at bounding box center [636, 151] width 947 height 23
drag, startPoint x: 404, startPoint y: 153, endPoint x: 353, endPoint y: 129, distance: 56.2
click at [353, 129] on kendo-grid "Export to PDF Export to Excel By clicking Incident row you will be taken to the…" at bounding box center [637, 298] width 948 height 393
click at [412, 154] on div "Drag a column header and drop it here to group by that column" at bounding box center [636, 151] width 947 height 23
drag, startPoint x: 404, startPoint y: 148, endPoint x: 337, endPoint y: 121, distance: 72.2
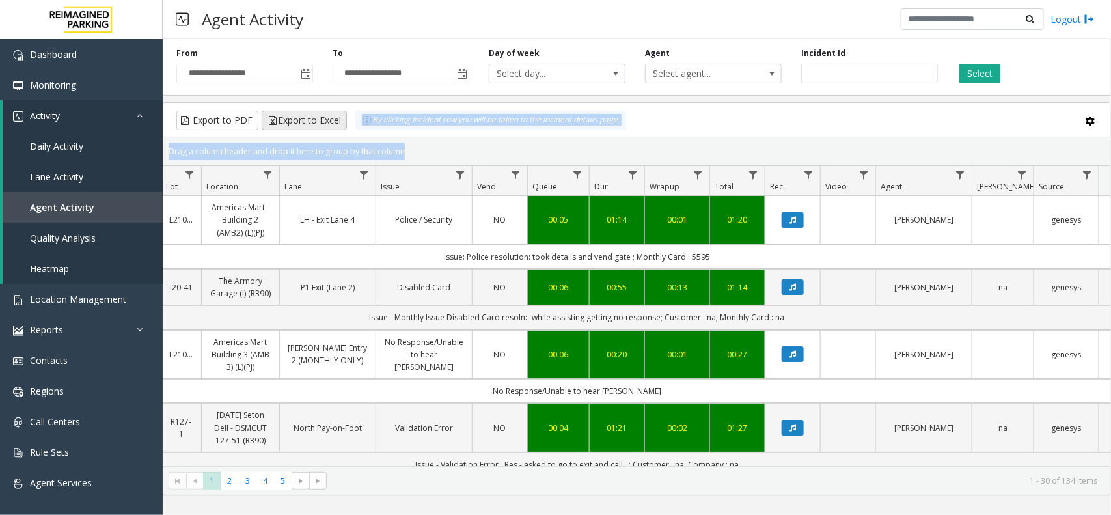
click at [337, 121] on kendo-grid "Export to PDF Export to Excel By clicking Incident row you will be taken to the…" at bounding box center [637, 298] width 948 height 393
click at [408, 152] on div "Drag a column header and drop it here to group by that column" at bounding box center [636, 151] width 947 height 23
drag, startPoint x: 408, startPoint y: 152, endPoint x: 326, endPoint y: 109, distance: 91.7
click at [326, 109] on kendo-grid "Export to PDF Export to Excel By clicking Incident row you will be taken to the…" at bounding box center [637, 298] width 948 height 393
click at [440, 153] on div "Drag a column header and drop it here to group by that column" at bounding box center [636, 151] width 947 height 23
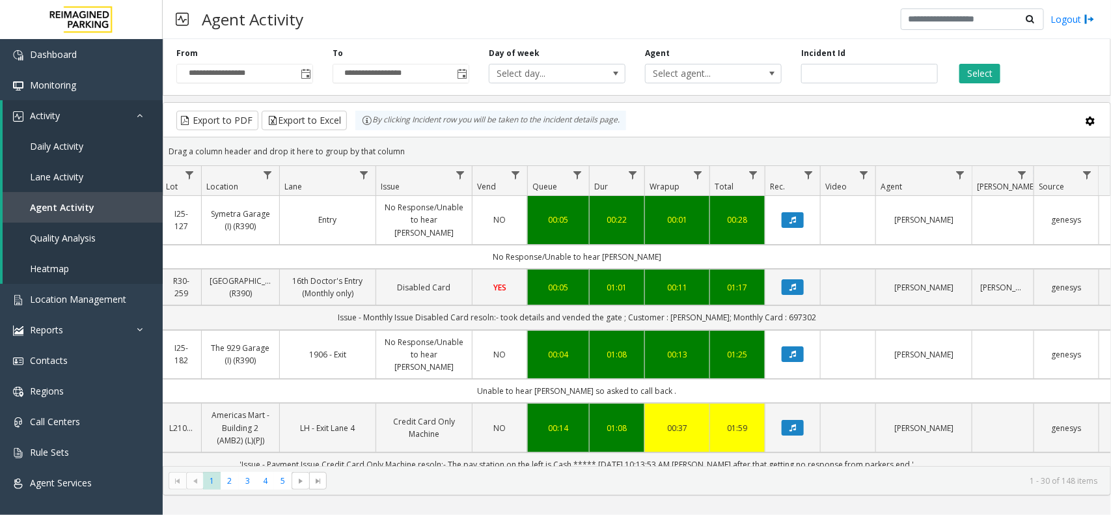
drag, startPoint x: 402, startPoint y: 150, endPoint x: 350, endPoint y: 125, distance: 57.9
click at [350, 125] on kendo-grid "Export to PDF Export to Excel By clicking Incident row you will be taken to the…" at bounding box center [637, 298] width 948 height 393
click at [406, 151] on div "Drag a column header and drop it here to group by that column" at bounding box center [636, 151] width 947 height 23
drag, startPoint x: 406, startPoint y: 151, endPoint x: 359, endPoint y: 133, distance: 49.4
click at [359, 133] on kendo-grid "Export to PDF Export to Excel By clicking Incident row you will be taken to the…" at bounding box center [637, 298] width 948 height 393
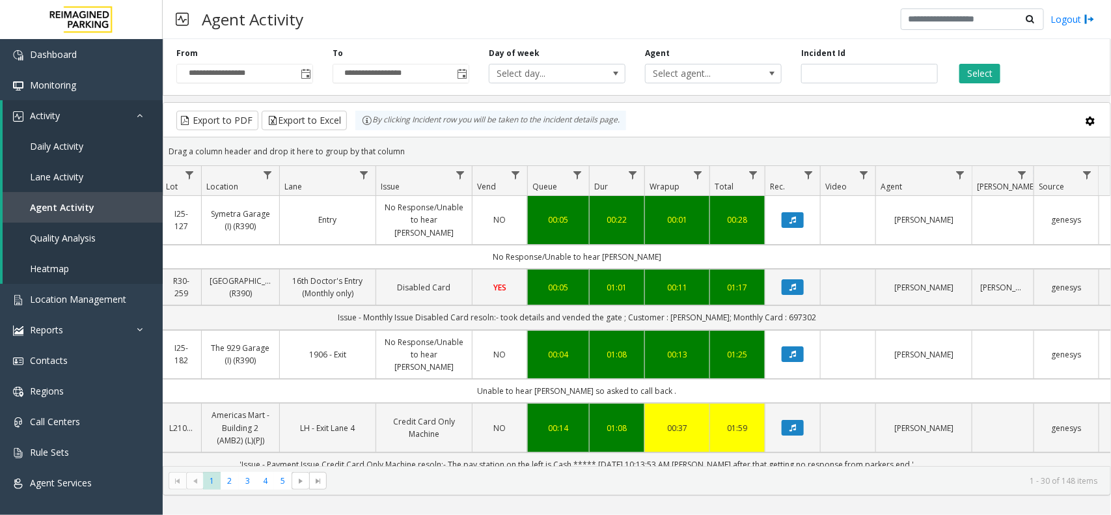
click at [404, 150] on div "Drag a column header and drop it here to group by that column" at bounding box center [636, 151] width 947 height 23
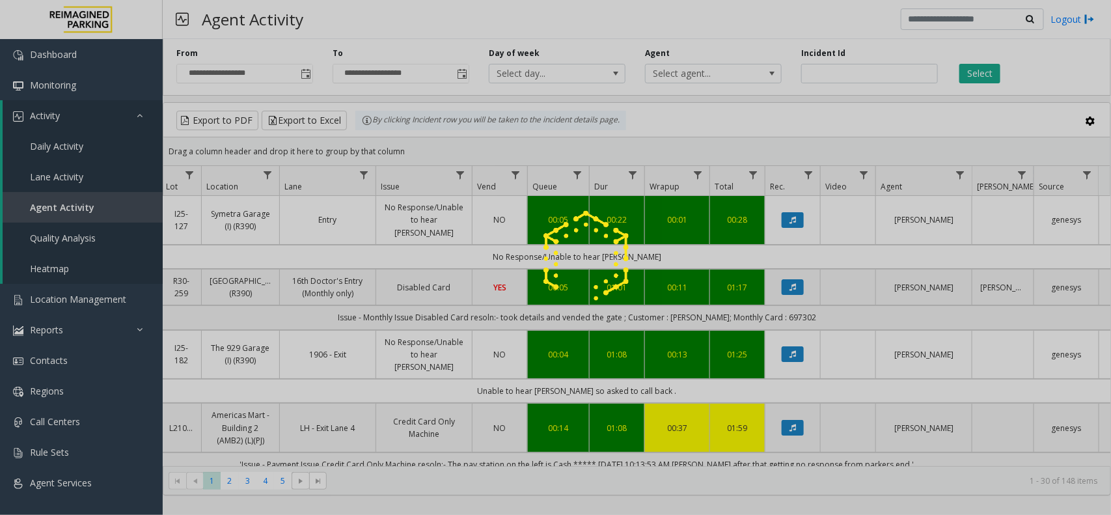
drag, startPoint x: 404, startPoint y: 150, endPoint x: 366, endPoint y: 137, distance: 39.7
click at [366, 137] on div at bounding box center [555, 257] width 1111 height 515
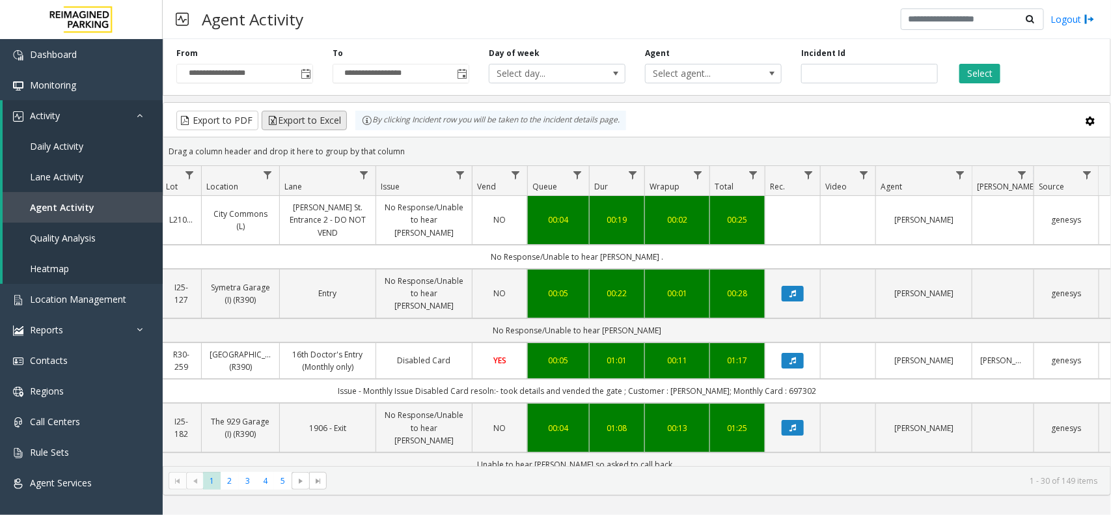
drag, startPoint x: 402, startPoint y: 145, endPoint x: 337, endPoint y: 122, distance: 69.0
click at [337, 122] on kendo-grid "Export to PDF Export to Excel By clicking Incident row you will be taken to the…" at bounding box center [637, 298] width 948 height 393
click at [417, 144] on div "Drag a column header and drop it here to group by that column" at bounding box center [636, 151] width 947 height 23
drag, startPoint x: 415, startPoint y: 150, endPoint x: 357, endPoint y: 129, distance: 61.6
click at [357, 129] on kendo-grid "Export to PDF Export to Excel By clicking Incident row you will be taken to the…" at bounding box center [637, 298] width 948 height 393
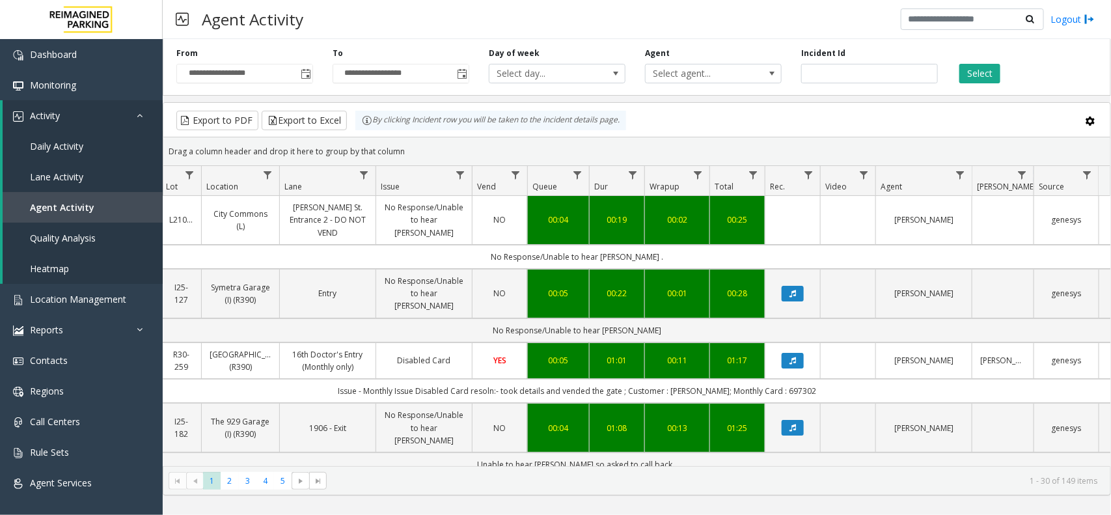
click at [410, 151] on div "Drag a column header and drop it here to group by that column" at bounding box center [636, 151] width 947 height 23
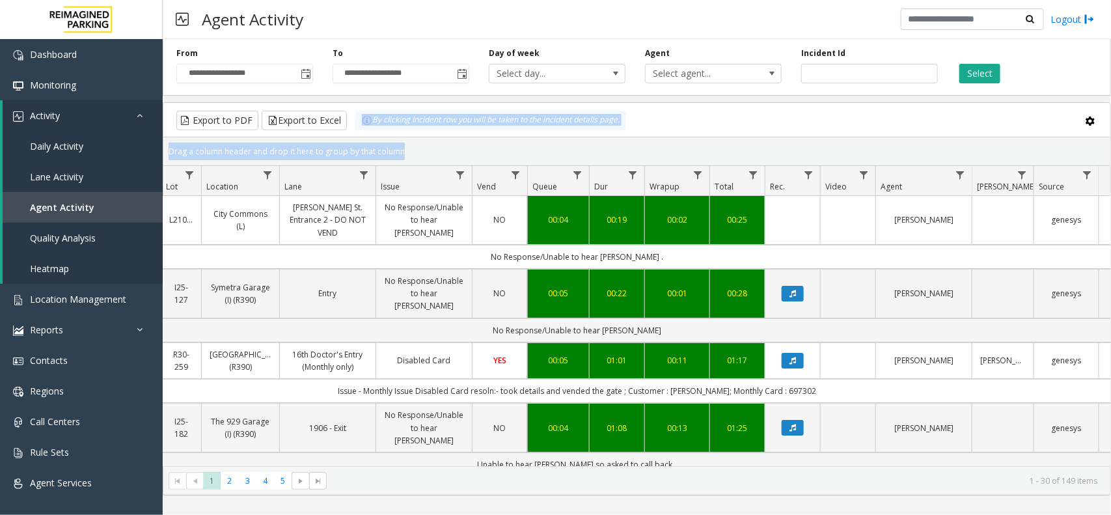
drag, startPoint x: 410, startPoint y: 151, endPoint x: 365, endPoint y: 126, distance: 51.6
click at [365, 126] on kendo-grid "Export to PDF Export to Excel By clicking Incident row you will be taken to the…" at bounding box center [637, 298] width 948 height 393
click at [413, 150] on div "Drag a column header and drop it here to group by that column" at bounding box center [636, 151] width 947 height 23
drag, startPoint x: 413, startPoint y: 150, endPoint x: 370, endPoint y: 134, distance: 46.6
click at [370, 134] on kendo-grid "Export to PDF Export to Excel By clicking Incident row you will be taken to the…" at bounding box center [637, 298] width 948 height 393
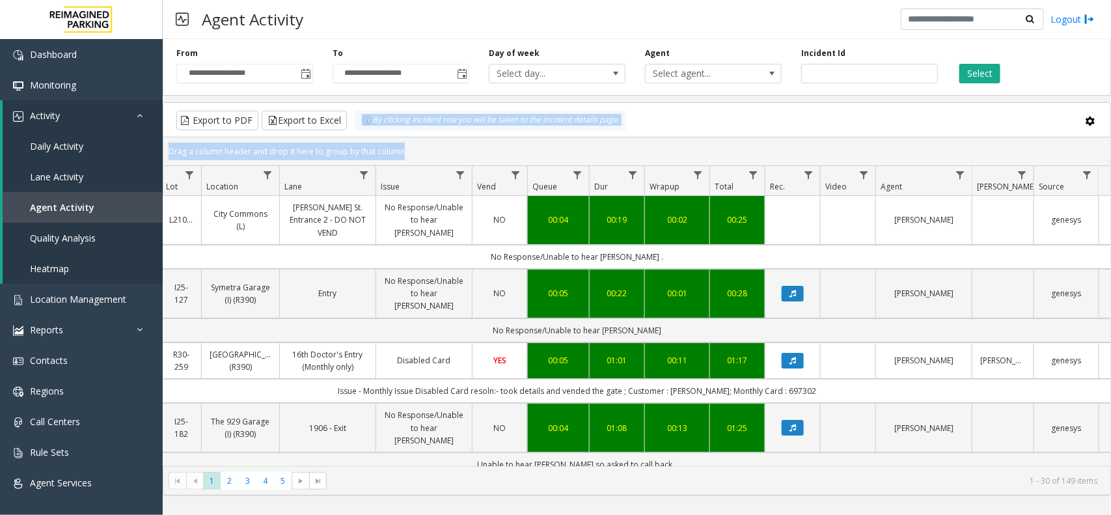
click at [413, 145] on div "Drag a column header and drop it here to group by that column" at bounding box center [636, 151] width 947 height 23
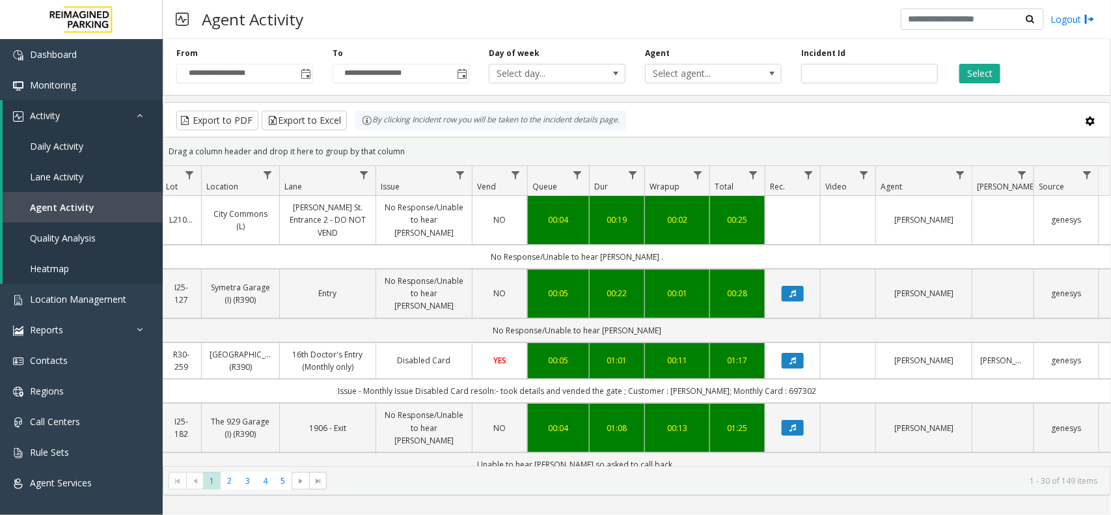
drag, startPoint x: 413, startPoint y: 152, endPoint x: 368, endPoint y: 133, distance: 48.5
click at [368, 133] on kendo-grid "Export to PDF Export to Excel By clicking Incident row you will be taken to the…" at bounding box center [637, 298] width 948 height 393
click at [402, 144] on div "Drag a column header and drop it here to group by that column" at bounding box center [636, 151] width 947 height 23
drag, startPoint x: 402, startPoint y: 152, endPoint x: 359, endPoint y: 129, distance: 49.2
click at [359, 129] on kendo-grid "Export to PDF Export to Excel By clicking Incident row you will be taken to the…" at bounding box center [637, 298] width 948 height 393
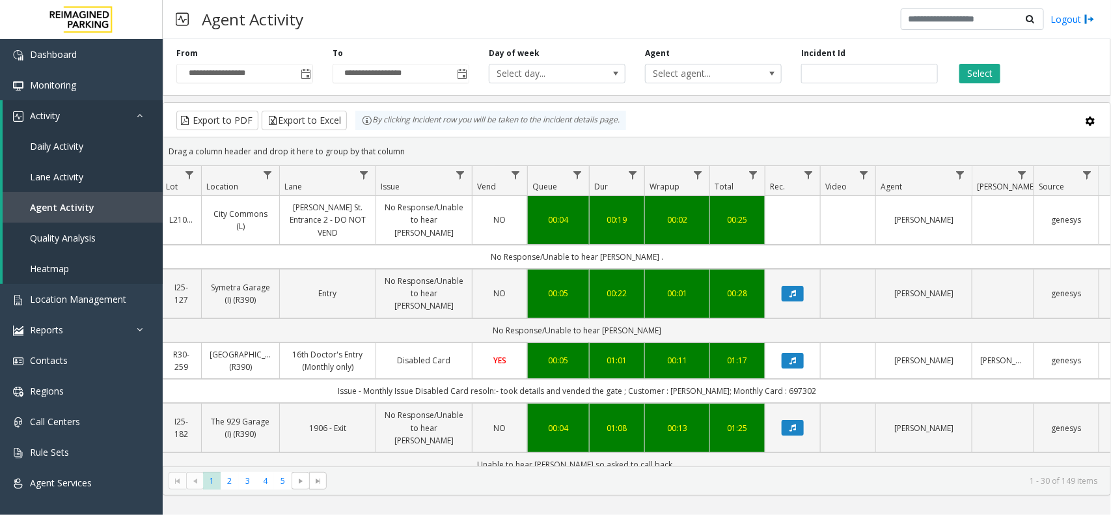
click at [411, 152] on div "Drag a column header and drop it here to group by that column" at bounding box center [636, 151] width 947 height 23
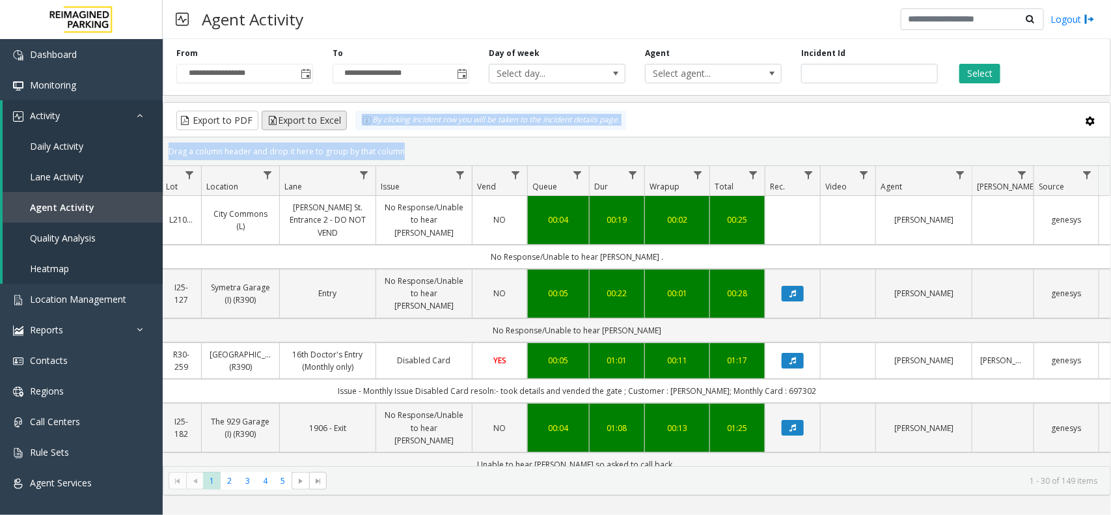
drag, startPoint x: 411, startPoint y: 152, endPoint x: 336, endPoint y: 122, distance: 80.6
click at [336, 122] on kendo-grid "Export to PDF Export to Excel By clicking Incident row you will be taken to the…" at bounding box center [637, 298] width 948 height 393
click at [413, 154] on div "Drag a column header and drop it here to group by that column" at bounding box center [636, 151] width 947 height 23
drag, startPoint x: 413, startPoint y: 154, endPoint x: 365, endPoint y: 131, distance: 53.3
click at [365, 131] on kendo-grid "Export to PDF Export to Excel By clicking Incident row you will be taken to the…" at bounding box center [637, 298] width 948 height 393
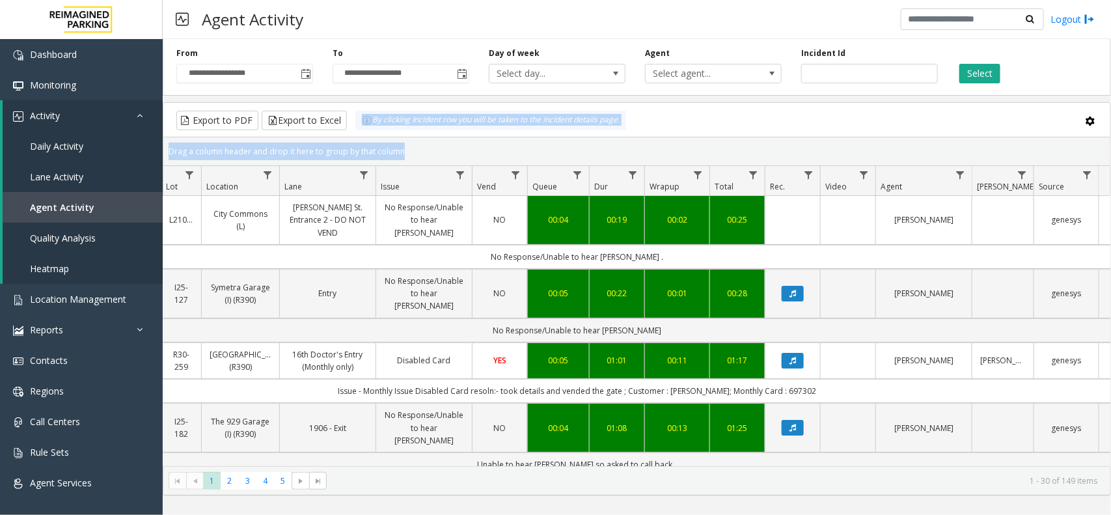
click at [414, 145] on div "Drag a column header and drop it here to group by that column" at bounding box center [636, 151] width 947 height 23
drag, startPoint x: 413, startPoint y: 148, endPoint x: 368, endPoint y: 131, distance: 48.4
click at [368, 131] on kendo-grid "Export to PDF Export to Excel By clicking Incident row you will be taken to the…" at bounding box center [637, 298] width 948 height 393
click at [408, 146] on div "Drag a column header and drop it here to group by that column" at bounding box center [636, 151] width 947 height 23
drag, startPoint x: 408, startPoint y: 148, endPoint x: 346, endPoint y: 111, distance: 72.5
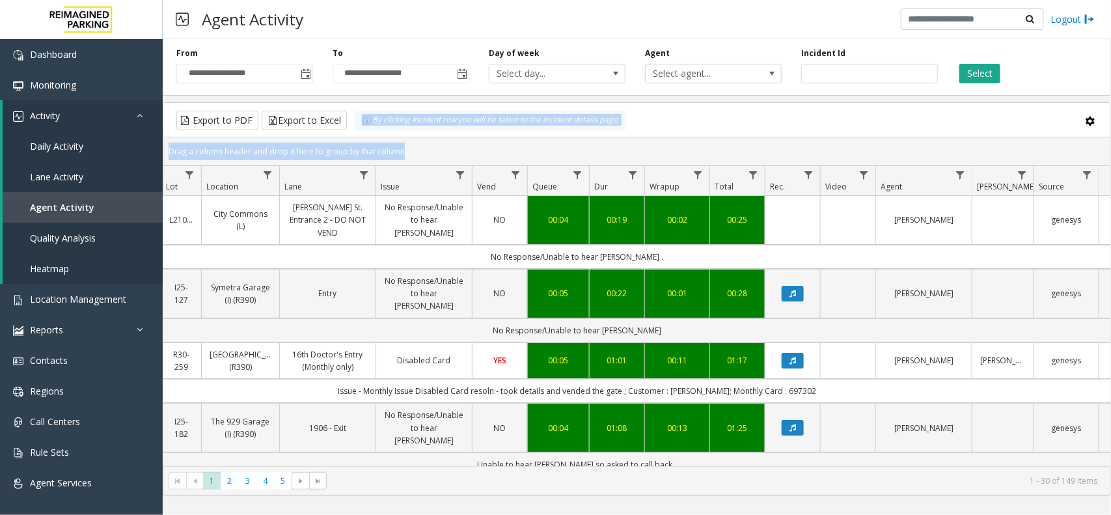
click at [346, 111] on kendo-grid "Export to PDF Export to Excel By clicking Incident row you will be taken to the…" at bounding box center [637, 298] width 948 height 393
click at [420, 146] on div "Drag a column header and drop it here to group by that column" at bounding box center [636, 151] width 947 height 23
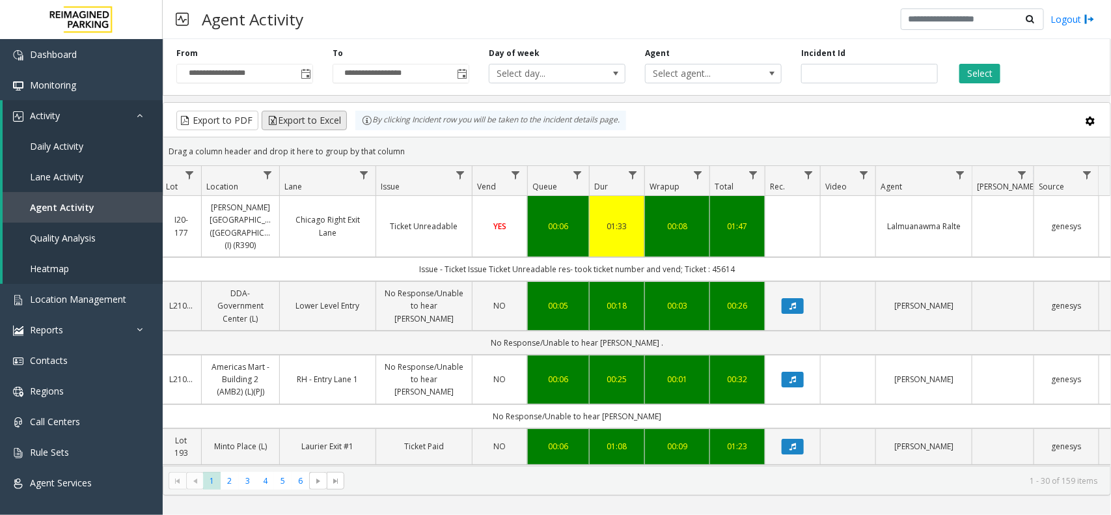
drag, startPoint x: 411, startPoint y: 153, endPoint x: 335, endPoint y: 115, distance: 84.7
click at [335, 115] on kendo-grid "Export to PDF Export to Excel By clicking Incident row you will be taken to the…" at bounding box center [637, 298] width 948 height 393
click at [473, 164] on kendo-grid-group-panel "Drag a column header and drop it here to group by that column" at bounding box center [636, 151] width 947 height 29
drag, startPoint x: 771, startPoint y: 255, endPoint x: 421, endPoint y: 265, distance: 350.4
click at [421, 265] on td "Issue - Ticket Issue Ticket Unreadable res- took ticket number and vend; Ticket…" at bounding box center [577, 269] width 1174 height 24
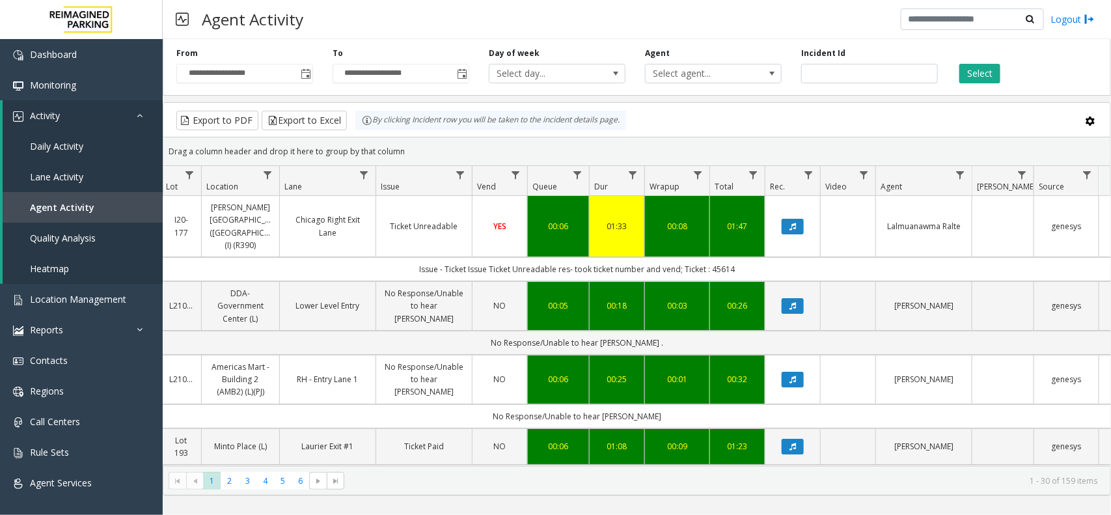
click at [406, 265] on td "Issue - Ticket Issue Ticket Unreadable res- took ticket number and vend; Ticket…" at bounding box center [577, 269] width 1174 height 24
drag, startPoint x: 402, startPoint y: 260, endPoint x: 754, endPoint y: 260, distance: 351.5
click at [754, 260] on td "Issue - Ticket Issue Ticket Unreadable res- took ticket number and vend; Ticket…" at bounding box center [577, 269] width 1174 height 24
drag, startPoint x: 758, startPoint y: 255, endPoint x: 396, endPoint y: 262, distance: 362.7
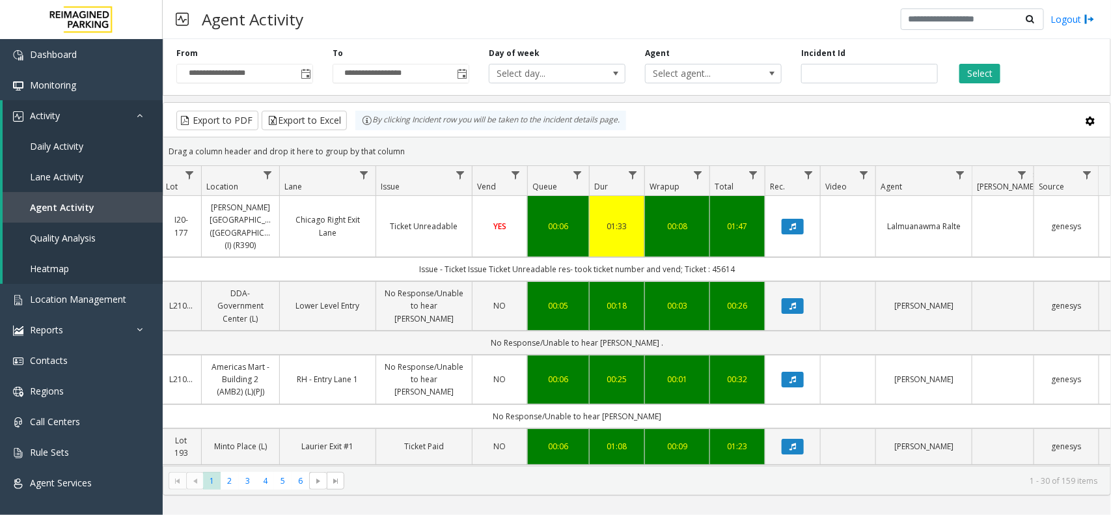
click at [396, 262] on td "Issue - Ticket Issue Ticket Unreadable res- took ticket number and vend; Ticket…" at bounding box center [577, 269] width 1174 height 24
click at [396, 260] on td "Issue - Ticket Issue Ticket Unreadable res- took ticket number and vend; Ticket…" at bounding box center [577, 269] width 1174 height 24
drag, startPoint x: 401, startPoint y: 257, endPoint x: 747, endPoint y: 258, distance: 345.7
click at [747, 258] on td "Issue - Ticket Issue Ticket Unreadable res- took ticket number and vend; Ticket…" at bounding box center [577, 269] width 1174 height 24
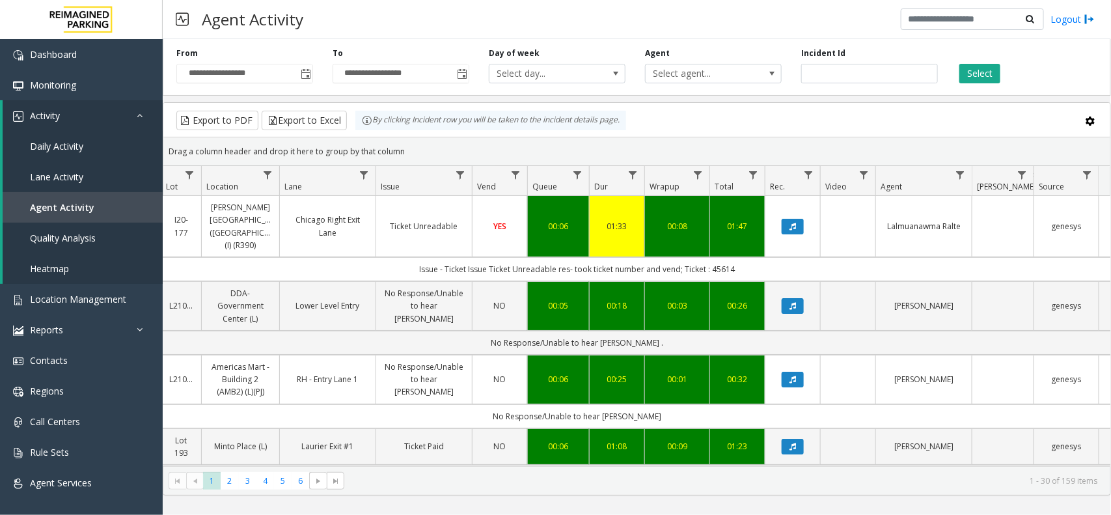
drag, startPoint x: 747, startPoint y: 258, endPoint x: 393, endPoint y: 268, distance: 354.3
click at [393, 268] on td "Issue - Ticket Issue Ticket Unreadable res- took ticket number and vend; Ticket…" at bounding box center [577, 269] width 1174 height 24
click at [400, 258] on td "Issue - Ticket Issue Ticket Unreadable res- took ticket number and vend; Ticket…" at bounding box center [577, 269] width 1174 height 24
drag, startPoint x: 420, startPoint y: 257, endPoint x: 752, endPoint y: 262, distance: 332.0
click at [752, 262] on td "Issue - Ticket Issue Ticket Unreadable res- took ticket number and vend; Ticket…" at bounding box center [577, 269] width 1174 height 24
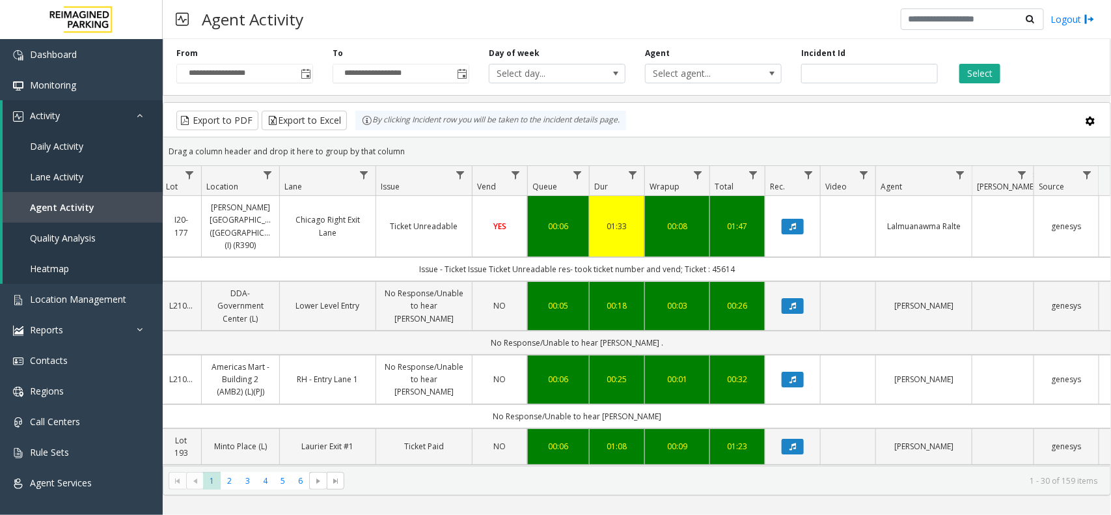
click at [743, 258] on td "Issue - Ticket Issue Ticket Unreadable res- took ticket number and vend; Ticket…" at bounding box center [577, 269] width 1174 height 24
click at [743, 257] on td "Issue - Ticket Issue Ticket Unreadable res- took ticket number and vend; Ticket…" at bounding box center [577, 269] width 1174 height 24
drag, startPoint x: 743, startPoint y: 255, endPoint x: 419, endPoint y: 257, distance: 324.2
click at [419, 257] on td "Issue - Ticket Issue Ticket Unreadable res- took ticket number and vend; Ticket…" at bounding box center [577, 269] width 1174 height 24
click at [406, 259] on td "Issue - Ticket Issue Ticket Unreadable res- took ticket number and vend; Ticket…" at bounding box center [577, 269] width 1174 height 24
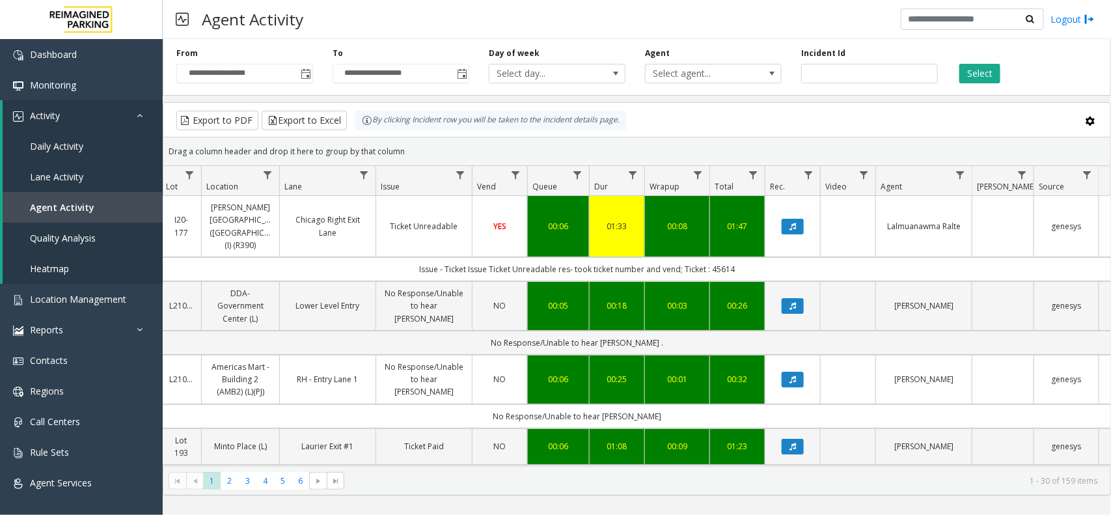
drag, startPoint x: 411, startPoint y: 255, endPoint x: 756, endPoint y: 255, distance: 344.4
click at [756, 257] on td "Issue - Ticket Issue Ticket Unreadable res- took ticket number and vend; Ticket…" at bounding box center [577, 269] width 1174 height 24
drag, startPoint x: 756, startPoint y: 255, endPoint x: 446, endPoint y: 256, distance: 309.9
click at [458, 257] on td "Issue - Ticket Issue Ticket Unreadable res- took ticket number and vend; Ticket…" at bounding box center [577, 269] width 1174 height 24
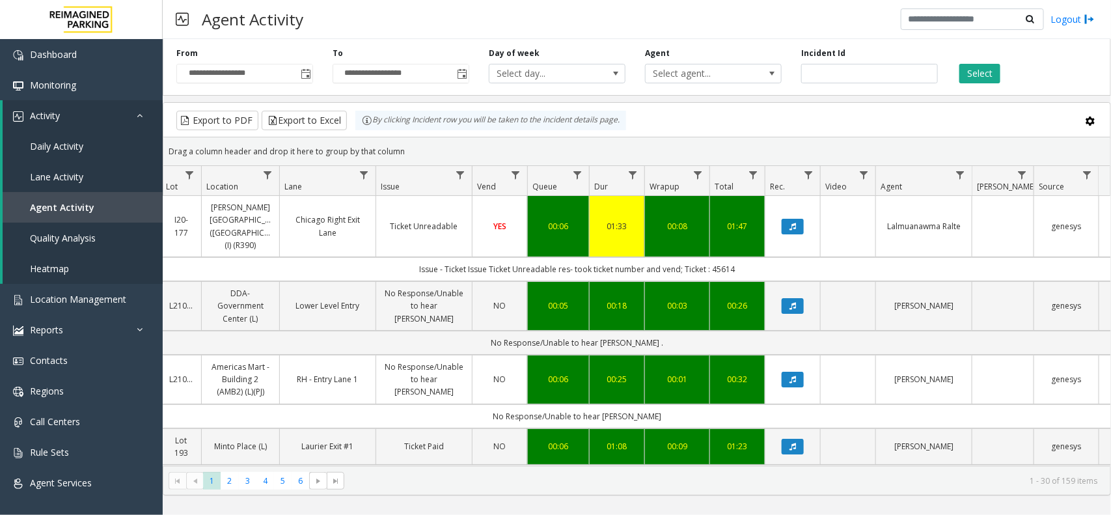
click at [388, 257] on td "Issue - Ticket Issue Ticket Unreadable res- took ticket number and vend; Ticket…" at bounding box center [577, 269] width 1174 height 24
drag, startPoint x: 387, startPoint y: 254, endPoint x: 747, endPoint y: 256, distance: 359.3
click at [747, 257] on td "Issue - Ticket Issue Ticket Unreadable res- took ticket number and vend; Ticket…" at bounding box center [577, 269] width 1174 height 24
drag, startPoint x: 747, startPoint y: 256, endPoint x: 380, endPoint y: 264, distance: 367.2
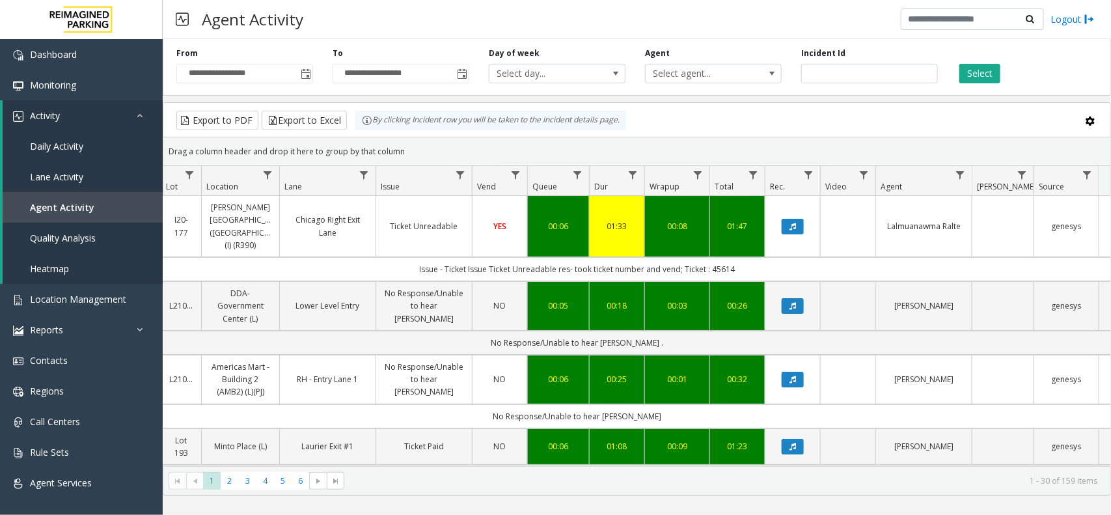
click at [380, 264] on td "Issue - Ticket Issue Ticket Unreadable res- took ticket number and vend; Ticket…" at bounding box center [577, 269] width 1174 height 24
click at [404, 257] on td "Issue - Ticket Issue Ticket Unreadable res- took ticket number and vend; Ticket…" at bounding box center [577, 269] width 1174 height 24
drag, startPoint x: 404, startPoint y: 255, endPoint x: 760, endPoint y: 264, distance: 356.2
click at [760, 264] on td "Issue - Ticket Issue Ticket Unreadable res- took ticket number and vend; Ticket…" at bounding box center [577, 269] width 1174 height 24
click at [747, 257] on td "Issue - Ticket Issue Ticket Unreadable res- took ticket number and vend; Ticket…" at bounding box center [577, 269] width 1174 height 24
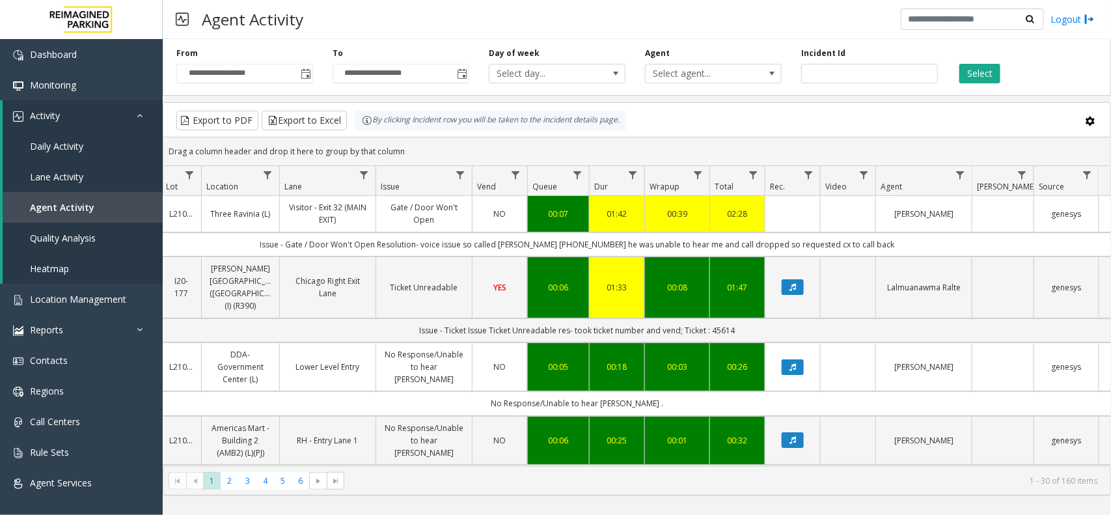
drag, startPoint x: 404, startPoint y: 148, endPoint x: 355, endPoint y: 124, distance: 54.7
click at [355, 124] on kendo-grid "Export to PDF Export to Excel By clicking Incident row you will be taken to the…" at bounding box center [637, 298] width 948 height 393
click at [398, 150] on div "Drag a column header and drop it here to group by that column" at bounding box center [636, 151] width 947 height 23
drag, startPoint x: 407, startPoint y: 152, endPoint x: 340, endPoint y: 125, distance: 71.6
click at [340, 125] on kendo-grid "Export to PDF Export to Excel By clicking Incident row you will be taken to the…" at bounding box center [637, 298] width 948 height 393
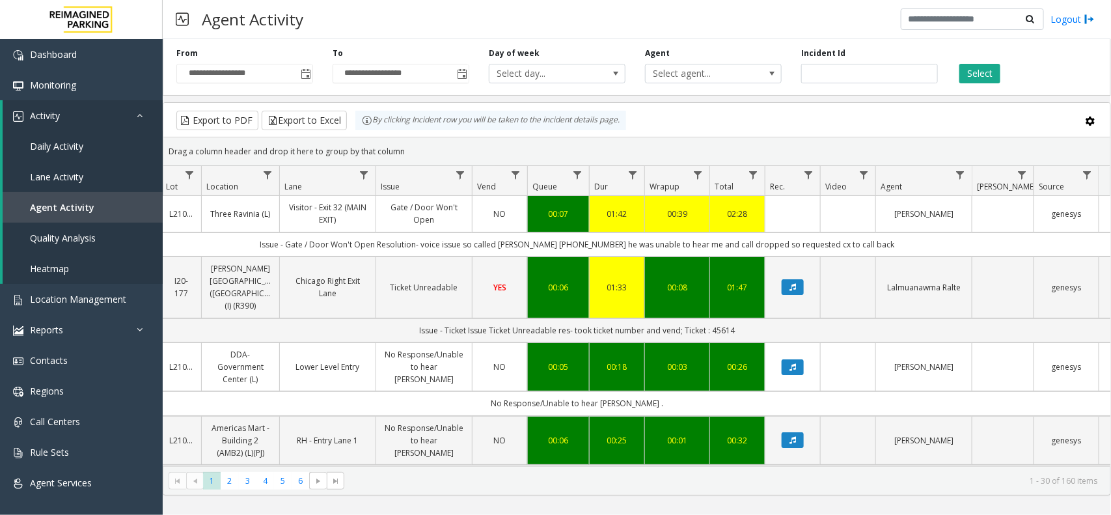
click at [415, 150] on div "Drag a column header and drop it here to group by that column" at bounding box center [636, 151] width 947 height 23
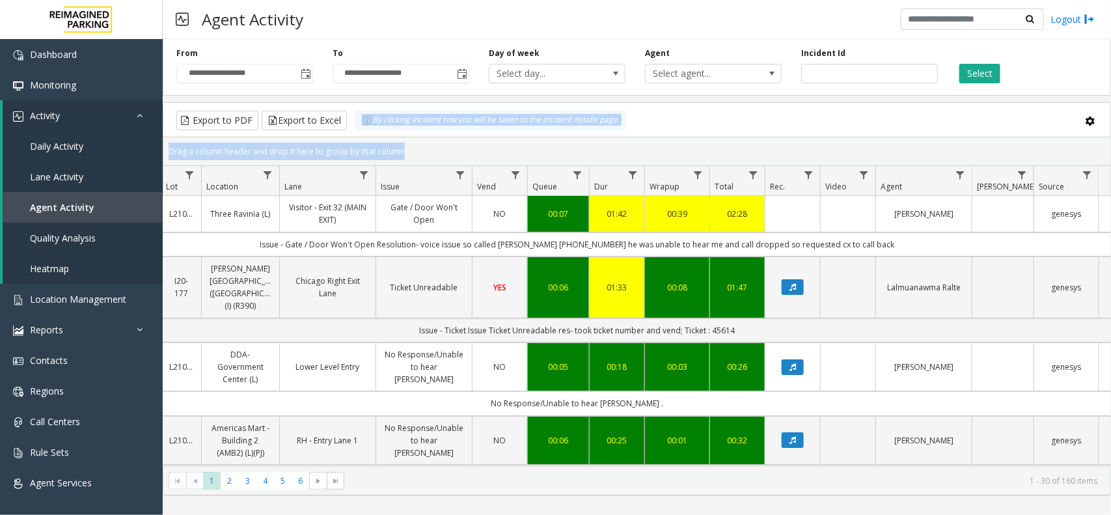
drag, startPoint x: 415, startPoint y: 150, endPoint x: 355, endPoint y: 126, distance: 64.2
click at [355, 126] on kendo-grid "Export to PDF Export to Excel By clicking Incident row you will be taken to the…" at bounding box center [637, 298] width 948 height 393
click at [439, 151] on div "Drag a column header and drop it here to group by that column" at bounding box center [636, 151] width 947 height 23
drag, startPoint x: 421, startPoint y: 154, endPoint x: 350, endPoint y: 130, distance: 74.9
click at [350, 130] on kendo-grid "Export to PDF Export to Excel By clicking Incident row you will be taken to the…" at bounding box center [637, 298] width 948 height 393
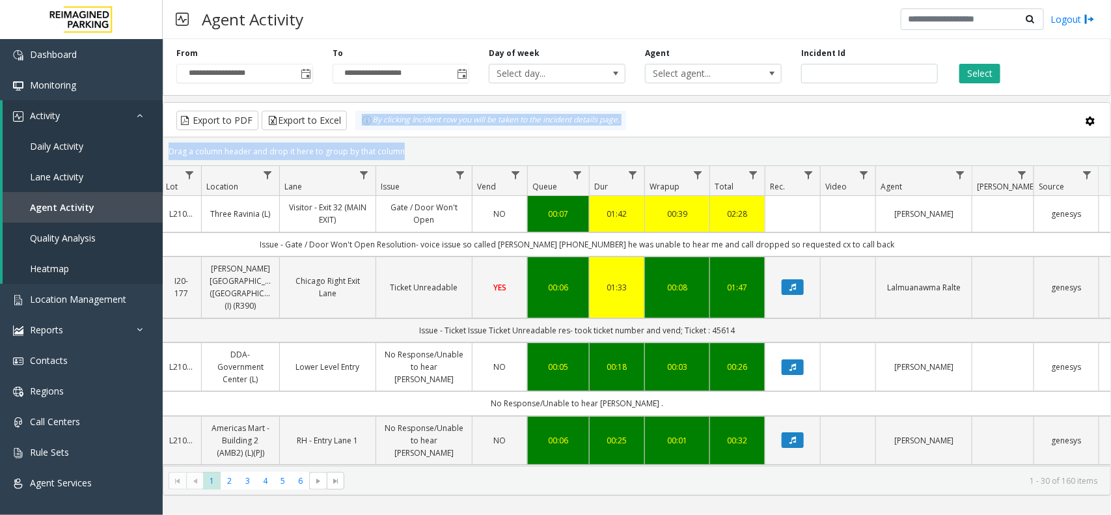
drag, startPoint x: 435, startPoint y: 152, endPoint x: 423, endPoint y: 153, distance: 11.8
click at [436, 152] on div "Drag a column header and drop it here to group by that column" at bounding box center [636, 151] width 947 height 23
click at [415, 153] on div "Drag a column header and drop it here to group by that column" at bounding box center [636, 151] width 947 height 23
drag, startPoint x: 415, startPoint y: 153, endPoint x: 353, endPoint y: 135, distance: 64.5
click at [353, 135] on kendo-grid "Export to PDF Export to Excel By clicking Incident row you will be taken to the…" at bounding box center [637, 298] width 948 height 393
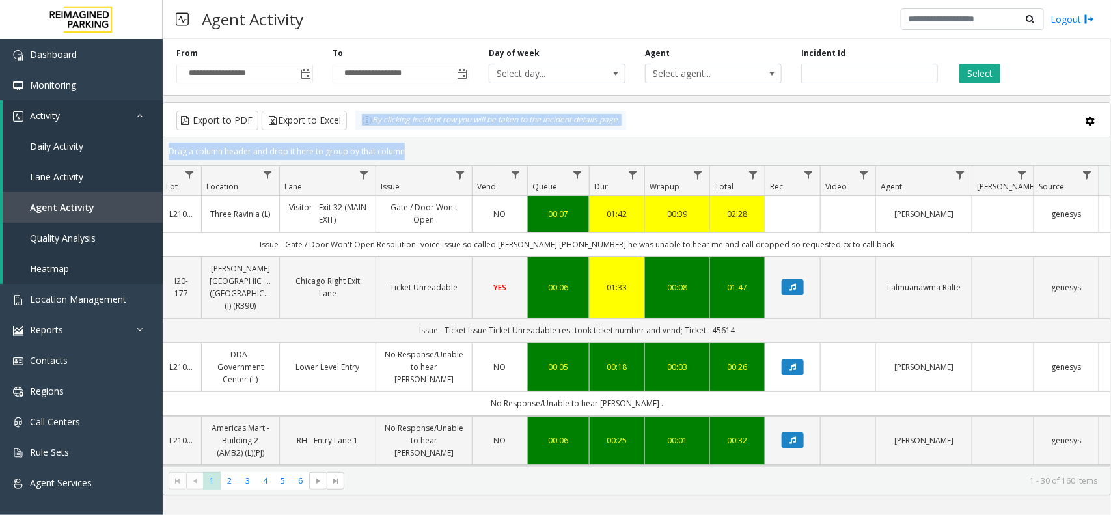
click at [405, 145] on div "Drag a column header and drop it here to group by that column" at bounding box center [636, 151] width 947 height 23
drag, startPoint x: 408, startPoint y: 152, endPoint x: 363, endPoint y: 131, distance: 48.9
click at [363, 131] on kendo-grid "Export to PDF Export to Excel By clicking Incident row you will be taken to the…" at bounding box center [637, 298] width 948 height 393
click at [407, 141] on div "Drag a column header and drop it here to group by that column" at bounding box center [636, 151] width 947 height 23
drag, startPoint x: 404, startPoint y: 152, endPoint x: 355, endPoint y: 129, distance: 53.9
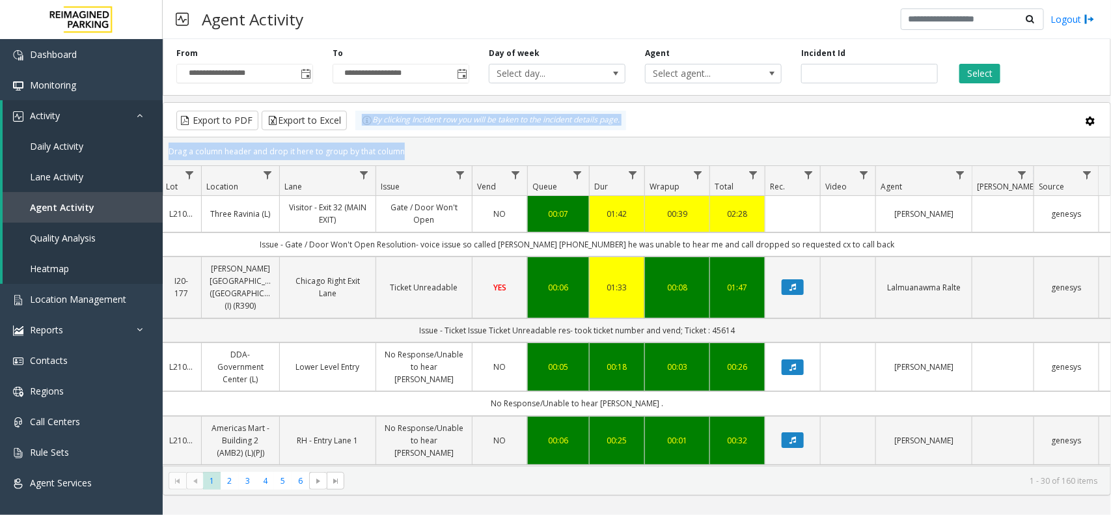
click at [355, 129] on kendo-grid "Export to PDF Export to Excel By clicking Incident row you will be taken to the…" at bounding box center [637, 298] width 948 height 393
click at [394, 148] on div "Drag a column header and drop it here to group by that column" at bounding box center [636, 151] width 947 height 23
drag, startPoint x: 418, startPoint y: 154, endPoint x: 326, endPoint y: 126, distance: 96.0
click at [326, 126] on kendo-grid "Export to PDF Export to Excel By clicking Incident row you will be taken to the…" at bounding box center [637, 298] width 948 height 393
click at [414, 158] on div "Drag a column header and drop it here to group by that column" at bounding box center [636, 151] width 947 height 23
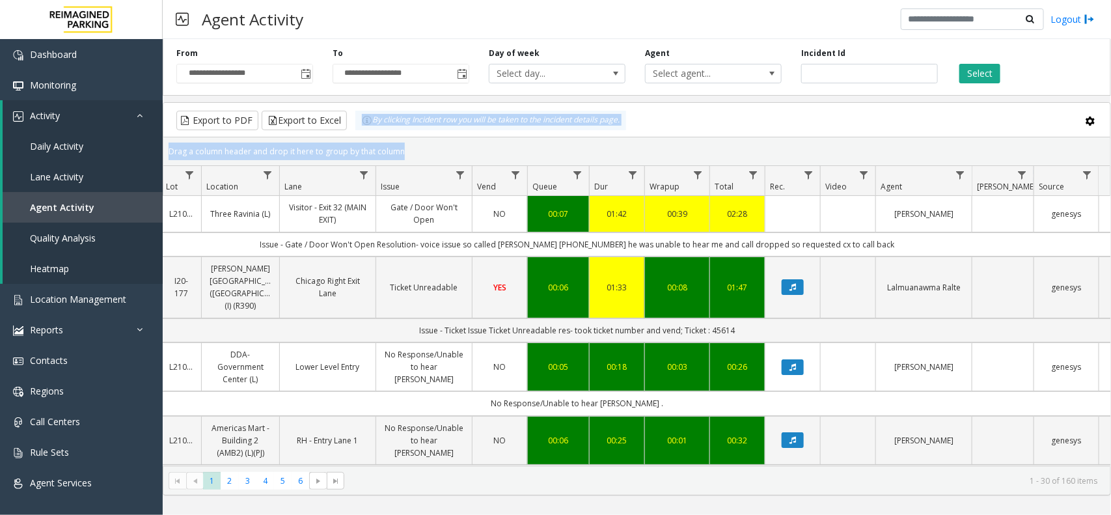
drag, startPoint x: 415, startPoint y: 156, endPoint x: 353, endPoint y: 128, distance: 68.2
click at [353, 128] on kendo-grid "Export to PDF Export to Excel By clicking Incident row you will be taken to the…" at bounding box center [637, 298] width 948 height 393
click at [413, 150] on div "Drag a column header and drop it here to group by that column" at bounding box center [636, 151] width 947 height 23
drag, startPoint x: 406, startPoint y: 150, endPoint x: 368, endPoint y: 135, distance: 40.4
click at [368, 135] on kendo-grid "Export to PDF Export to Excel By clicking Incident row you will be taken to the…" at bounding box center [637, 298] width 948 height 393
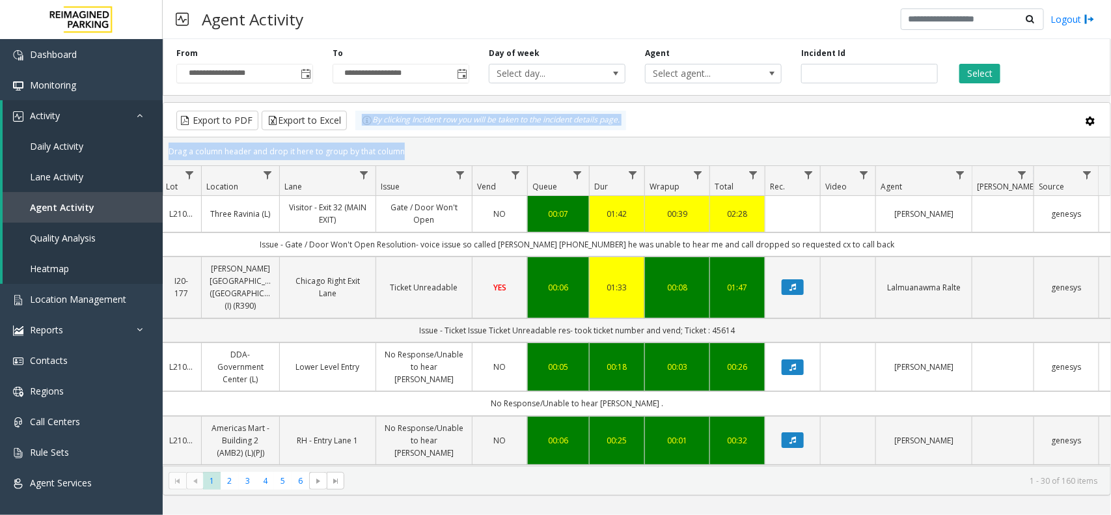
click at [415, 150] on div "Drag a column header and drop it here to group by that column" at bounding box center [636, 151] width 947 height 23
drag, startPoint x: 407, startPoint y: 158, endPoint x: 357, endPoint y: 133, distance: 55.6
click at [357, 133] on kendo-grid "Export to PDF Export to Excel By clicking Incident row you will be taken to the…" at bounding box center [637, 298] width 948 height 393
click at [426, 159] on div "Drag a column header and drop it here to group by that column" at bounding box center [636, 151] width 947 height 23
drag, startPoint x: 435, startPoint y: 158, endPoint x: 352, endPoint y: 131, distance: 86.9
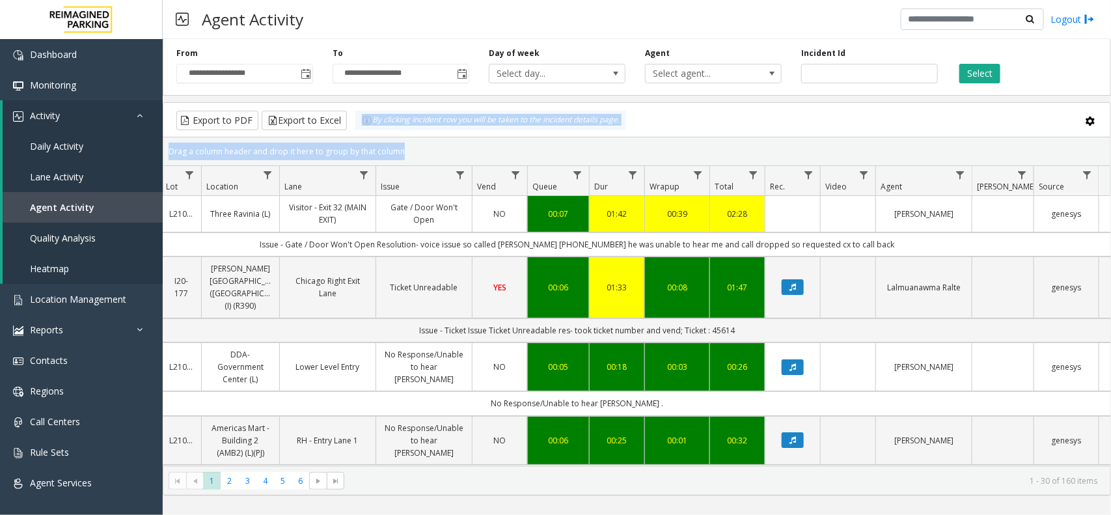
click at [352, 131] on kendo-grid "Export to PDF Export to Excel By clicking Incident row you will be taken to the…" at bounding box center [637, 298] width 948 height 393
click at [408, 150] on div "Drag a column header and drop it here to group by that column" at bounding box center [636, 151] width 947 height 23
drag, startPoint x: 408, startPoint y: 150, endPoint x: 348, endPoint y: 131, distance: 62.2
click at [348, 131] on kendo-grid "Export to PDF Export to Excel By clicking Incident row you will be taken to the…" at bounding box center [637, 298] width 948 height 393
click at [415, 147] on div "Drag a column header and drop it here to group by that column" at bounding box center [636, 151] width 947 height 23
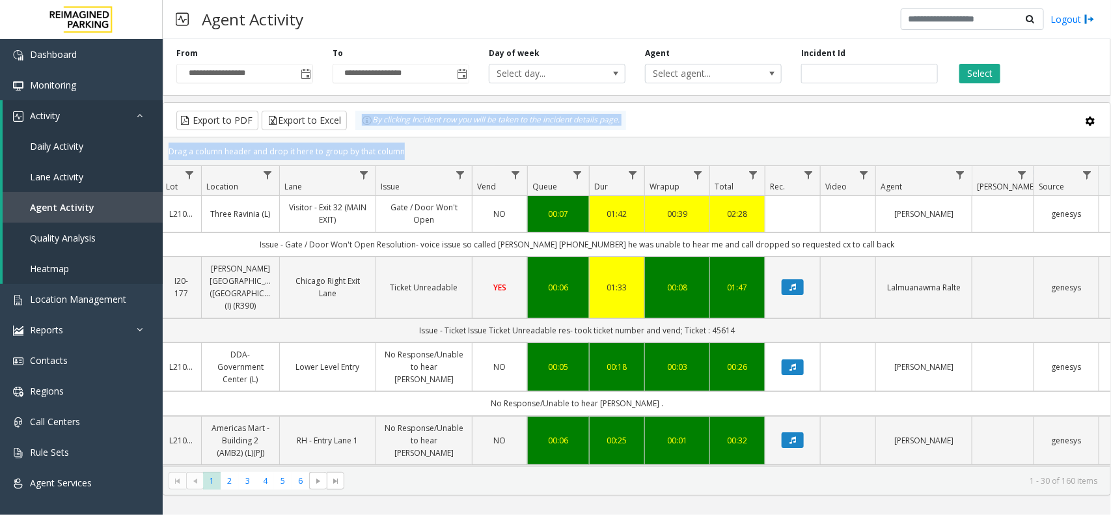
drag, startPoint x: 411, startPoint y: 153, endPoint x: 363, endPoint y: 129, distance: 54.4
click at [363, 129] on kendo-grid "Export to PDF Export to Excel By clicking Incident row you will be taken to the…" at bounding box center [637, 298] width 948 height 393
click at [423, 156] on div "Drag a column header and drop it here to group by that column" at bounding box center [636, 151] width 947 height 23
drag, startPoint x: 410, startPoint y: 155, endPoint x: 360, endPoint y: 134, distance: 54.3
click at [360, 134] on kendo-grid "Export to PDF Export to Excel By clicking Incident row you will be taken to the…" at bounding box center [637, 298] width 948 height 393
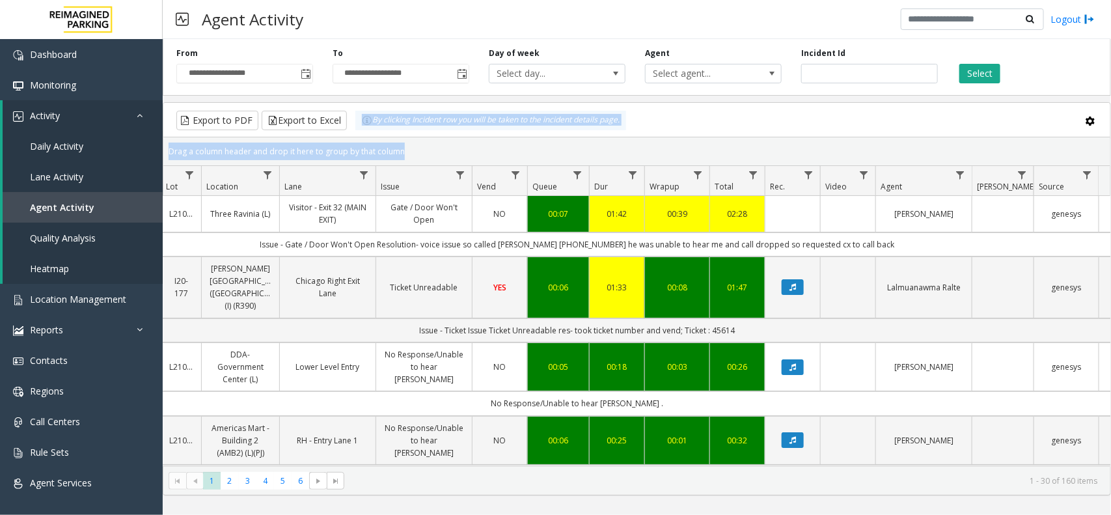
click at [443, 148] on div "Drag a column header and drop it here to group by that column" at bounding box center [636, 151] width 947 height 23
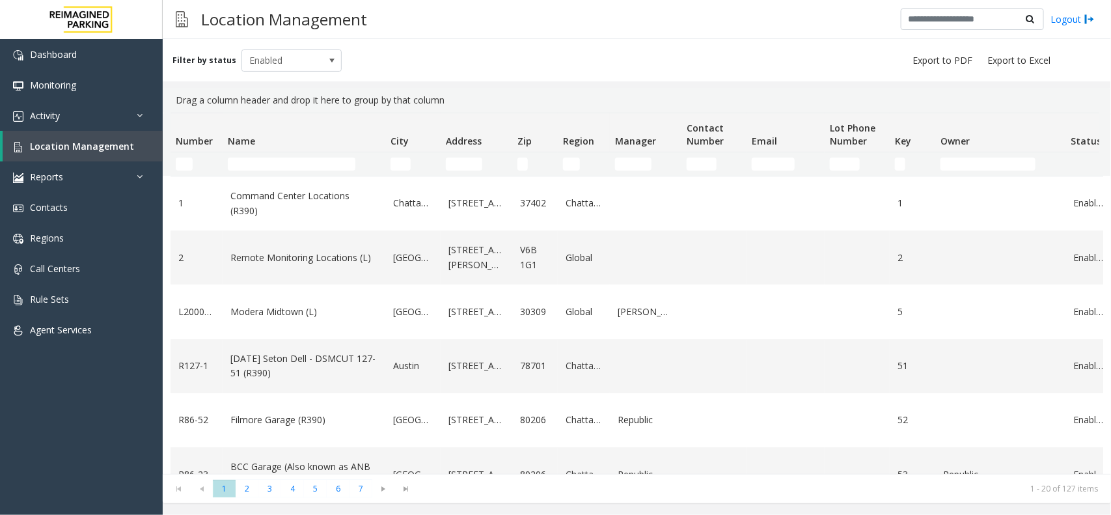
click at [838, 76] on div "Filter by status Enabled" at bounding box center [637, 60] width 948 height 42
click at [298, 156] on td "Name Filter" at bounding box center [304, 163] width 163 height 23
click at [303, 170] on input "Name Filter" at bounding box center [292, 164] width 128 height 13
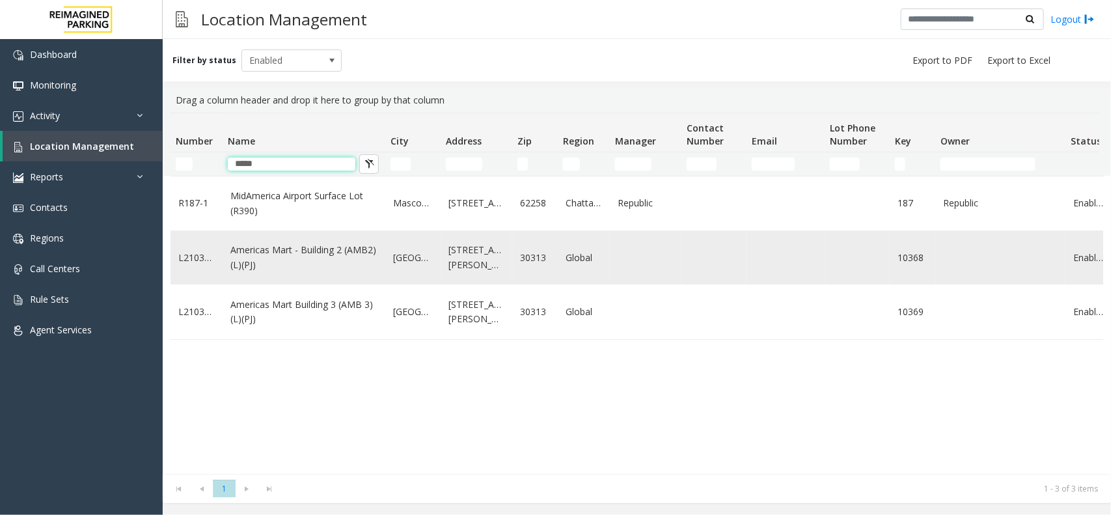
type input "*****"
click at [333, 255] on link "Americas Mart - Building 2 (AMB2) (L)(PJ)" at bounding box center [303, 257] width 147 height 29
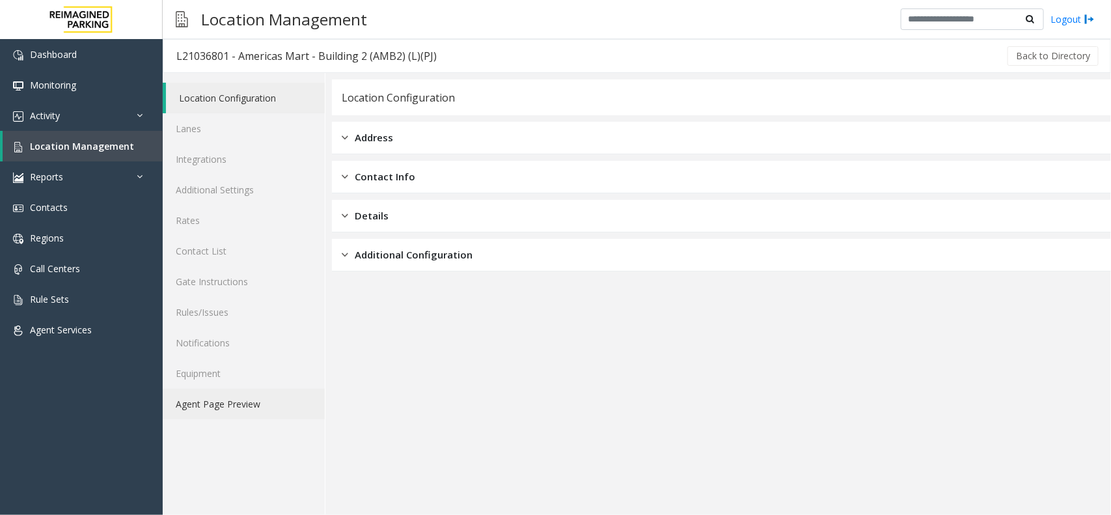
click at [259, 399] on link "Agent Page Preview" at bounding box center [244, 404] width 162 height 31
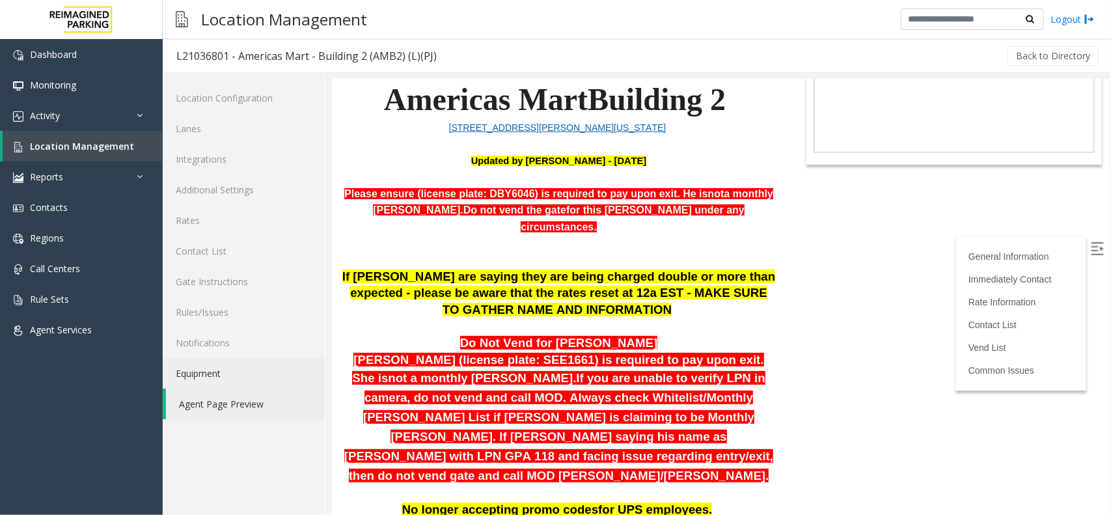
scroll to position [244, 0]
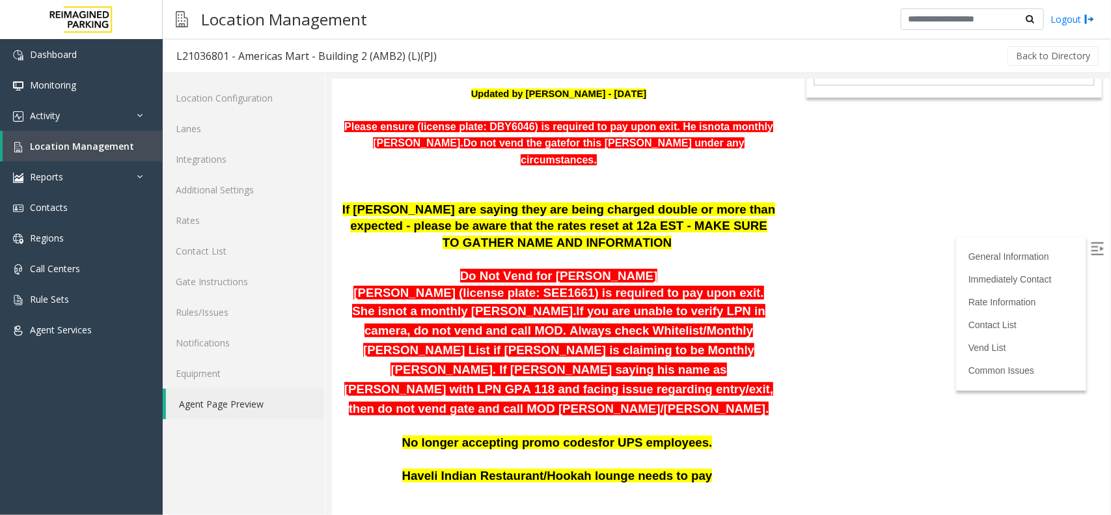
click at [268, 398] on link "Agent Page Preview" at bounding box center [245, 404] width 159 height 31
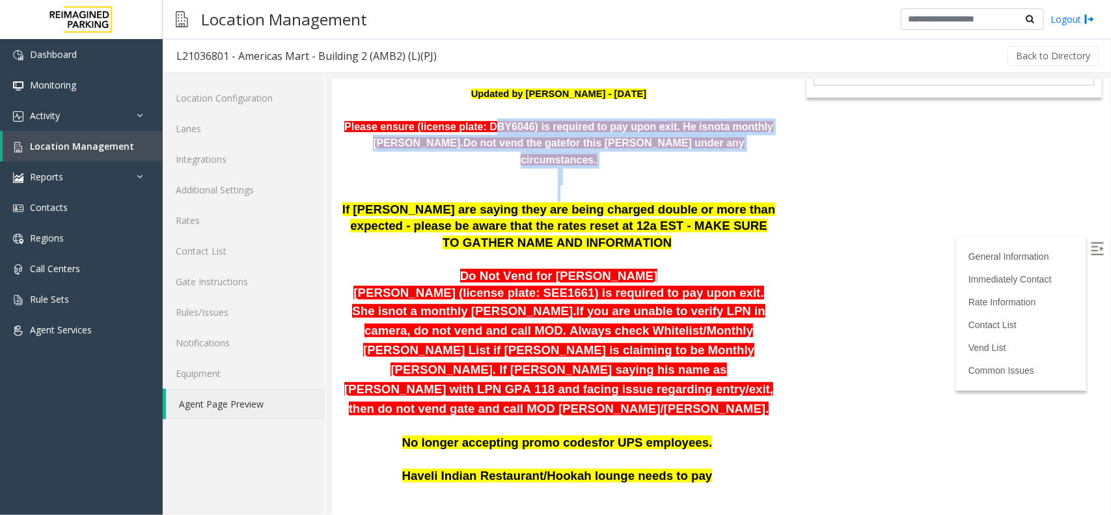
drag, startPoint x: 470, startPoint y: 132, endPoint x: 693, endPoint y: 169, distance: 226.2
click at [693, 169] on p at bounding box center [558, 184] width 434 height 33
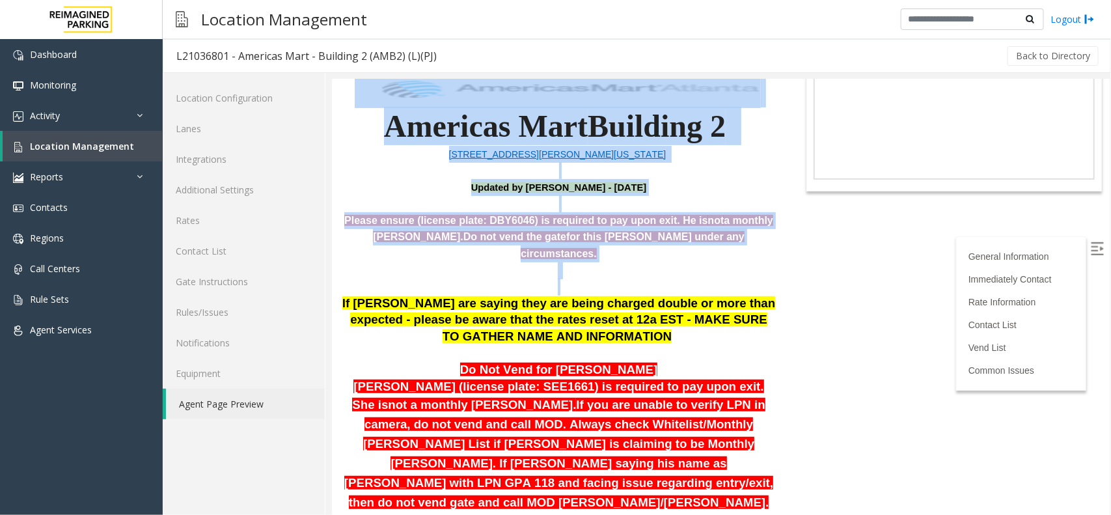
scroll to position [8, 0]
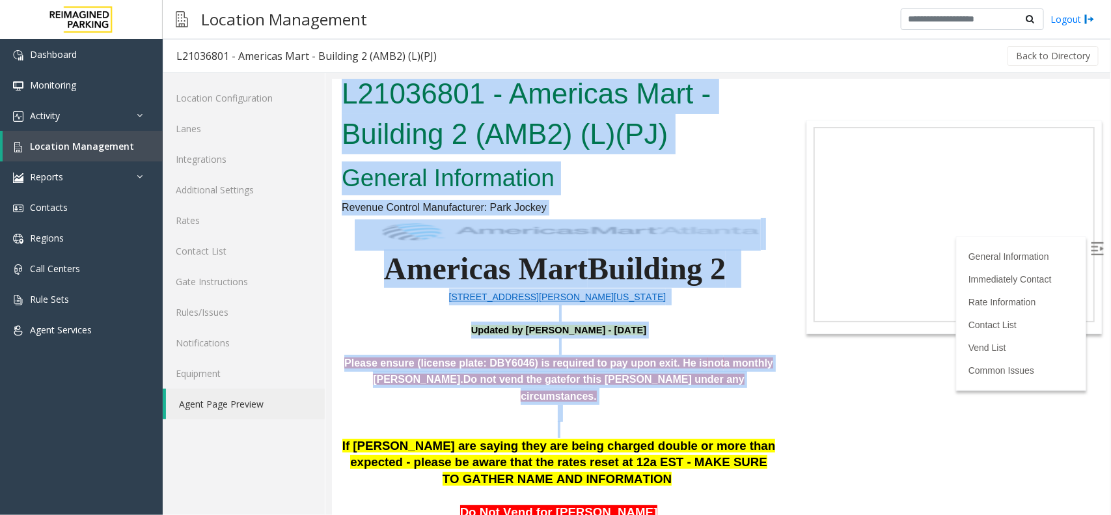
drag, startPoint x: 693, startPoint y: 169, endPoint x: 696, endPoint y: 154, distance: 14.6
click at [364, 74] on html "L21036801 - Americas Mart - Building 2 (AMB2) (L)(PJ) General Information Reven…" at bounding box center [720, 288] width 778 height 435
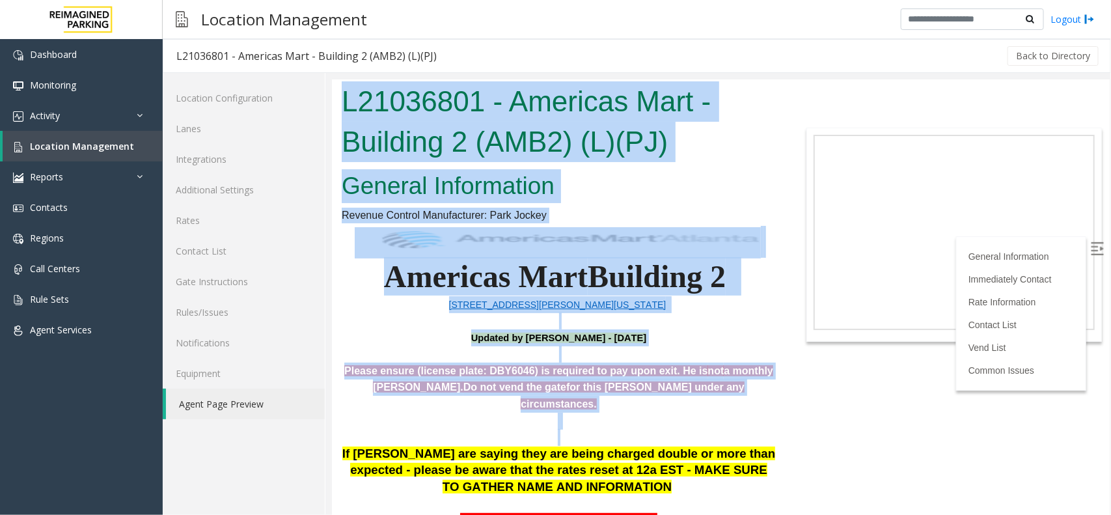
click at [435, 356] on p at bounding box center [558, 353] width 434 height 17
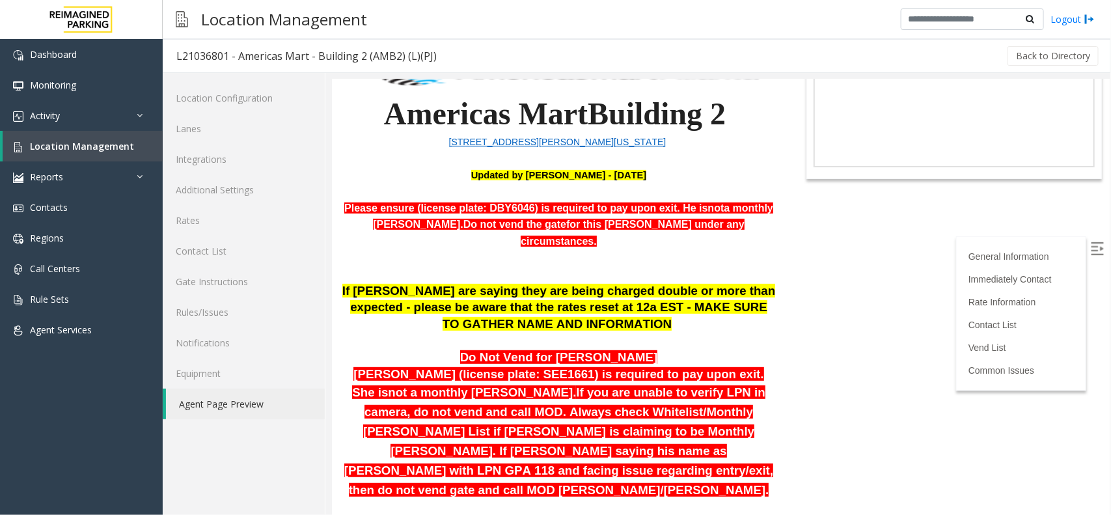
scroll to position [244, 0]
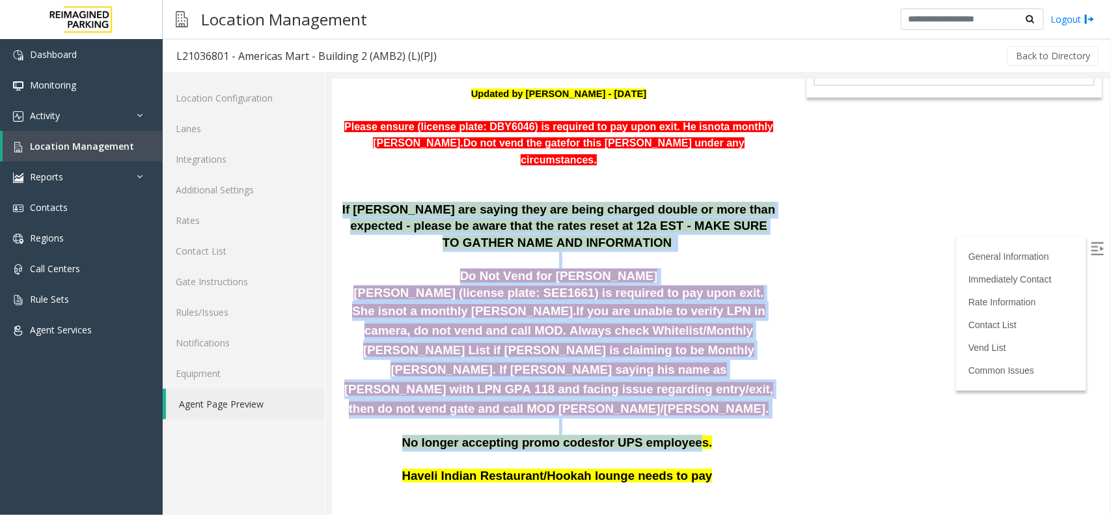
drag, startPoint x: 341, startPoint y: 191, endPoint x: 675, endPoint y: 406, distance: 397.4
click at [603, 418] on p at bounding box center [558, 426] width 434 height 17
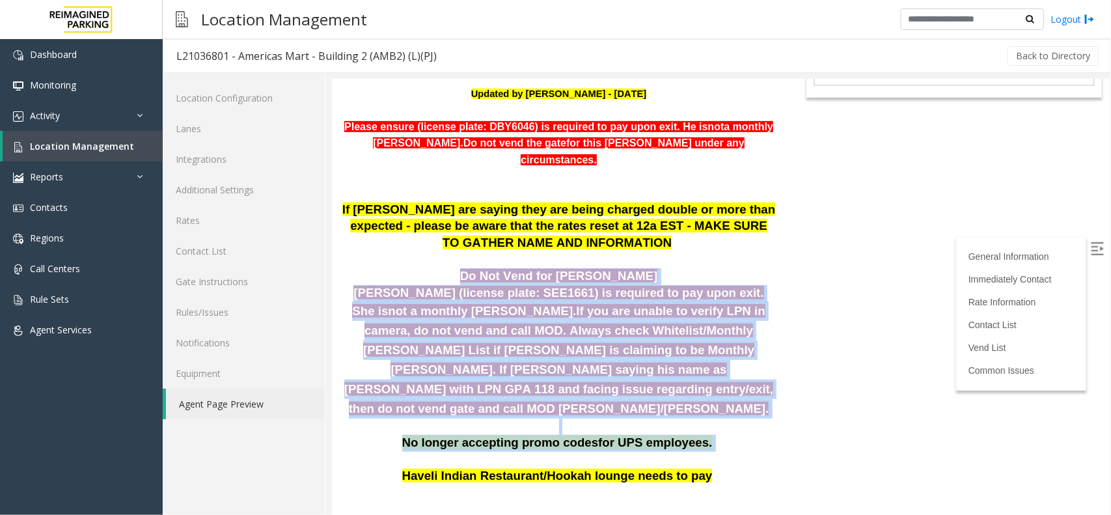
drag, startPoint x: 694, startPoint y: 415, endPoint x: 355, endPoint y: 256, distance: 374.5
click at [355, 256] on div "Do Not Vend for Namisha Gilani Namisha Gilani (license plate: SEE1661) is requi…" at bounding box center [558, 351] width 434 height 200
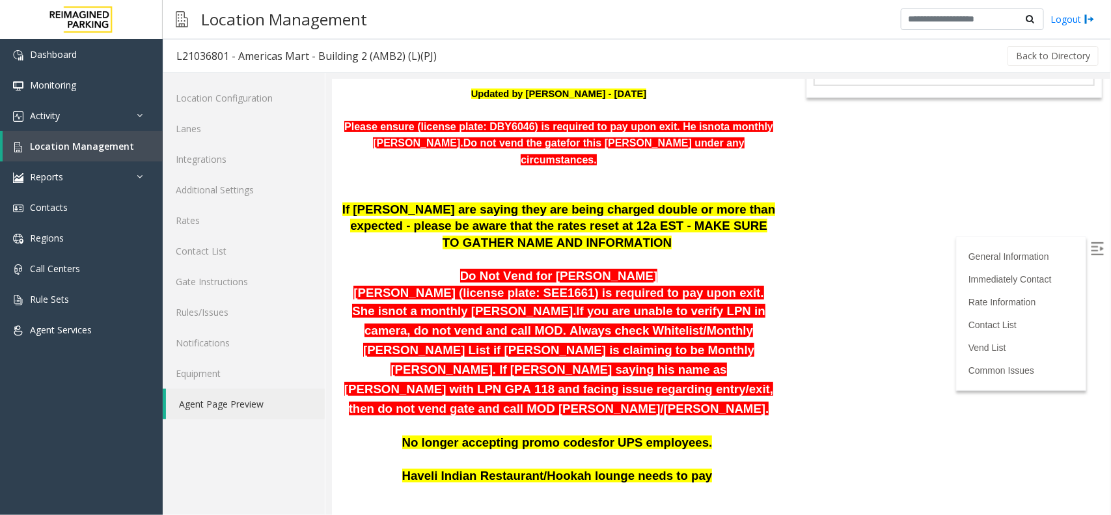
click at [421, 251] on p at bounding box center [558, 259] width 434 height 17
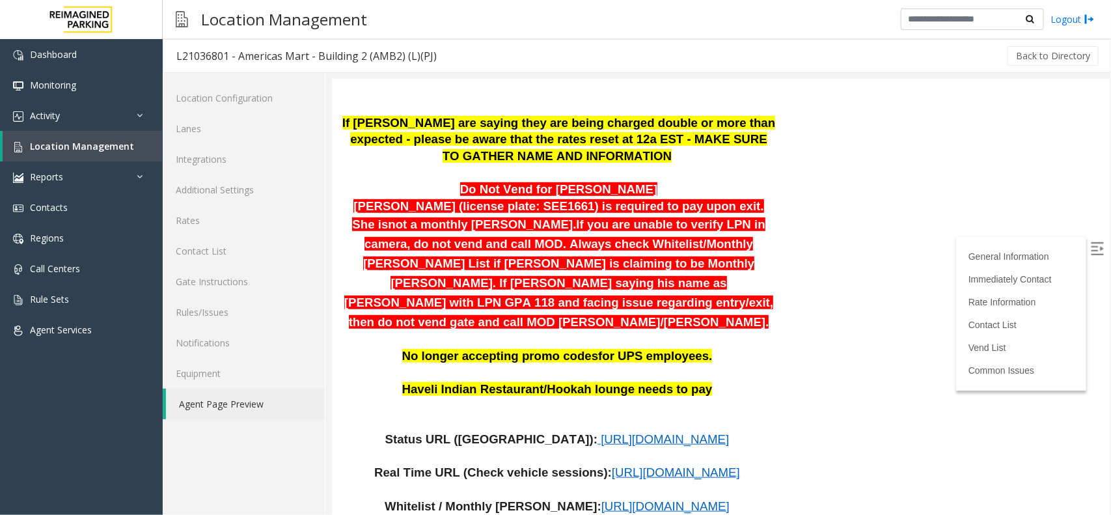
scroll to position [325, 0]
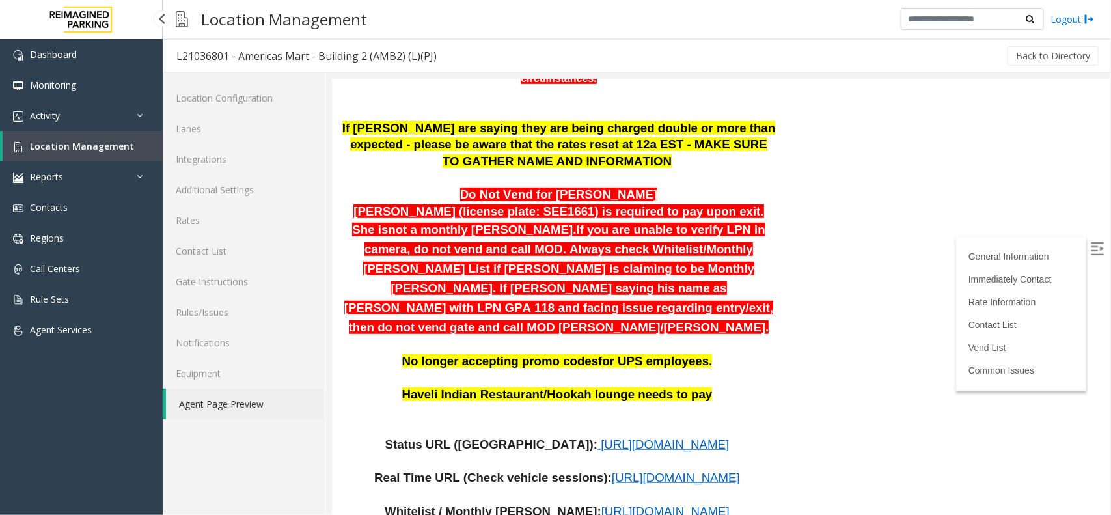
click at [118, 151] on link "Location Management" at bounding box center [83, 146] width 160 height 31
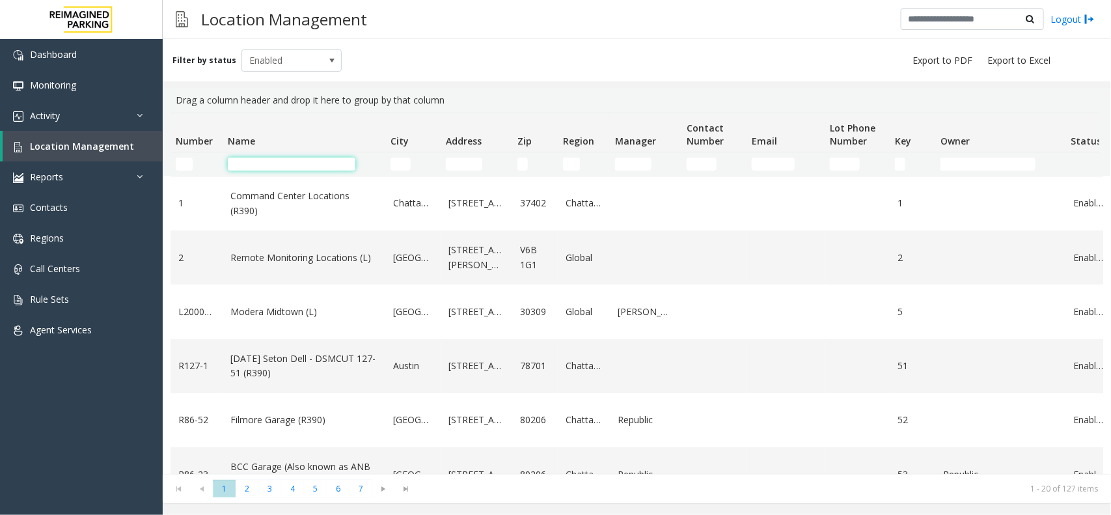
click at [277, 160] on input "Name Filter" at bounding box center [292, 164] width 128 height 13
type input "****"
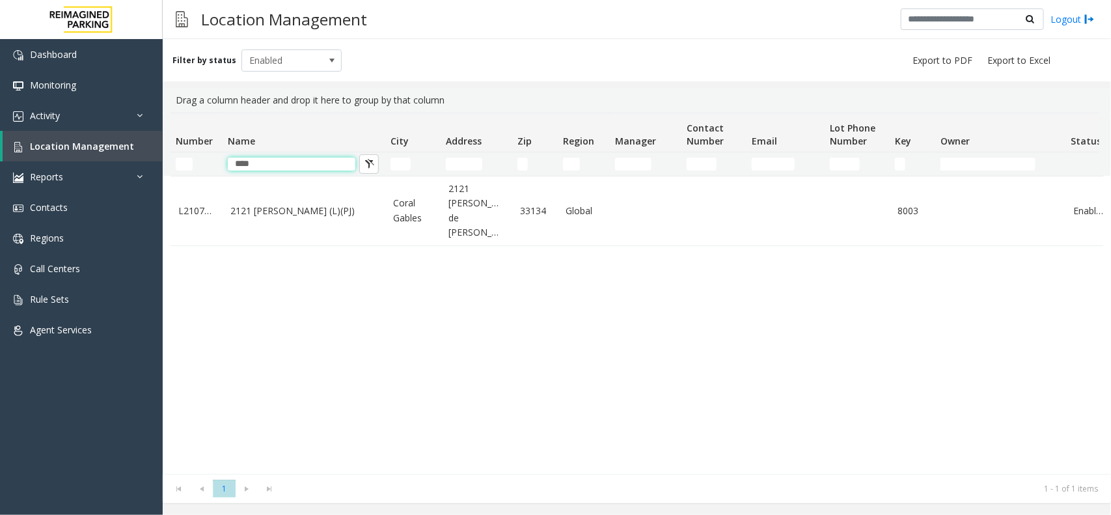
drag, startPoint x: 283, startPoint y: 167, endPoint x: 174, endPoint y: 173, distance: 109.5
click at [174, 173] on tr "****" at bounding box center [696, 163] width 1051 height 23
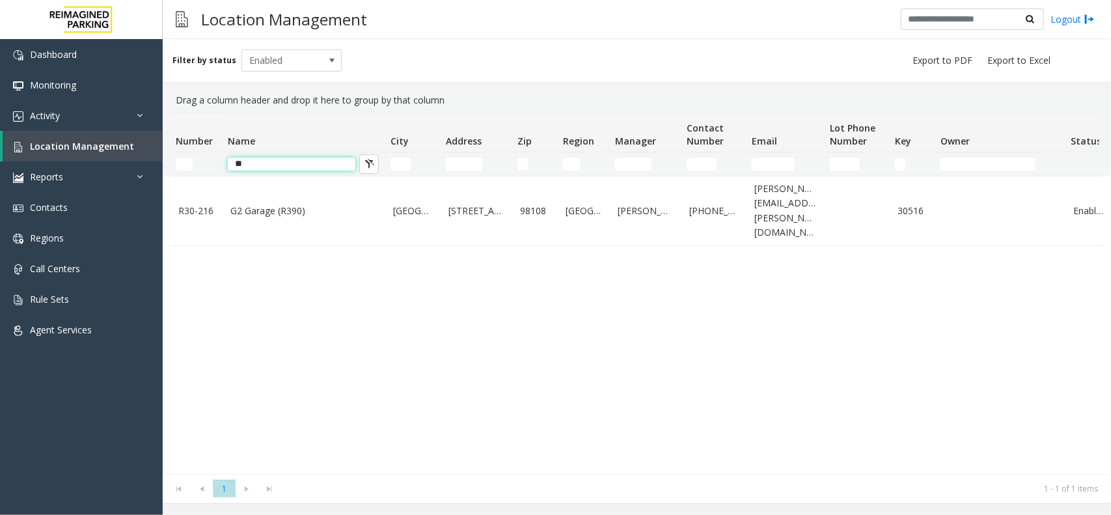
type input "*"
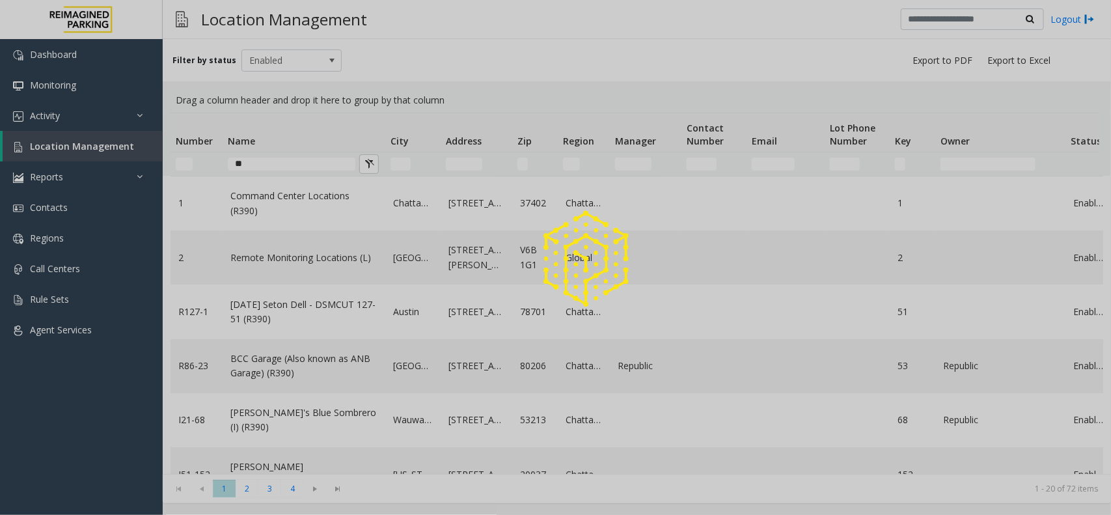
type input "***"
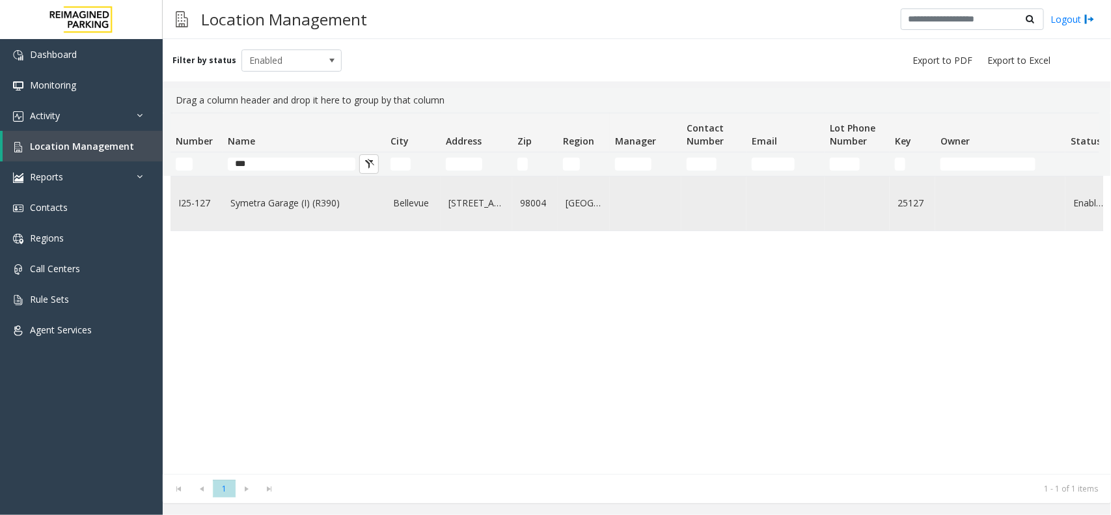
click at [281, 225] on td "Symetra Garage (I) (R390)" at bounding box center [304, 203] width 163 height 54
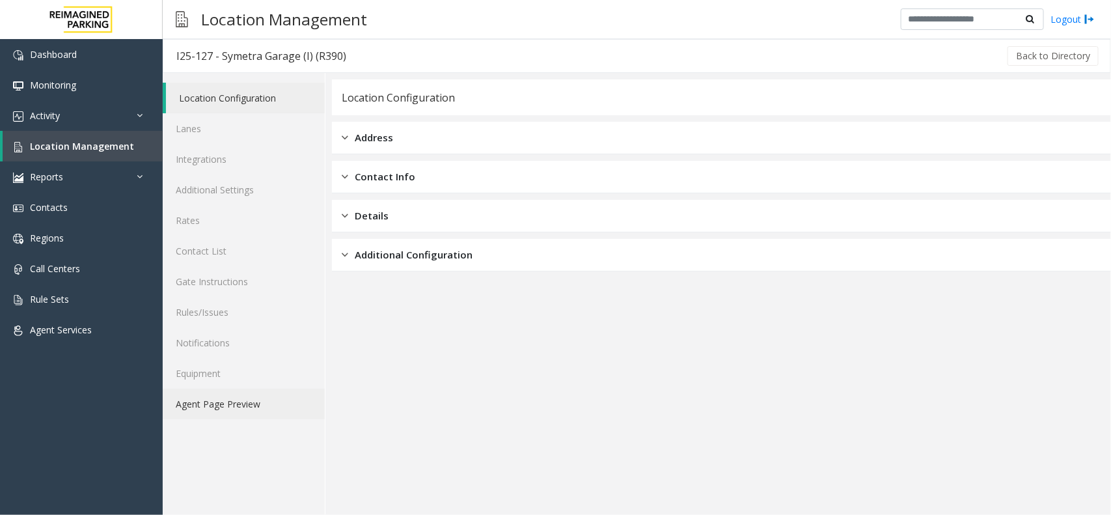
click at [231, 414] on link "Agent Page Preview" at bounding box center [244, 404] width 162 height 31
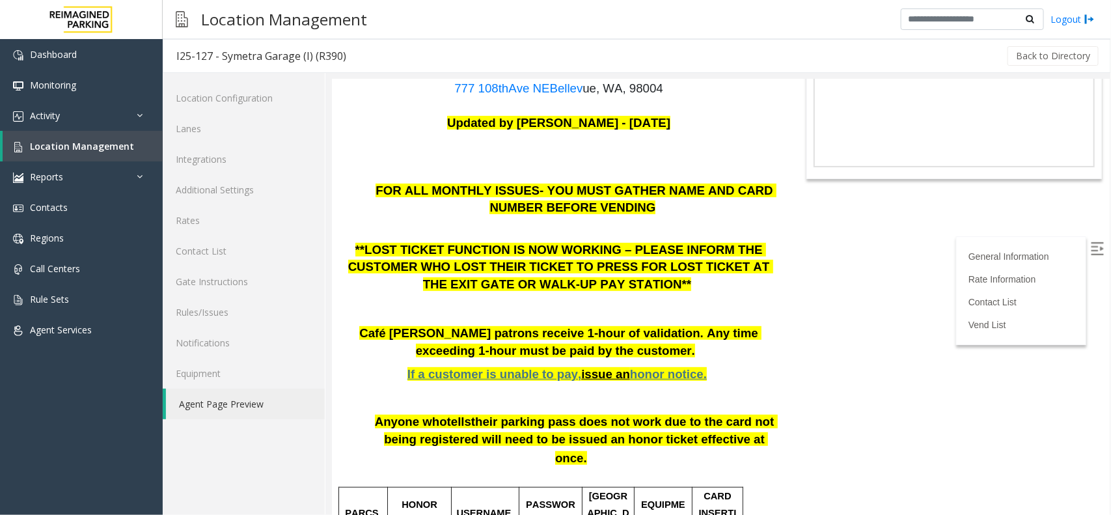
scroll to position [163, 0]
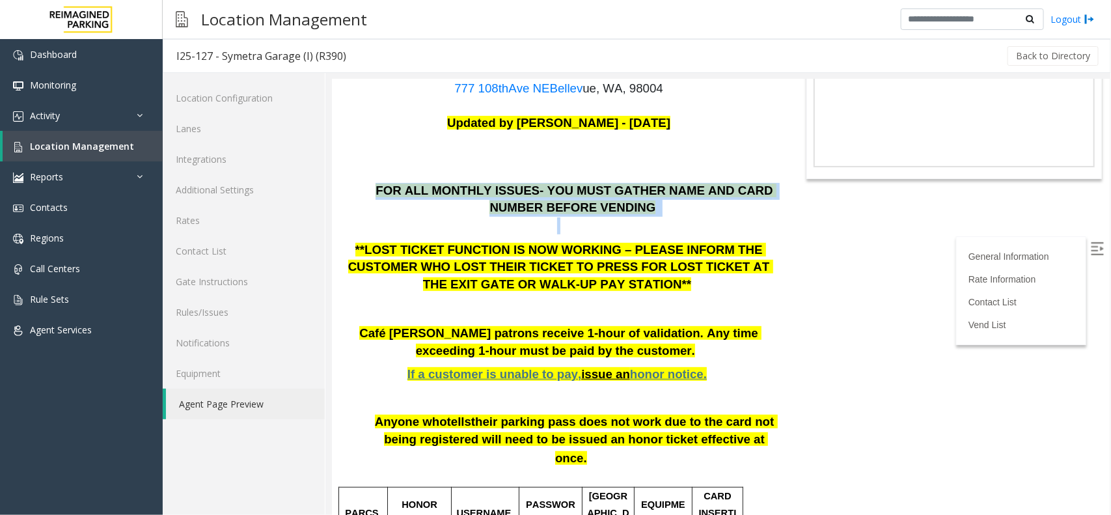
drag, startPoint x: 382, startPoint y: 186, endPoint x: 613, endPoint y: 224, distance: 233.5
click at [613, 224] on div "FOR ALL MONTHLY ISSUES- YOU MUST GATHER NAME AND CARD NUMBER BEFORE VENDING **L…" at bounding box center [558, 324] width 434 height 285
click at [615, 224] on p at bounding box center [558, 225] width 434 height 17
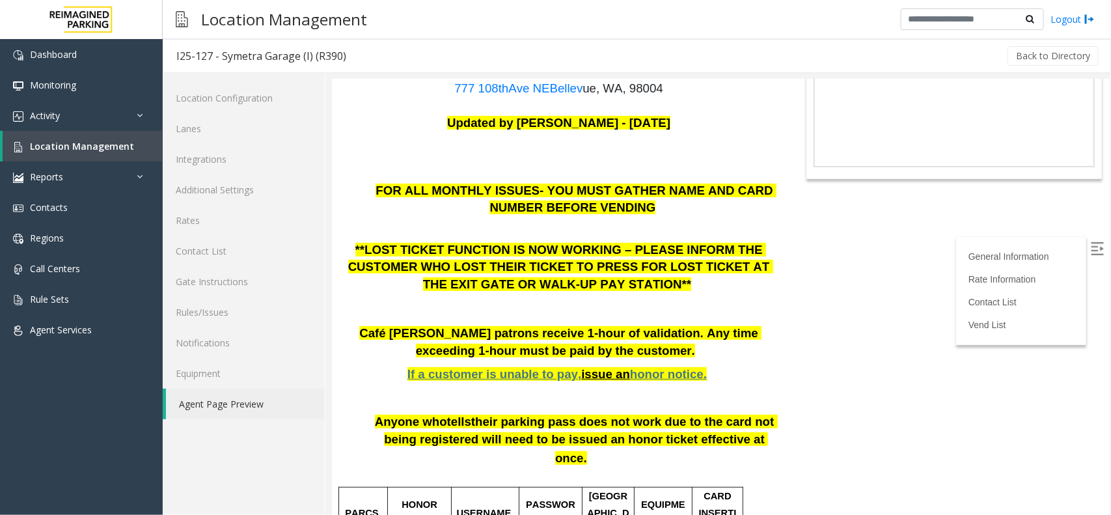
click at [616, 219] on p at bounding box center [558, 225] width 434 height 17
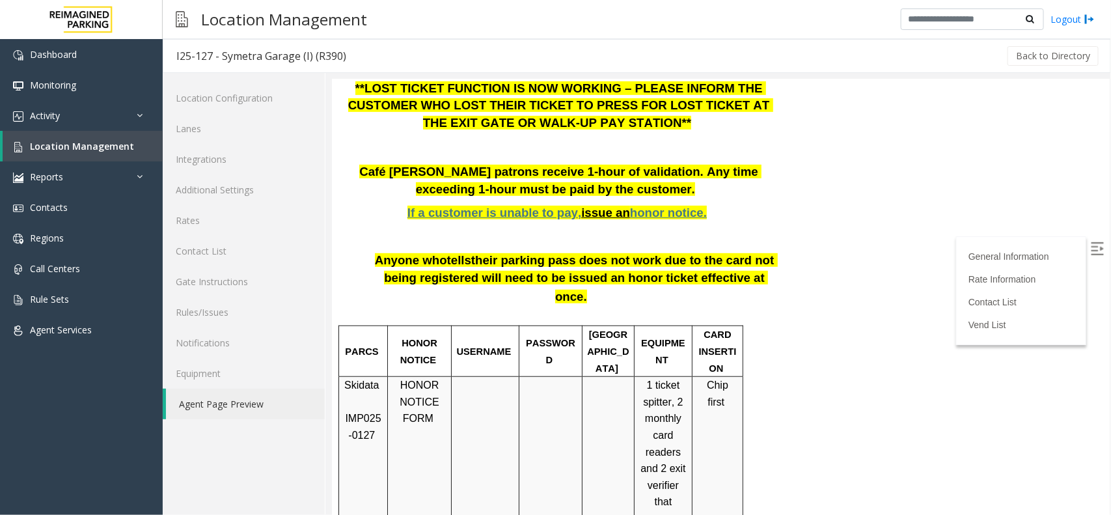
scroll to position [325, 0]
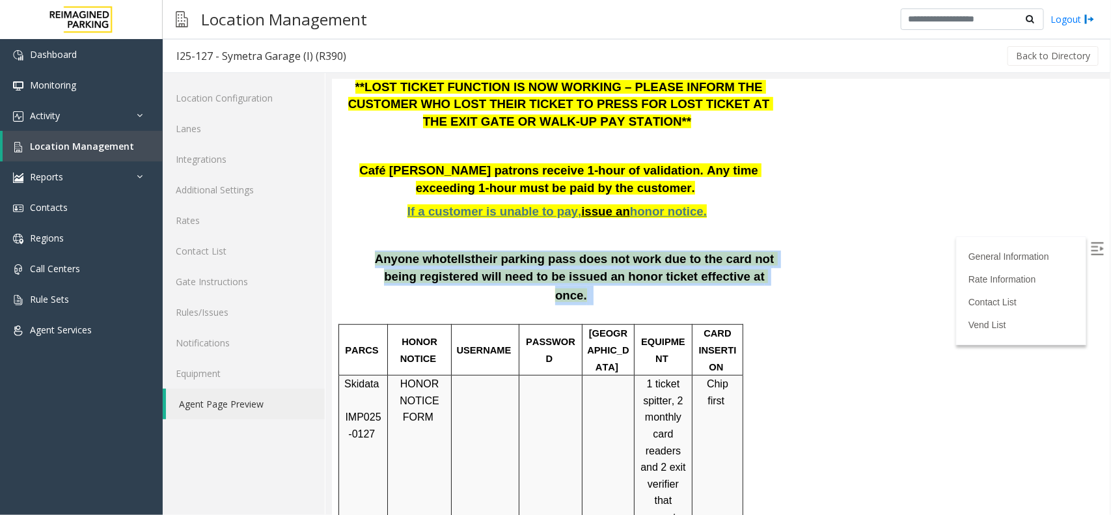
drag, startPoint x: 371, startPoint y: 255, endPoint x: 769, endPoint y: 275, distance: 398.9
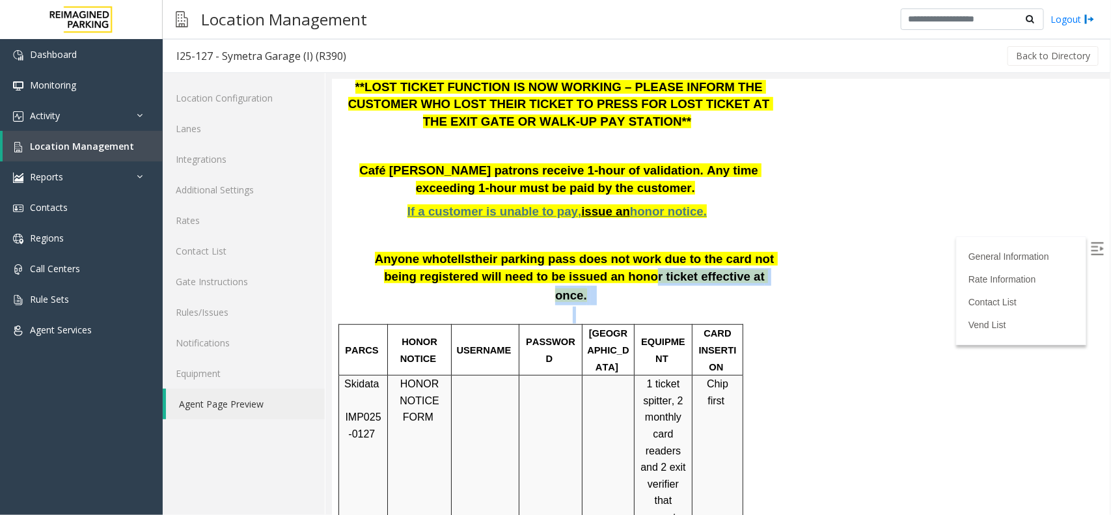
drag, startPoint x: 755, startPoint y: 288, endPoint x: 547, endPoint y: 274, distance: 208.1
click at [379, 258] on span "Anyone who" at bounding box center [410, 258] width 72 height 14
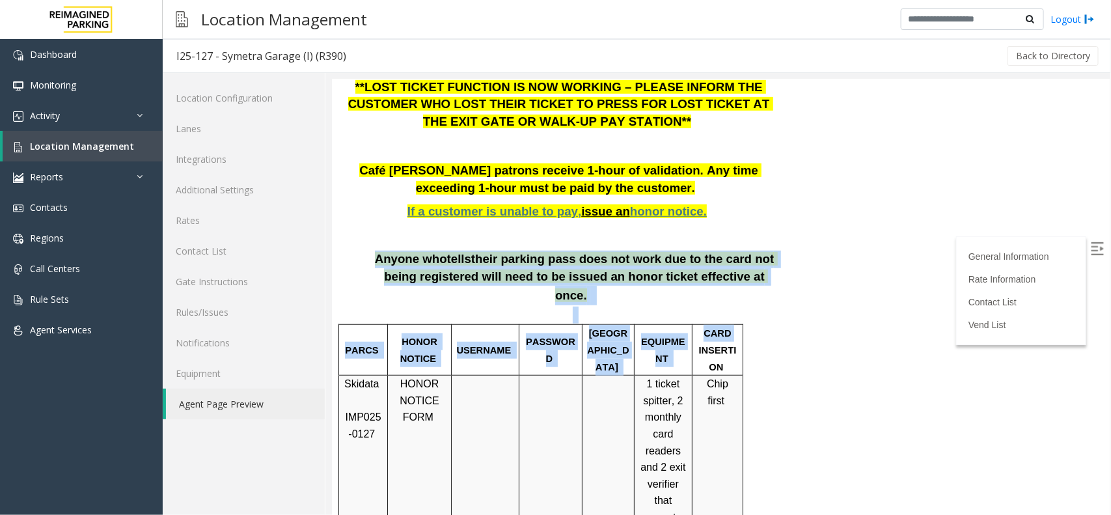
drag, startPoint x: 377, startPoint y: 258, endPoint x: 745, endPoint y: 308, distance: 371.1
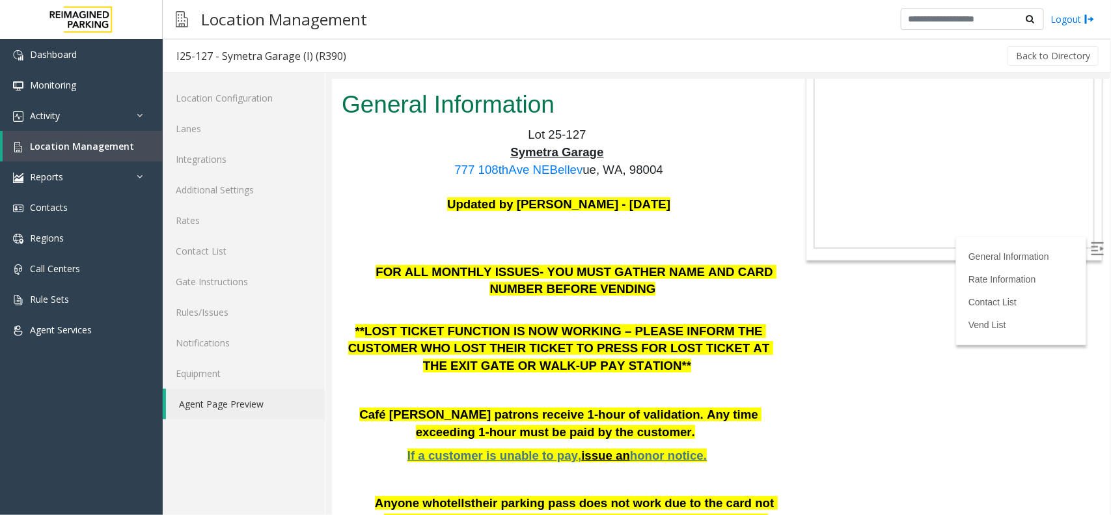
click at [612, 232] on p at bounding box center [558, 228] width 434 height 33
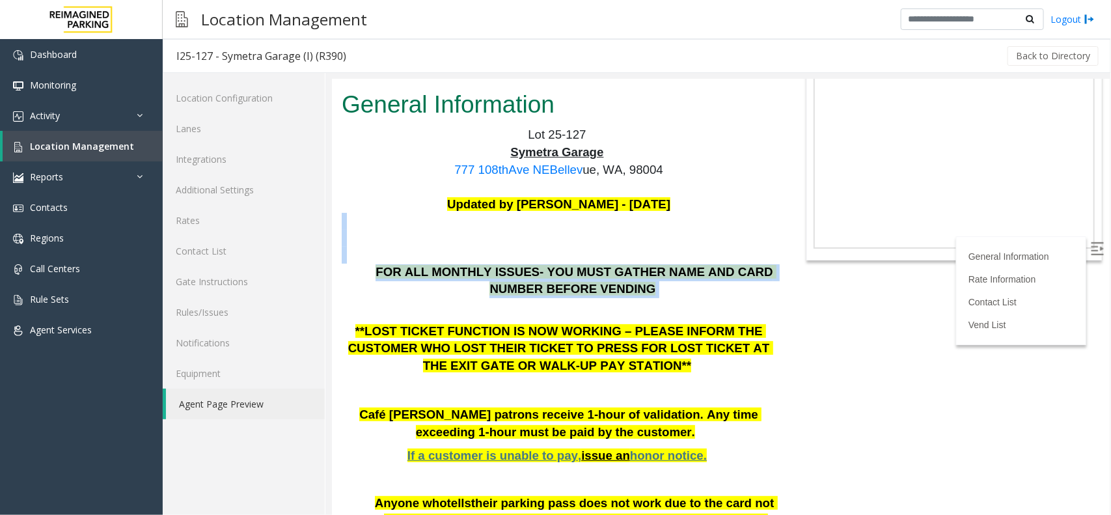
drag, startPoint x: 628, startPoint y: 288, endPoint x: 398, endPoint y: 219, distance: 239.9
click at [545, 219] on p at bounding box center [558, 228] width 434 height 33
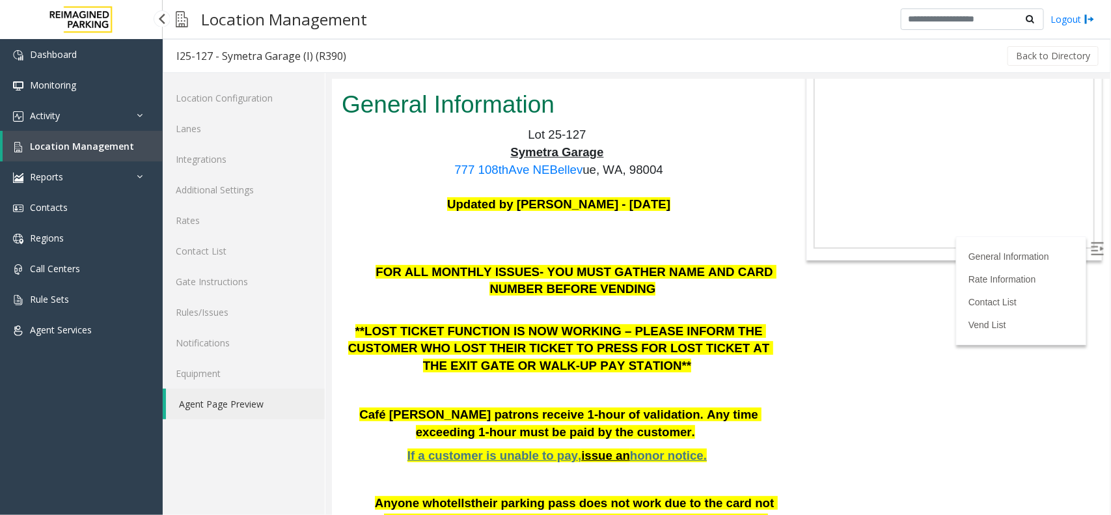
click at [105, 140] on span "Location Management" at bounding box center [82, 146] width 104 height 12
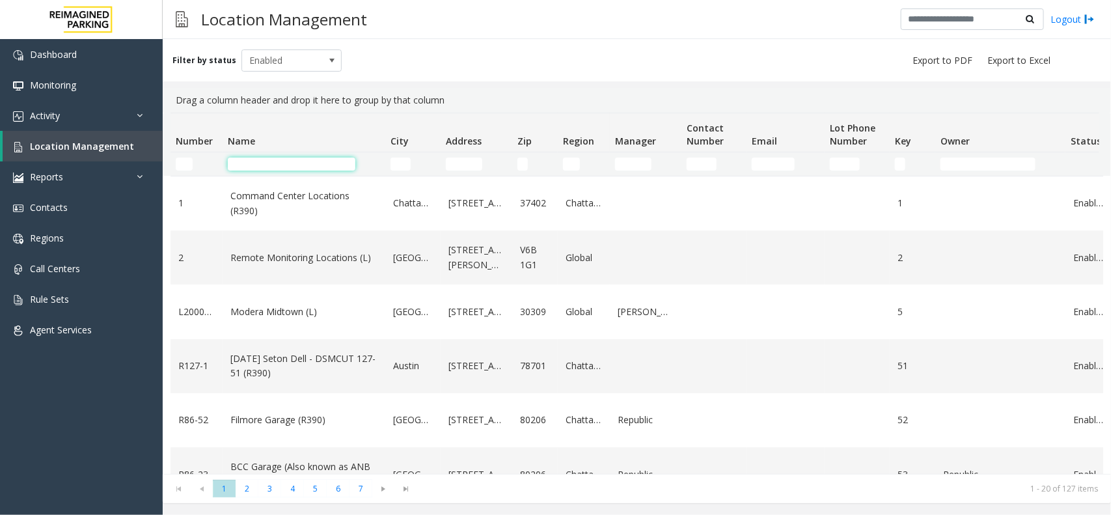
click at [323, 164] on input "Name Filter" at bounding box center [292, 164] width 128 height 13
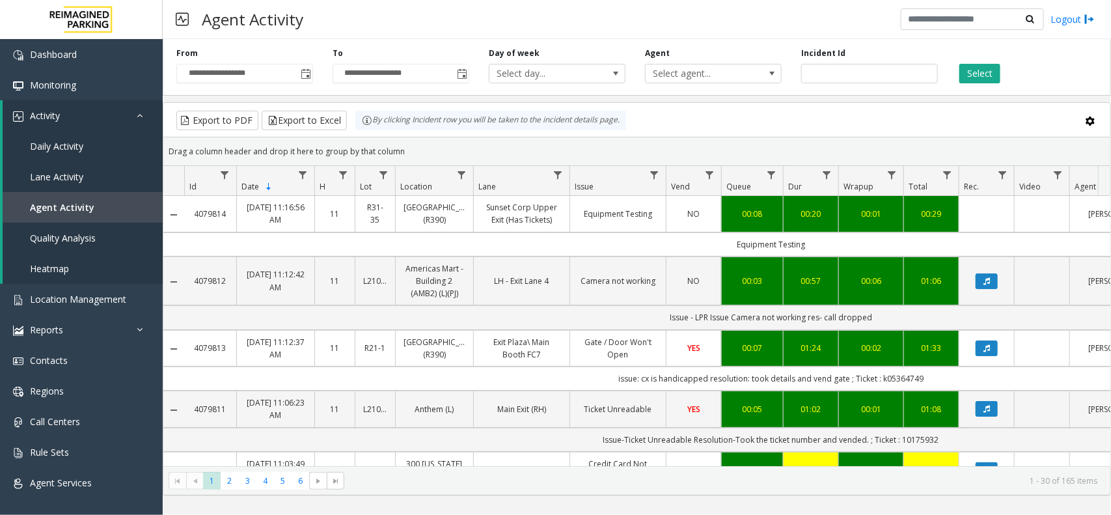
scroll to position [0, 194]
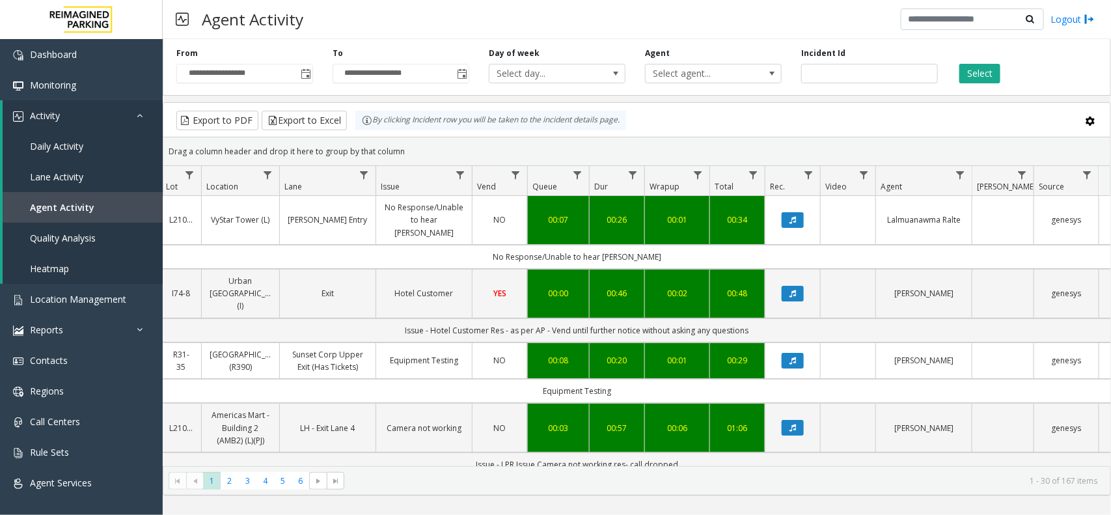
drag, startPoint x: 407, startPoint y: 154, endPoint x: 349, endPoint y: 128, distance: 63.5
click at [349, 128] on kendo-grid "Export to PDF Export to Excel By clicking Incident row you will be taken to the…" at bounding box center [637, 298] width 948 height 393
click at [415, 147] on div "Drag a column header and drop it here to group by that column" at bounding box center [636, 151] width 947 height 23
drag, startPoint x: 413, startPoint y: 150, endPoint x: 363, endPoint y: 130, distance: 54.4
click at [363, 130] on kendo-grid "Export to PDF Export to Excel By clicking Incident row you will be taken to the…" at bounding box center [637, 298] width 948 height 393
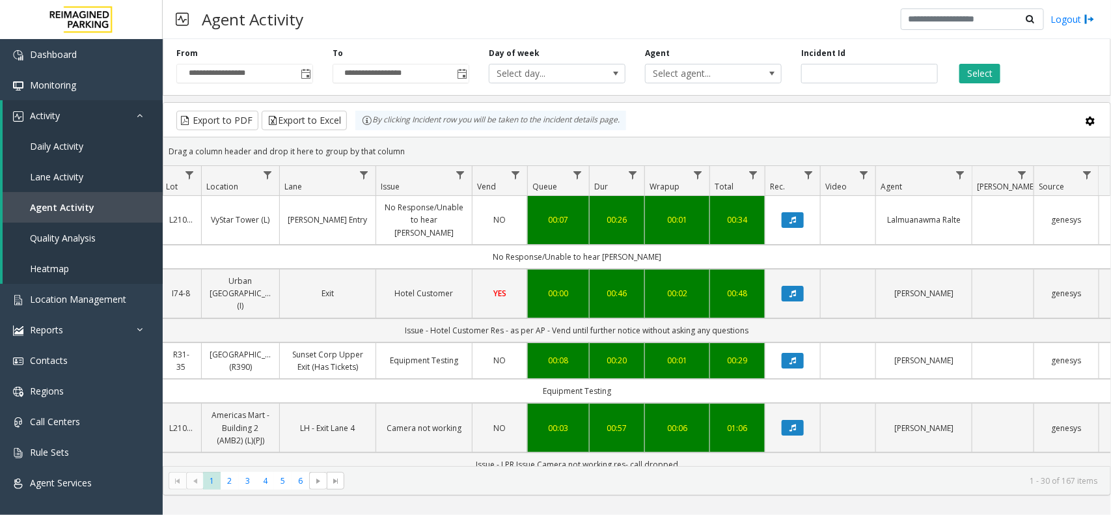
click at [397, 141] on div "Drag a column header and drop it here to group by that column" at bounding box center [636, 151] width 947 height 23
